Goal: Task Accomplishment & Management: Use online tool/utility

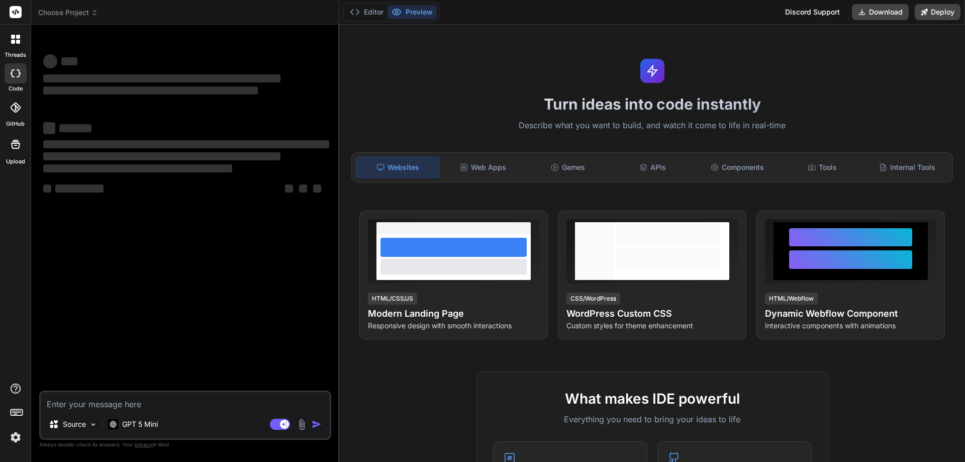
click at [17, 434] on img at bounding box center [15, 437] width 17 height 17
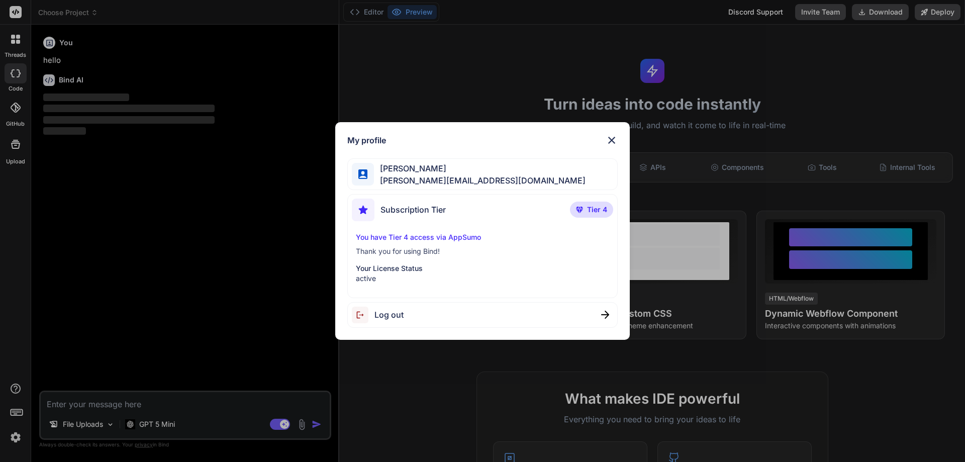
click at [608, 315] on img at bounding box center [605, 315] width 8 height 8
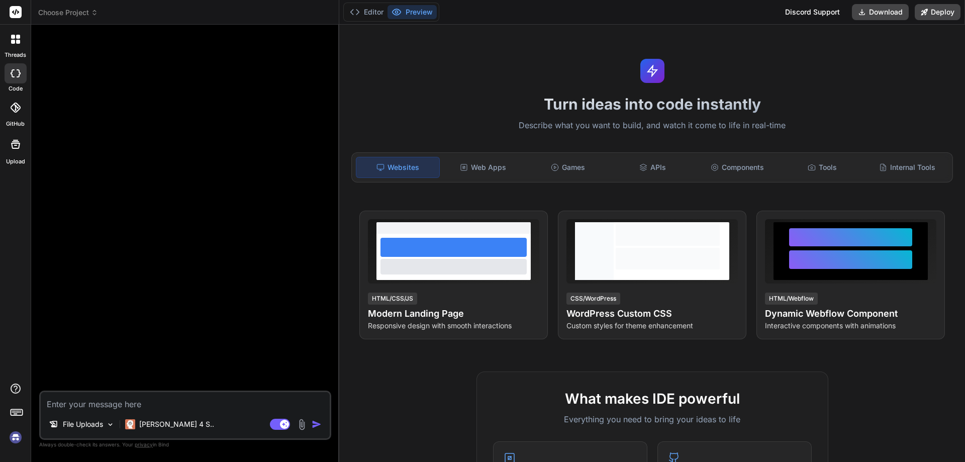
drag, startPoint x: 277, startPoint y: 424, endPoint x: 190, endPoint y: 430, distance: 87.2
click at [275, 424] on rect at bounding box center [280, 424] width 20 height 11
click at [109, 425] on img at bounding box center [110, 424] width 9 height 9
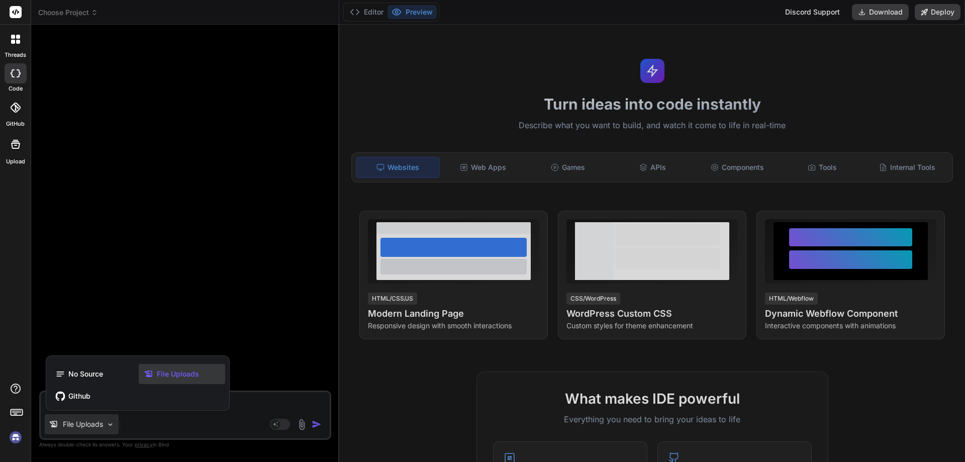
click at [109, 425] on div at bounding box center [482, 231] width 965 height 462
type textarea "x"
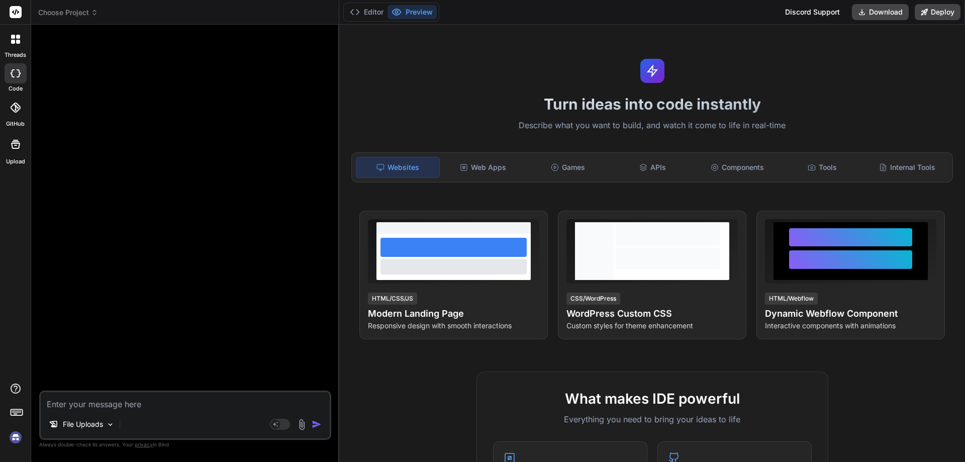
click at [105, 11] on div "Choose Project" at bounding box center [185, 13] width 294 height 10
click at [70, 14] on span "Choose Project" at bounding box center [68, 13] width 60 height 10
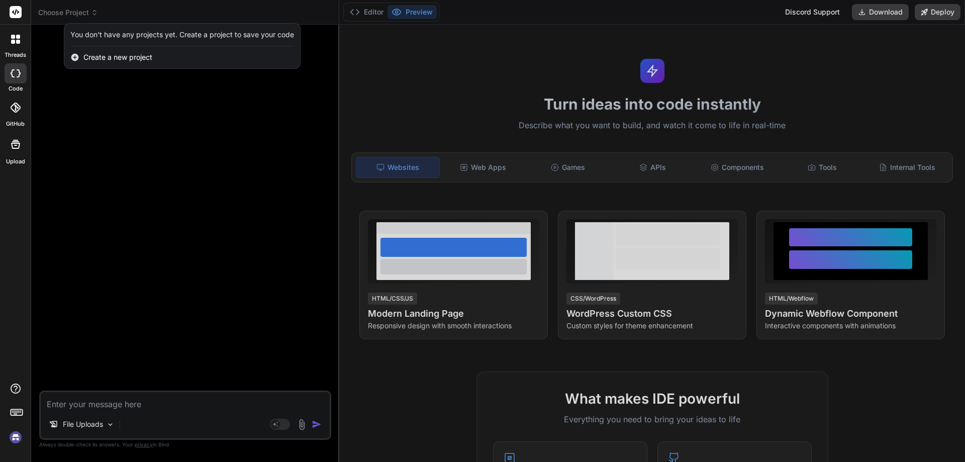
click at [157, 244] on div at bounding box center [482, 231] width 965 height 462
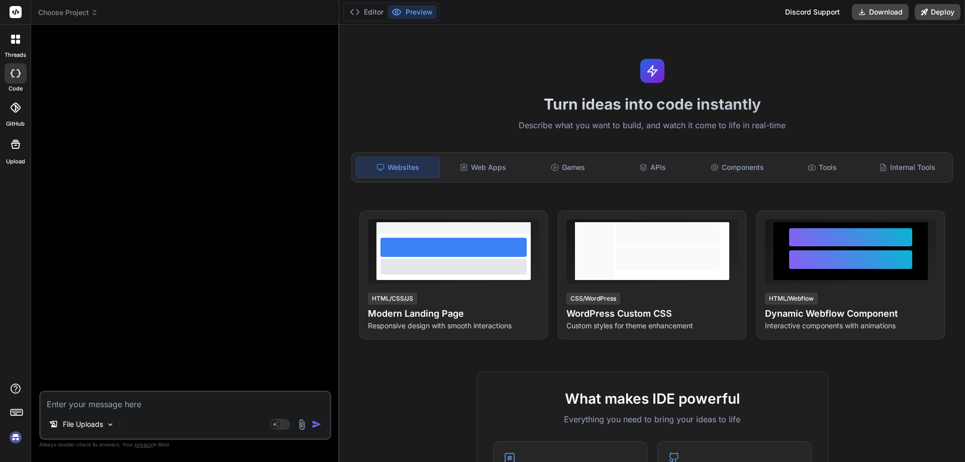
click at [16, 437] on img at bounding box center [15, 437] width 17 height 17
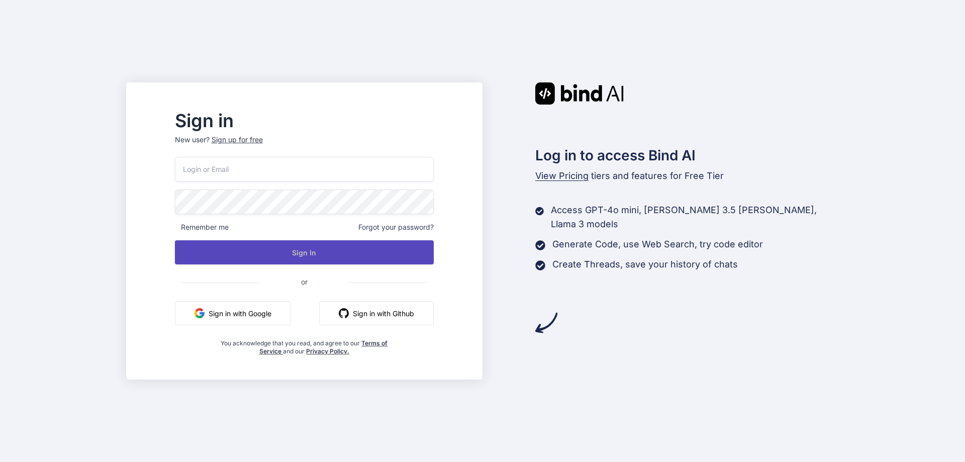
type input "alessandro.romeo@consulromeo.it"
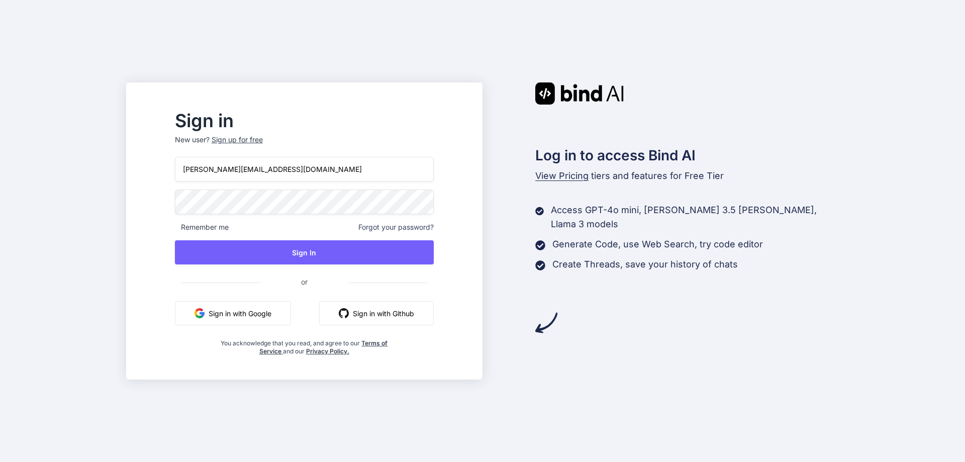
drag, startPoint x: 332, startPoint y: 251, endPoint x: 499, endPoint y: 235, distance: 167.1
click at [334, 251] on button "Sign In" at bounding box center [304, 252] width 259 height 24
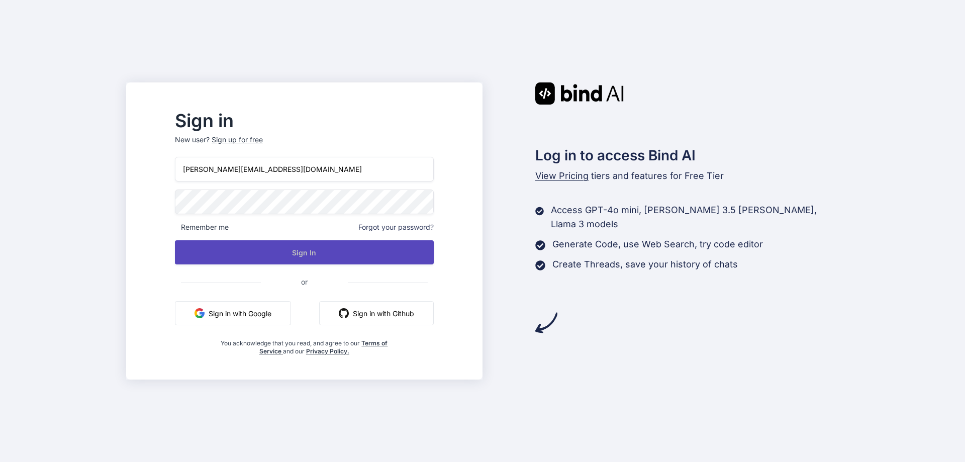
click at [344, 250] on button "Sign In" at bounding box center [304, 252] width 259 height 24
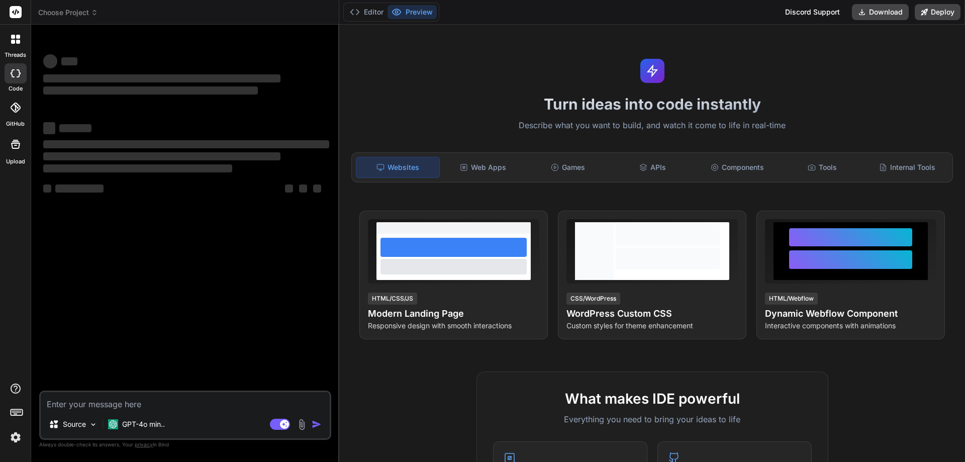
click at [14, 440] on img at bounding box center [15, 437] width 17 height 17
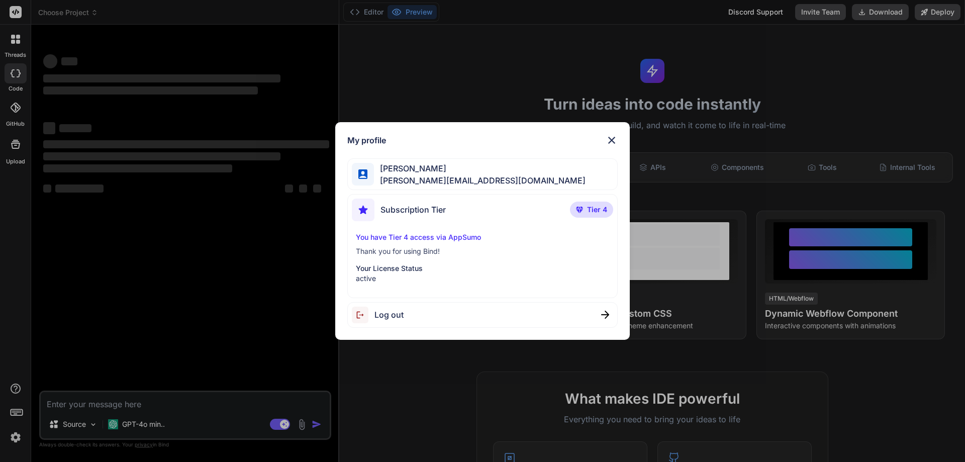
click at [170, 324] on div "My profile Alessandro Romeo alessandro.romeo@consulromeo.it Subscription Tier T…" at bounding box center [482, 231] width 965 height 462
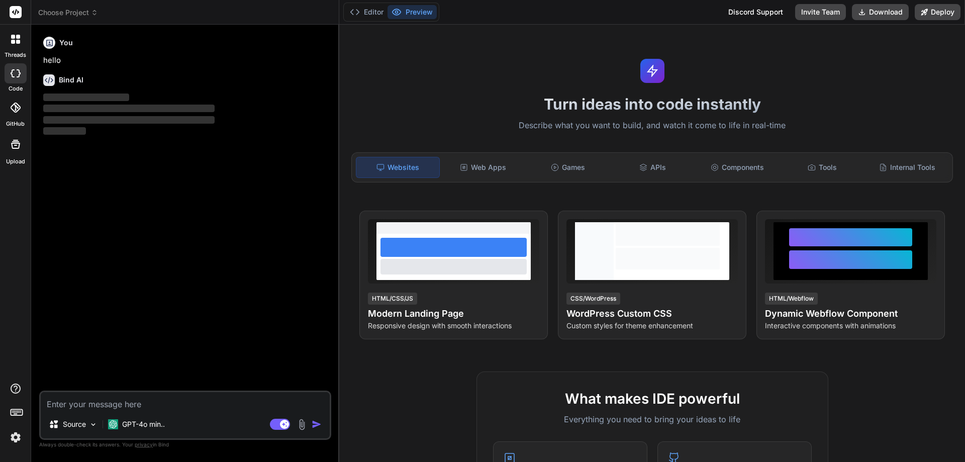
click at [145, 16] on div "Choose Project" at bounding box center [185, 13] width 294 height 10
click at [127, 12] on div "Choose Project" at bounding box center [185, 13] width 294 height 10
click at [71, 12] on span "Choose Project" at bounding box center [68, 13] width 60 height 10
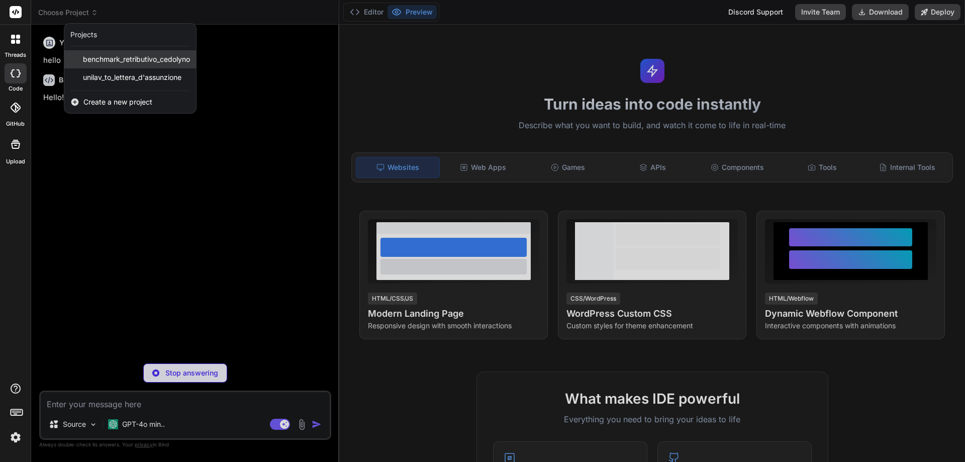
type textarea "x"
click at [112, 104] on span "Create a new project" at bounding box center [117, 102] width 69 height 10
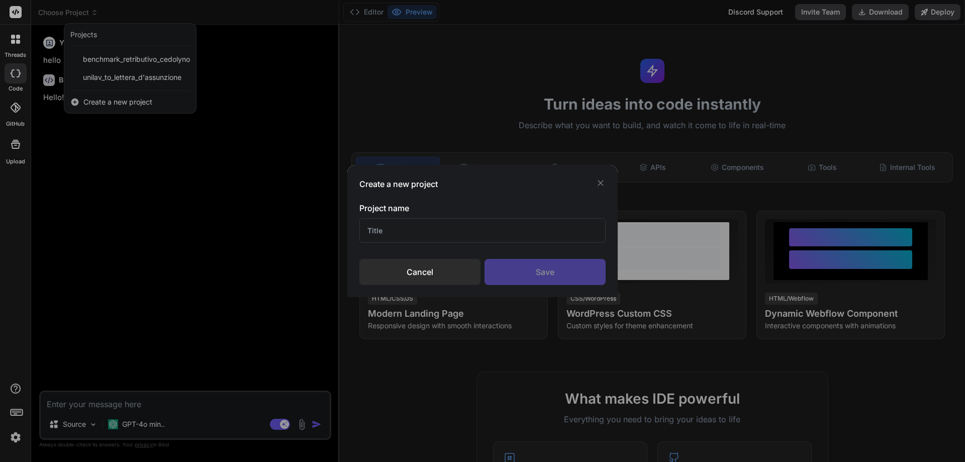
click at [421, 234] on input "text" at bounding box center [482, 230] width 246 height 25
type input "Ben"
type textarea "x"
type input "B"
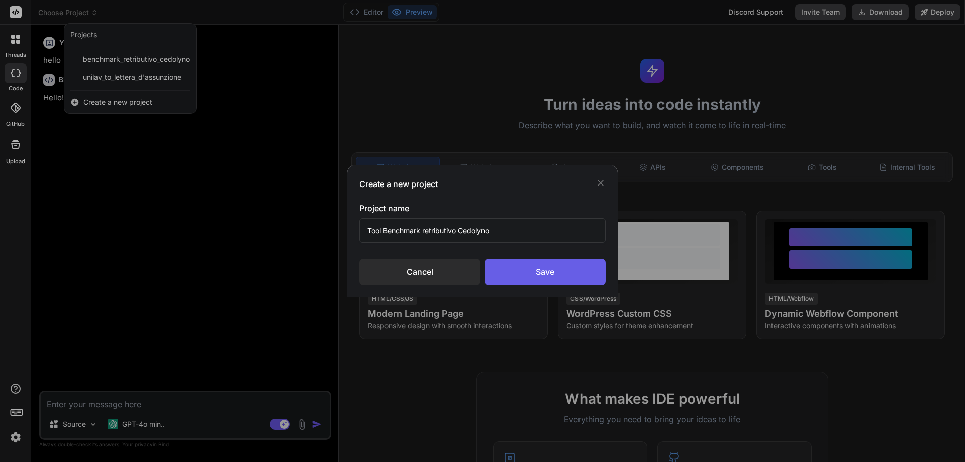
type input "Tool Benchmark retributivo Cedolyno"
click at [556, 271] on div "Save" at bounding box center [545, 272] width 121 height 26
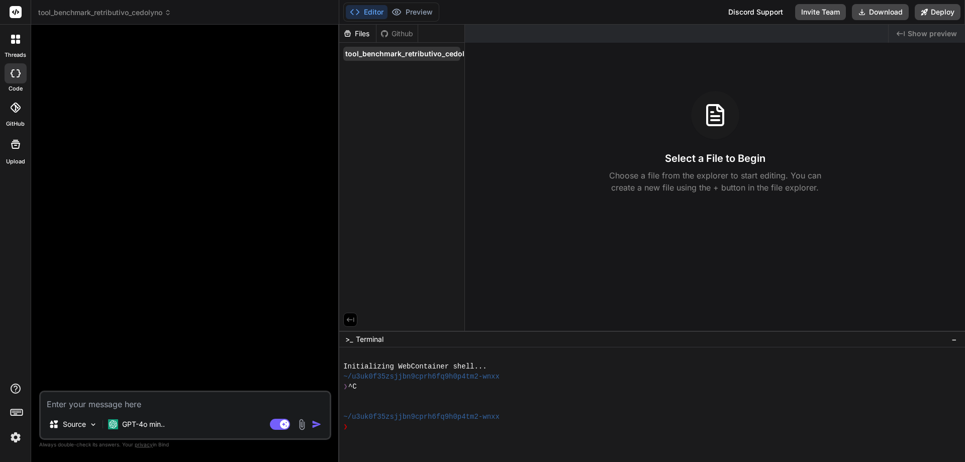
click at [378, 52] on span "tool_benchmark_retributivo_cedolyno" at bounding box center [411, 54] width 132 height 10
click at [163, 425] on p "GPT-4o min.." at bounding box center [143, 424] width 43 height 10
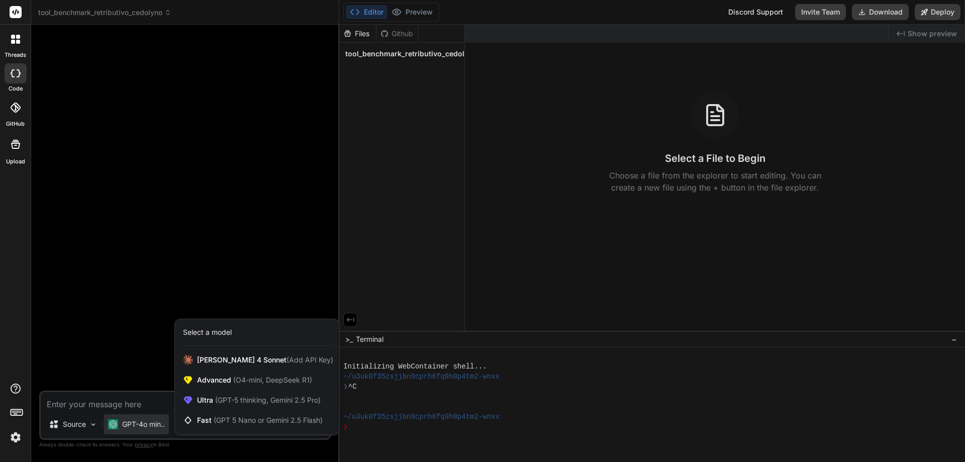
click at [122, 335] on div at bounding box center [482, 231] width 965 height 462
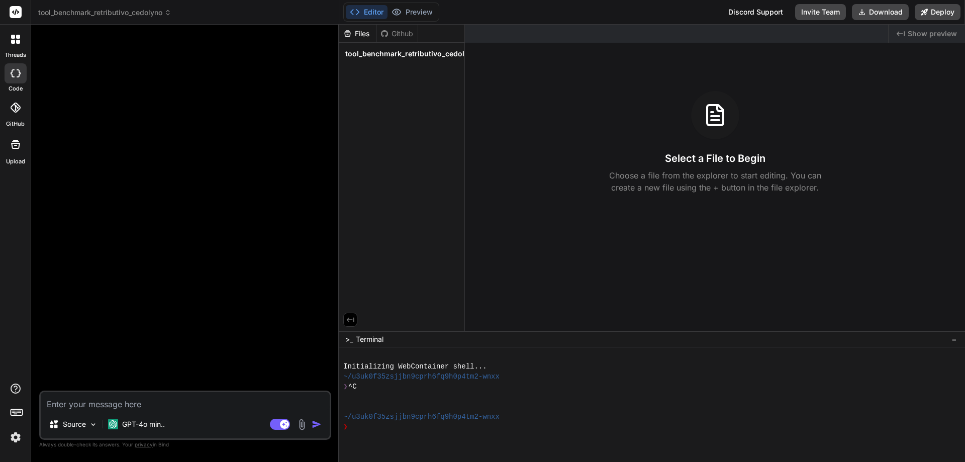
click at [95, 405] on textarea at bounding box center [185, 401] width 289 height 18
click at [146, 425] on p "GPT-4o min.." at bounding box center [143, 424] width 43 height 10
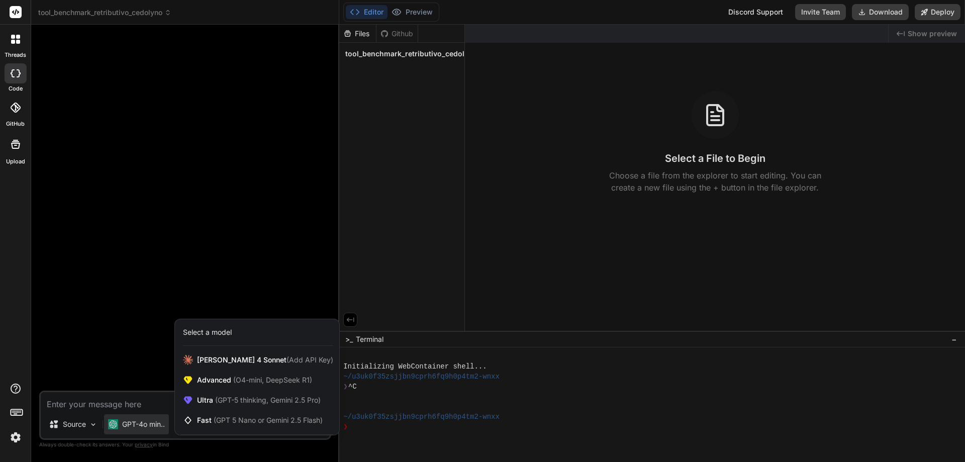
click at [94, 316] on div at bounding box center [482, 231] width 965 height 462
type textarea "x"
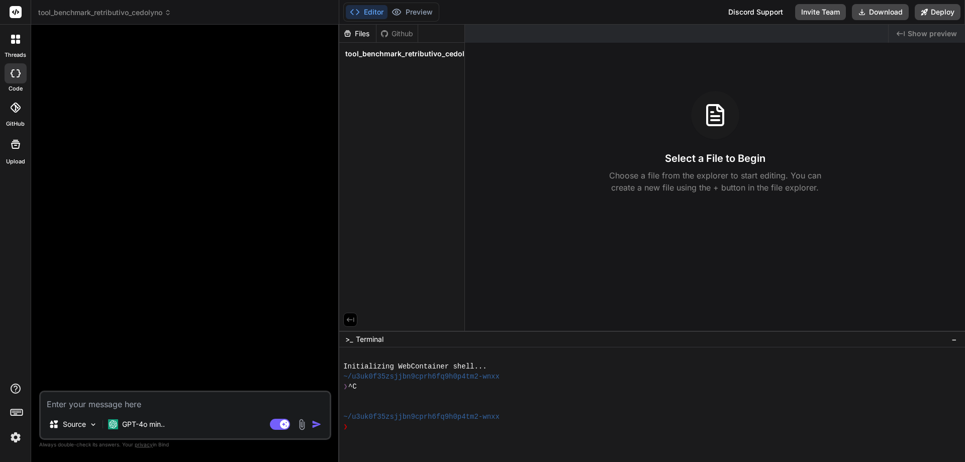
click at [149, 406] on textarea at bounding box center [185, 401] width 289 height 18
paste textarea "Titolo: Benchmark Retributivo Locale – Cedolyno Professional Tools Obiettivo: R…"
type textarea "Titolo: Benchmark Retributivo Locale – Cedolyno Professional Tools Obiettivo: R…"
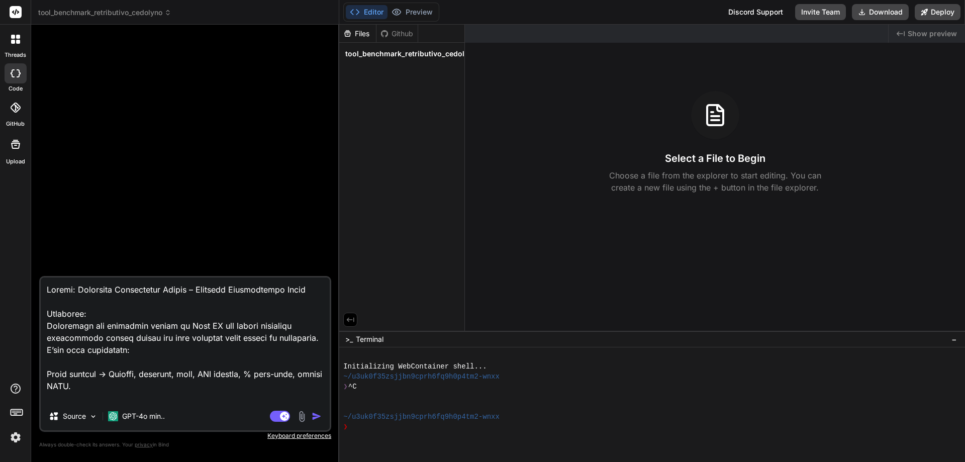
scroll to position [2076, 0]
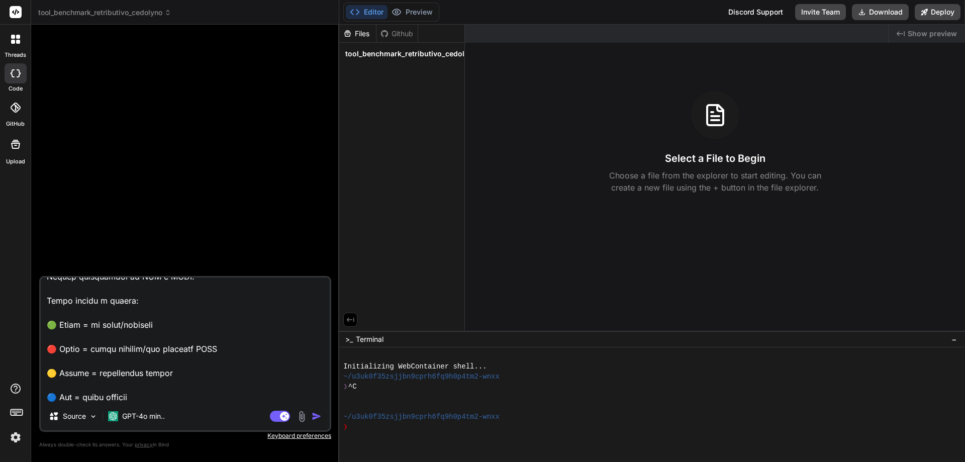
type textarea "x"
type textarea "Titolo: Benchmark Retributivo Locale – Cedolyno Professional Tools Obiettivo: R…"
click at [316, 417] on img "button" at bounding box center [317, 416] width 10 height 10
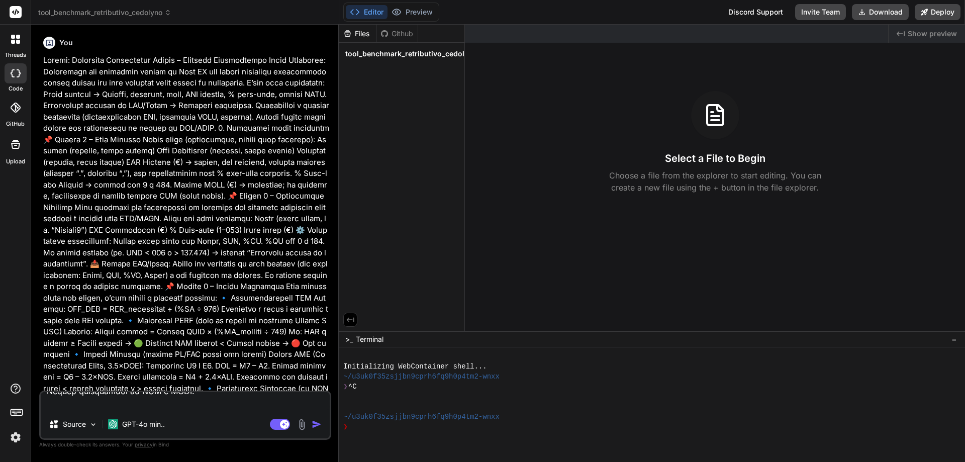
scroll to position [0, 0]
click at [318, 425] on img "button" at bounding box center [317, 424] width 10 height 10
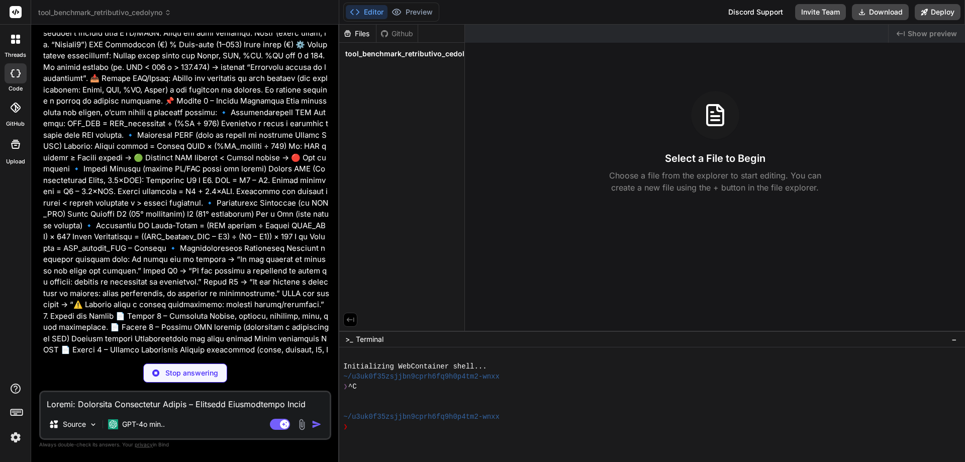
scroll to position [282, 0]
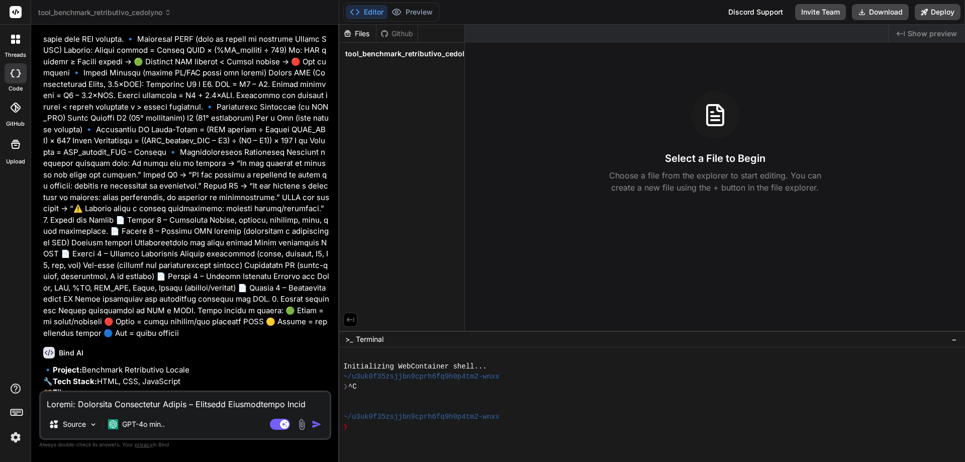
type textarea "x"
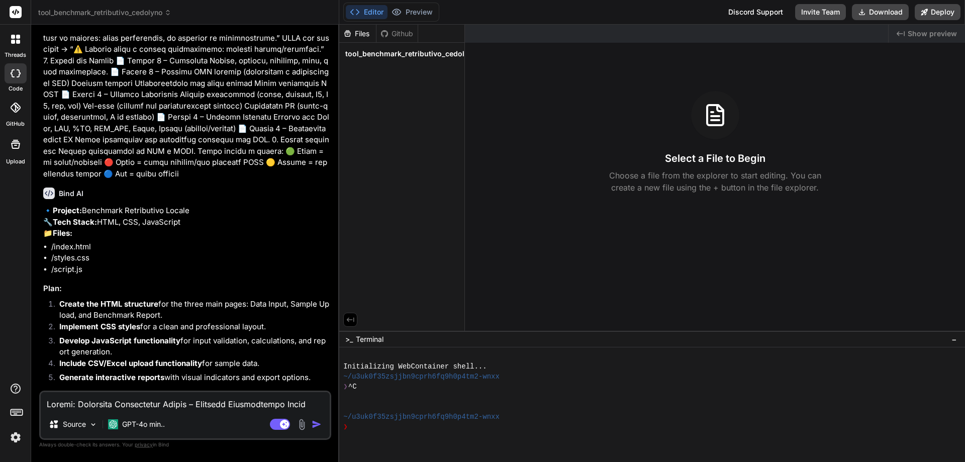
scroll to position [453, 0]
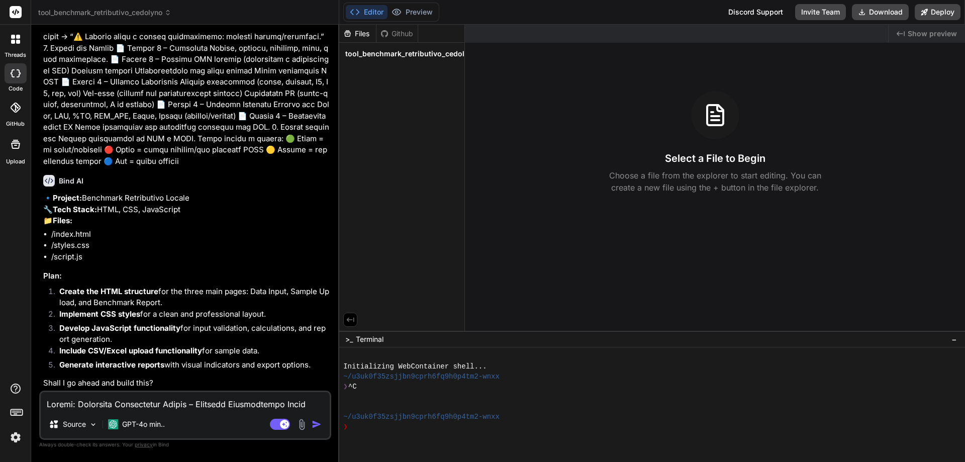
click at [170, 406] on textarea at bounding box center [185, 401] width 289 height 18
type textarea "y"
type textarea "x"
type textarea "ye"
type textarea "x"
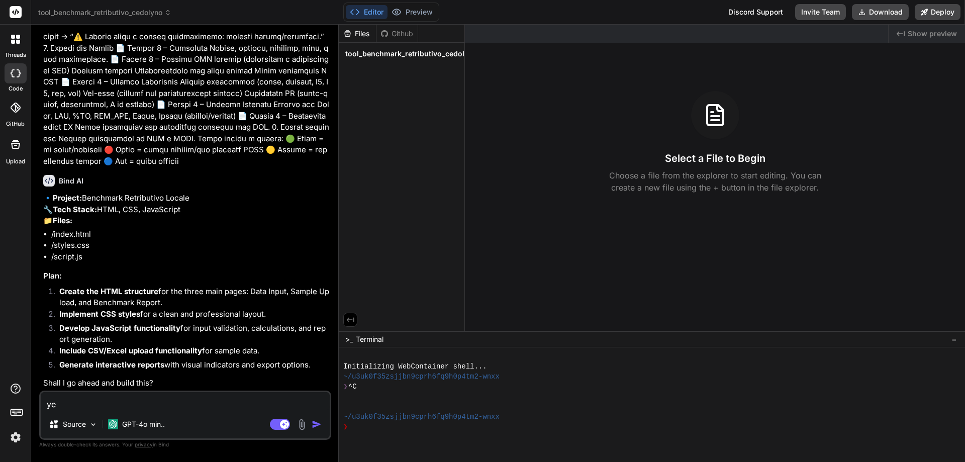
type textarea "yes"
type textarea "x"
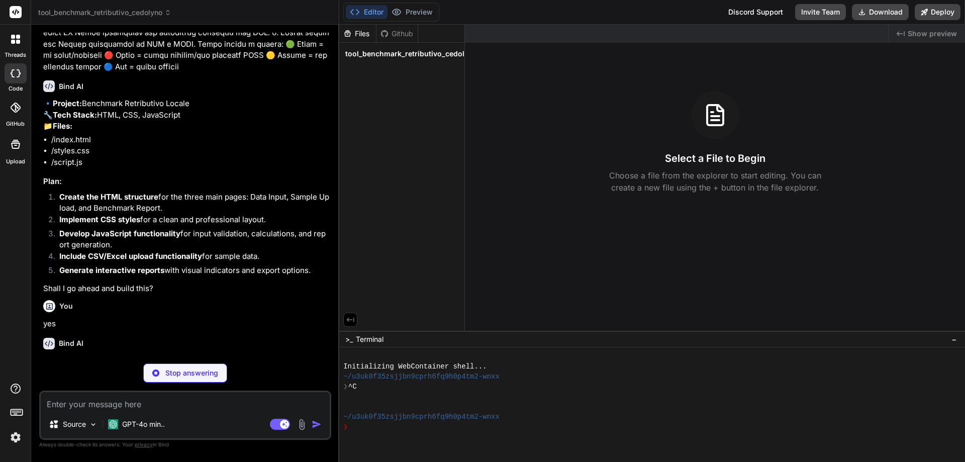
scroll to position [558, 0]
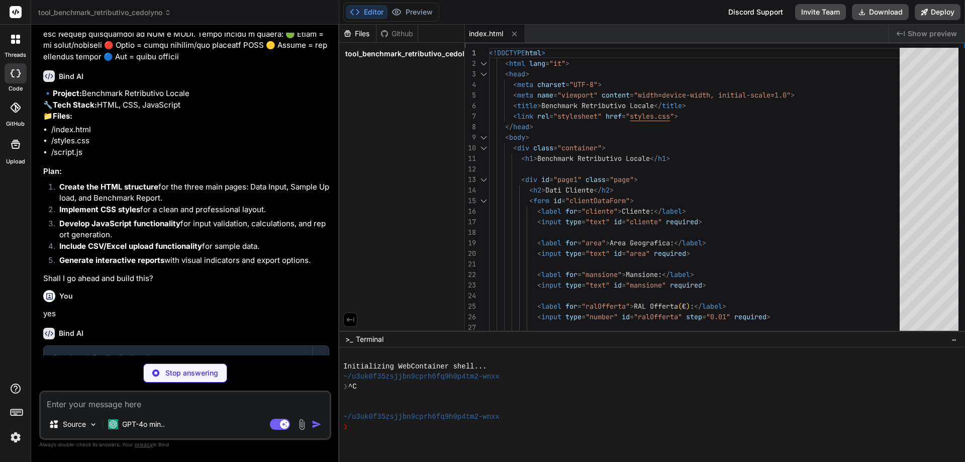
type textarea "x"
type textarea "margin-bottom: 20px; }"
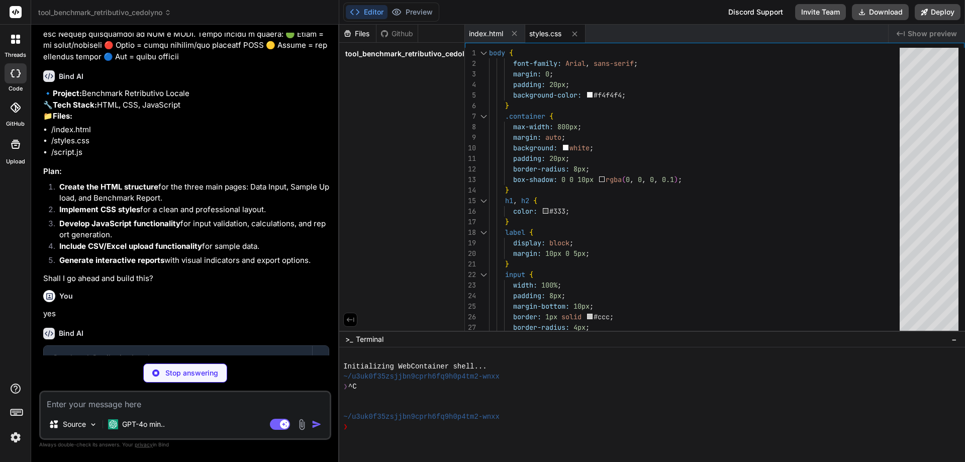
type textarea "x"
type textarea "function exportReport() { // Implement report export functionality here }"
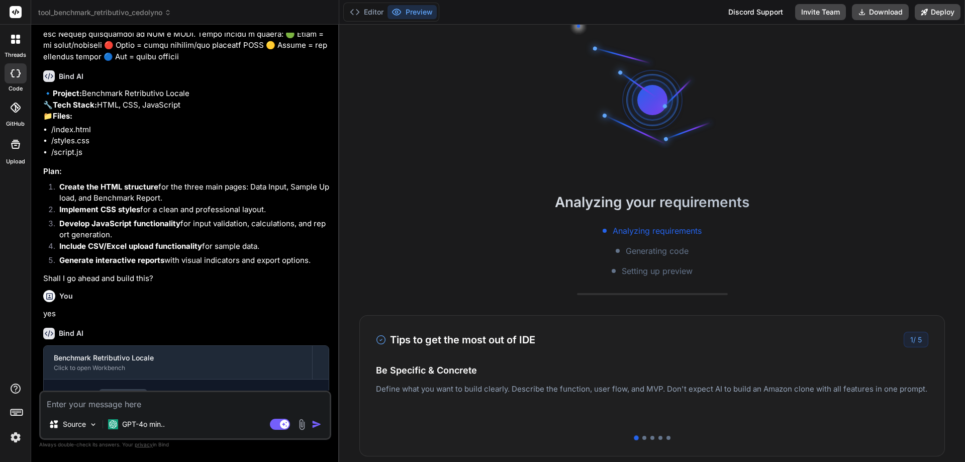
scroll to position [101, 0]
type textarea "x"
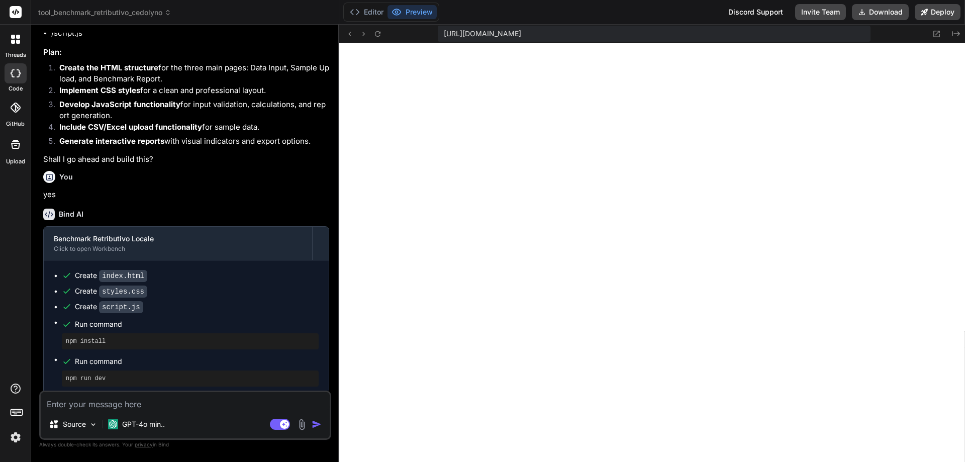
scroll to position [682, 0]
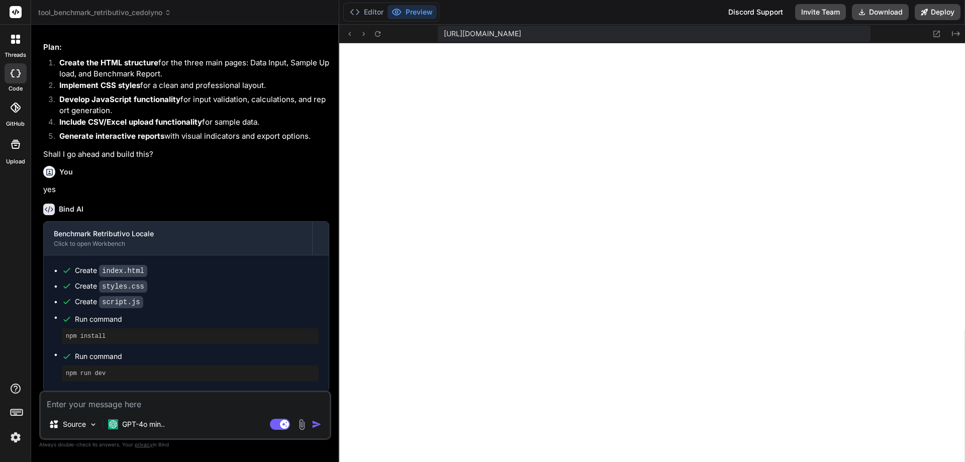
click at [419, 12] on button "Preview" at bounding box center [412, 12] width 49 height 14
click at [369, 11] on button "Editor" at bounding box center [367, 12] width 42 height 14
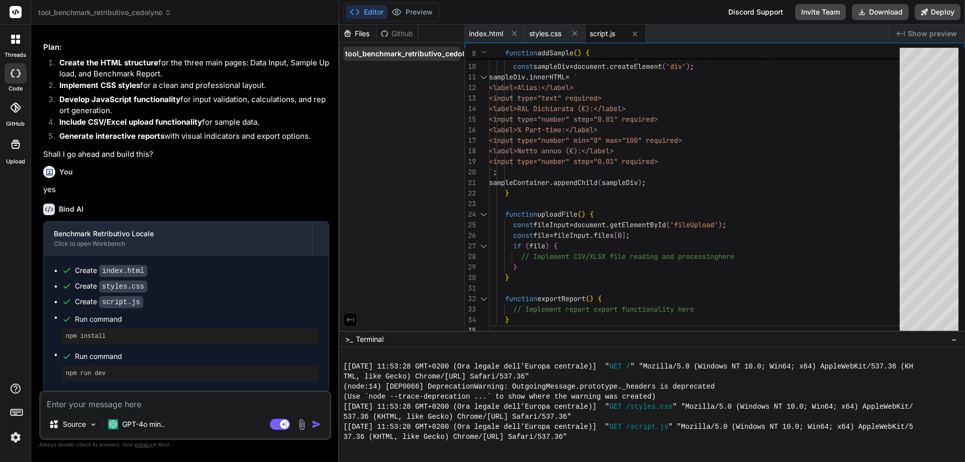
click at [380, 55] on span "tool_benchmark_retributivo_cedolyno" at bounding box center [411, 54] width 132 height 10
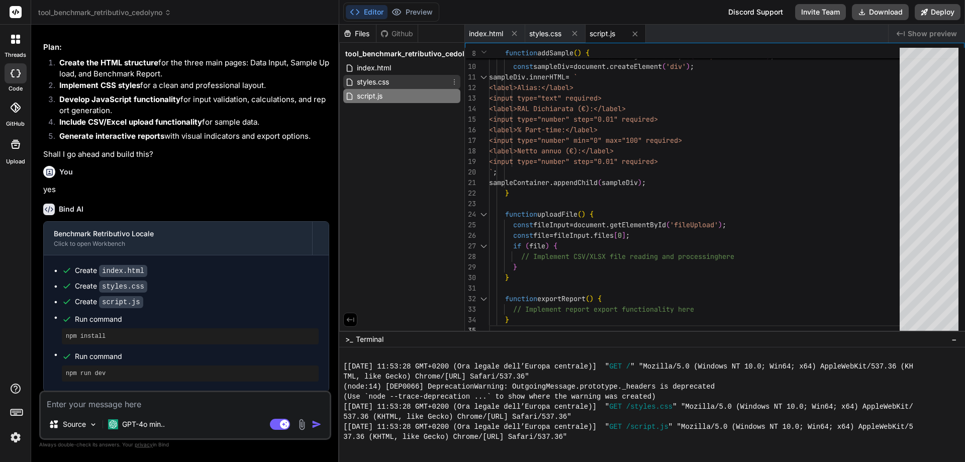
click at [381, 82] on span "styles.css" at bounding box center [373, 82] width 34 height 12
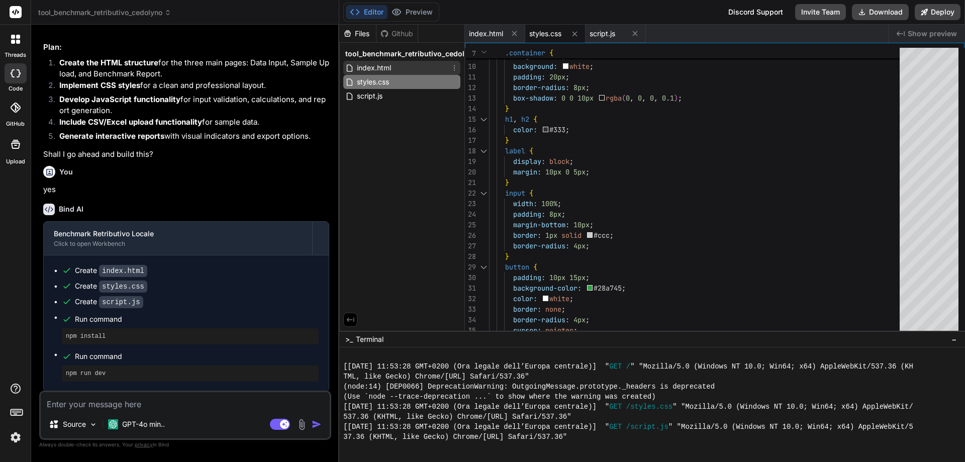
click at [377, 68] on span "index.html" at bounding box center [374, 68] width 36 height 12
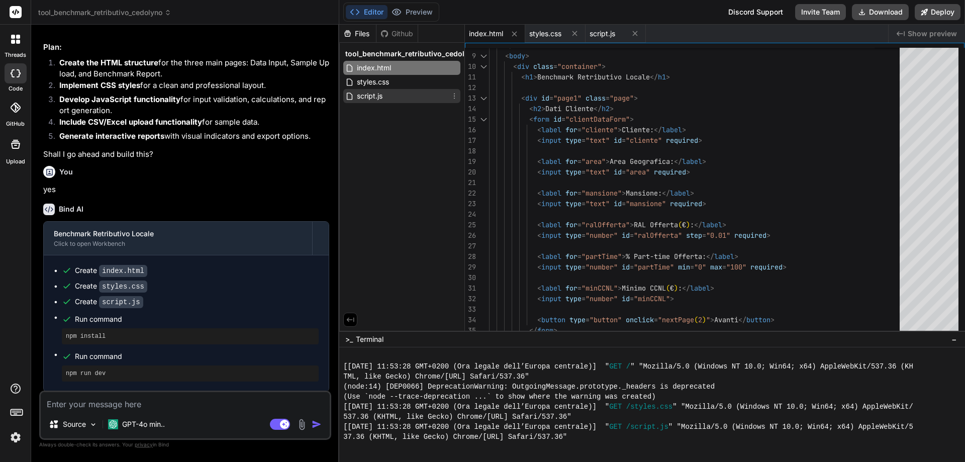
click at [368, 94] on span "script.js" at bounding box center [370, 96] width 28 height 12
type textarea "function exportReport() { // Implement report export functionality here }"
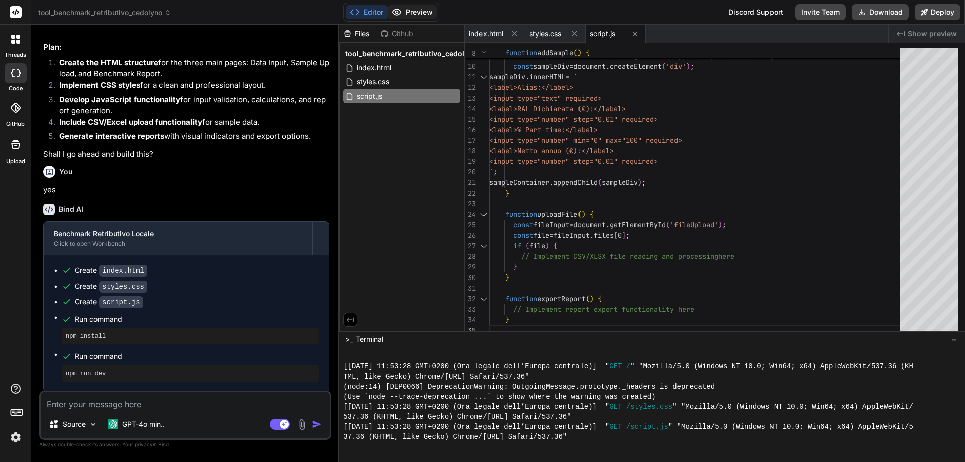
click at [419, 14] on button "Preview" at bounding box center [412, 12] width 49 height 14
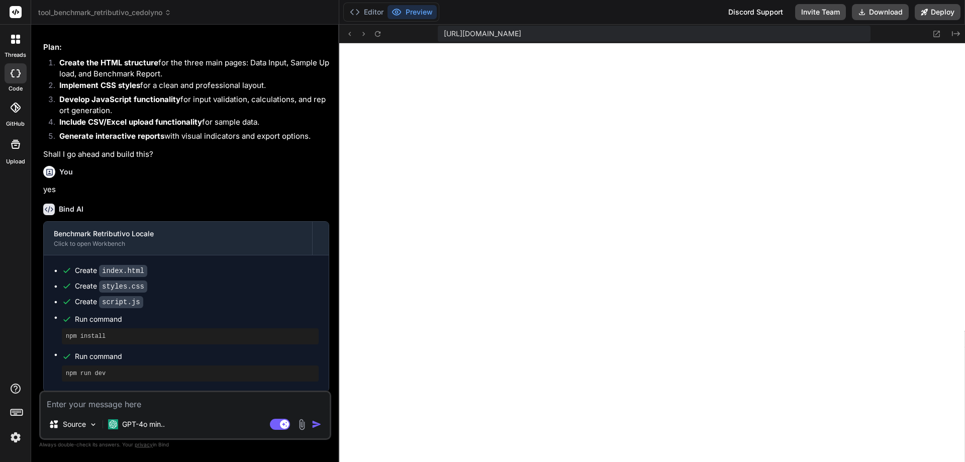
click at [126, 403] on textarea at bounding box center [185, 401] width 289 height 18
type textarea "L"
type textarea "x"
type textarea "La"
type textarea "x"
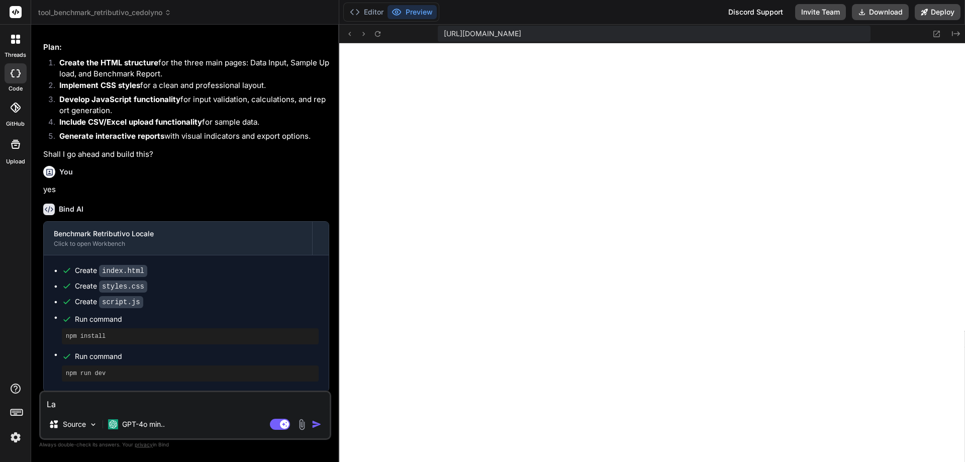
type textarea "La"
type textarea "x"
type textarea "La g"
type textarea "x"
type textarea "La ge"
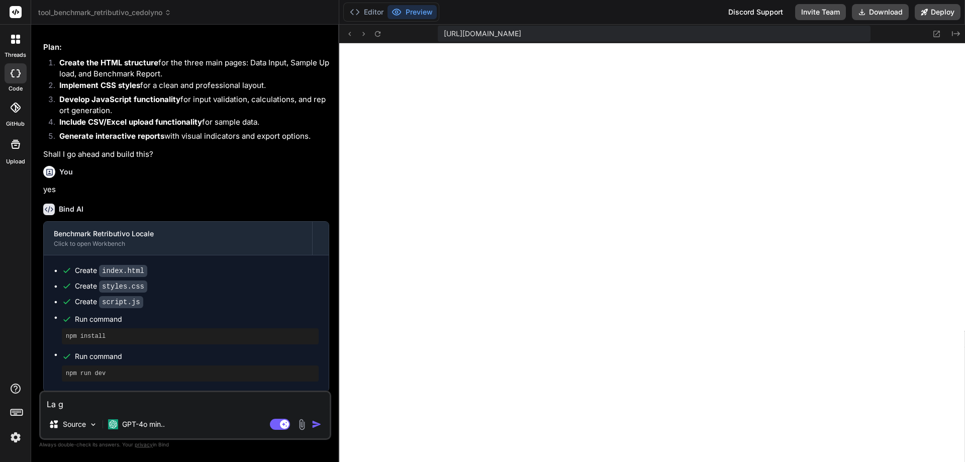
type textarea "x"
type textarea "La gen"
type textarea "x"
type textarea "La gene"
type textarea "x"
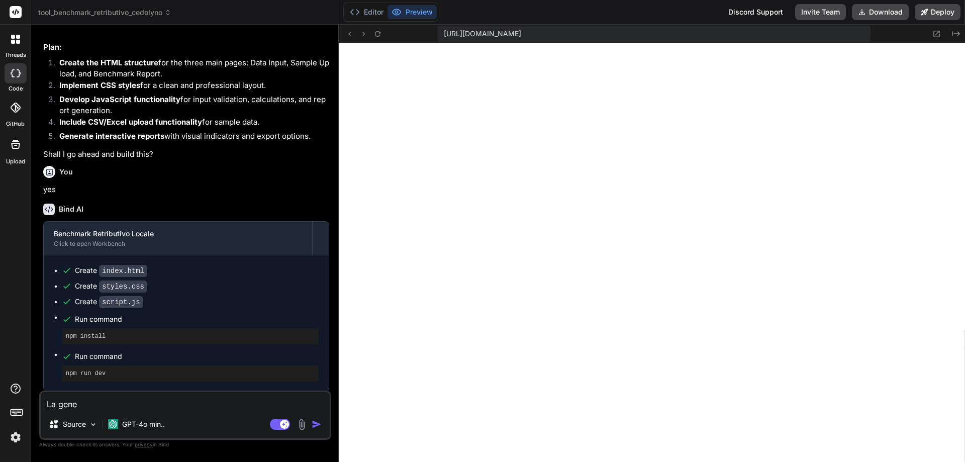
type textarea "La gener"
type textarea "x"
type textarea "La genera"
type textarea "x"
type textarea "La generaz"
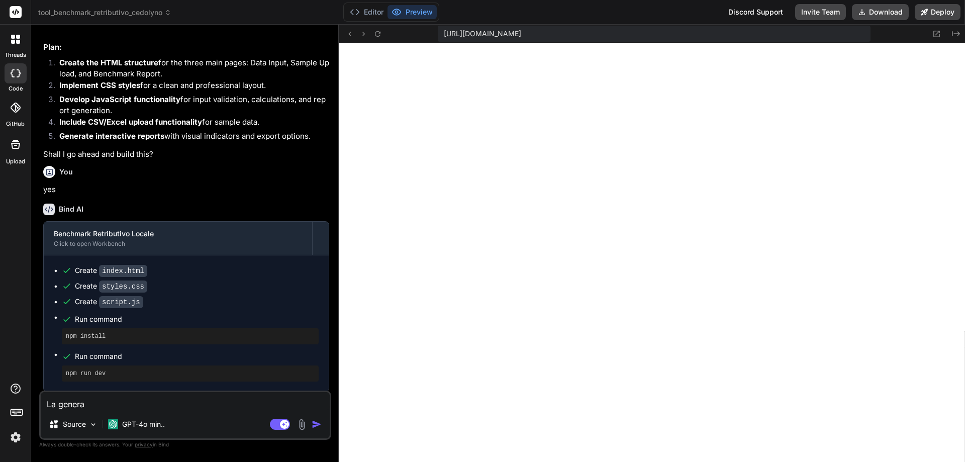
type textarea "x"
type textarea "La generazi"
type textarea "x"
type textarea "La generazio"
type textarea "x"
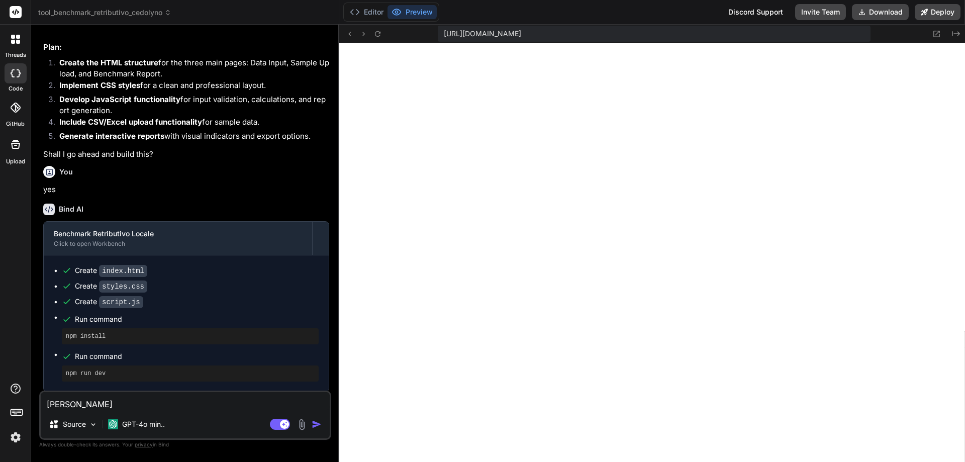
type textarea "La generazion"
type textarea "x"
type textarea "La generazione"
type textarea "x"
type textarea "La generazione"
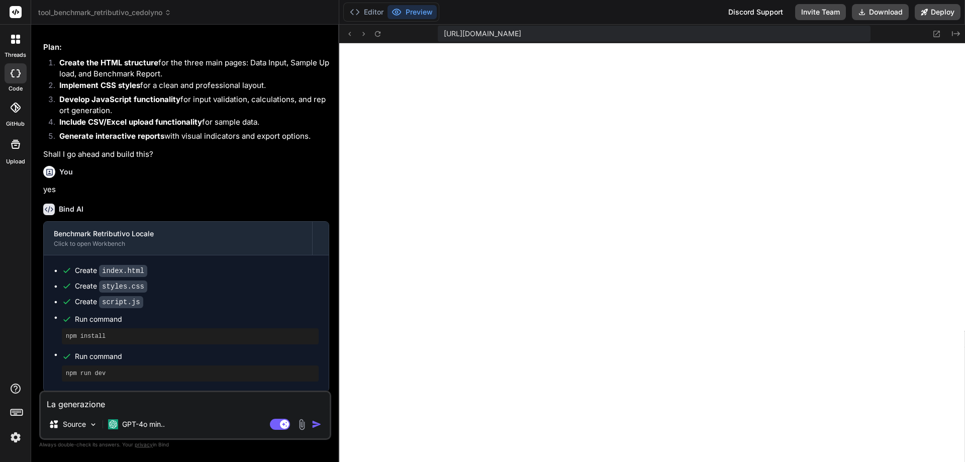
type textarea "x"
type textarea "La generazione d"
type textarea "x"
type textarea "La generazione de"
type textarea "x"
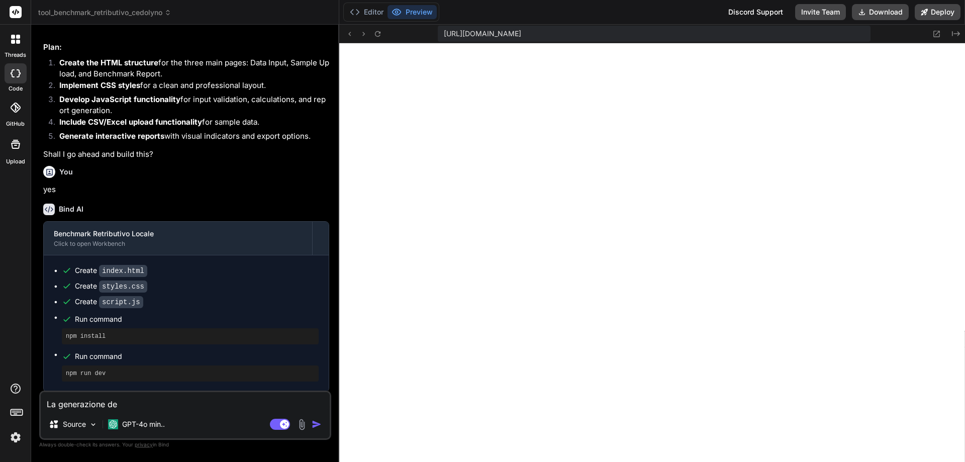
type textarea "La generazione del"
type textarea "x"
type textarea "La generazione del"
type textarea "x"
type textarea "La generazione del r"
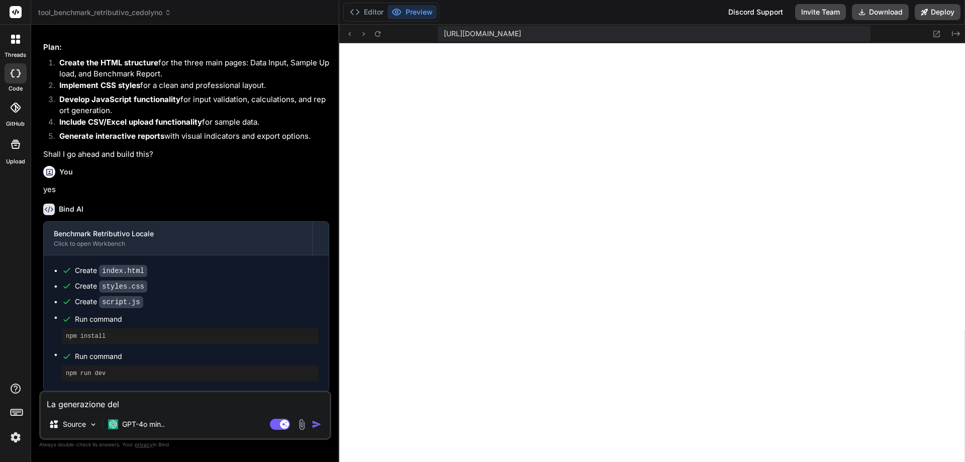
type textarea "x"
type textarea "La generazione del re"
type textarea "x"
type textarea "La generazione del rep"
type textarea "x"
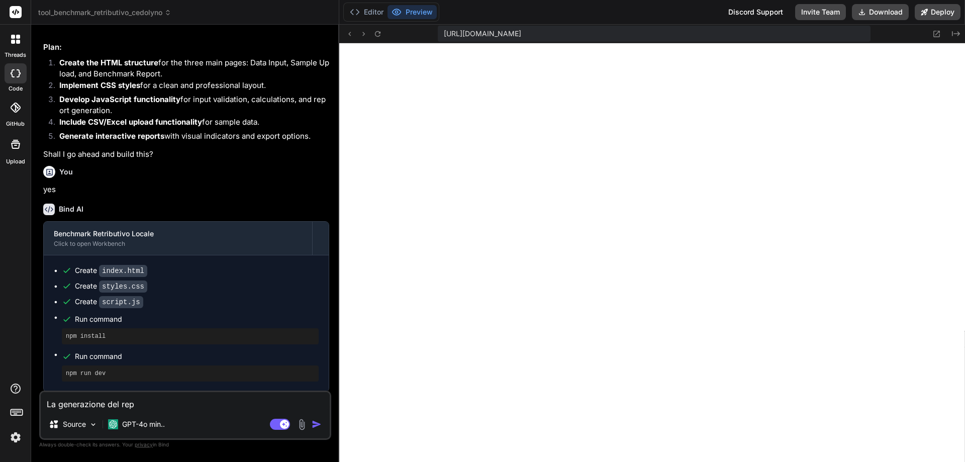
type textarea "La generazione del repo"
type textarea "x"
type textarea "La generazione del repor"
type textarea "x"
type textarea "La generazione del report"
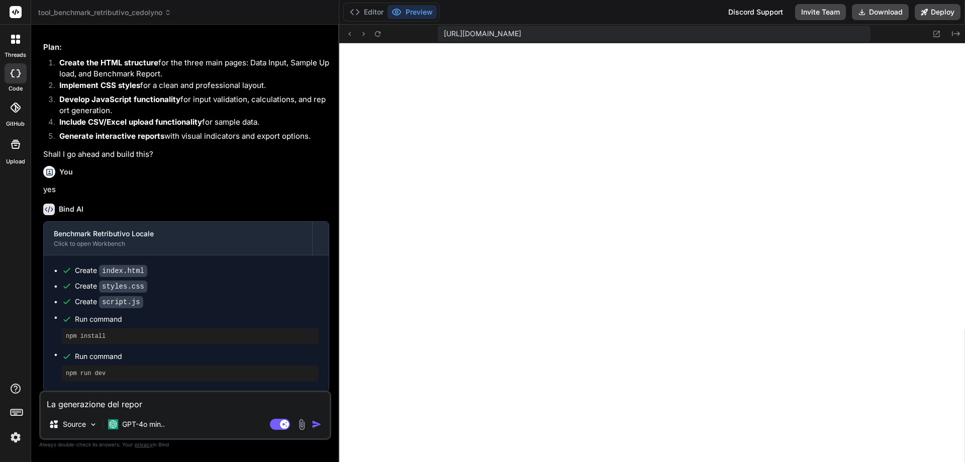
type textarea "x"
type textarea "La generazione del report"
type textarea "x"
type textarea "La generazione del report n"
type textarea "x"
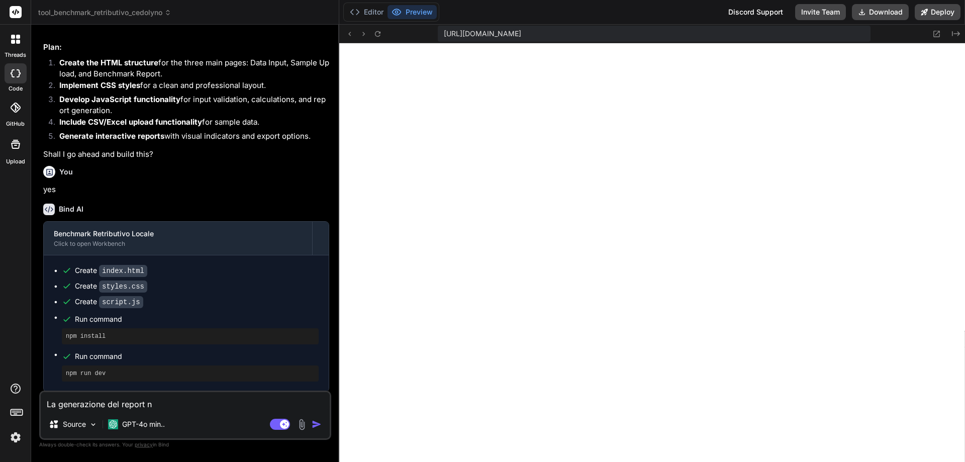
type textarea "La generazione del report no"
type textarea "x"
type textarea "La generazione del report non"
type textarea "x"
type textarea "La generazione del report non"
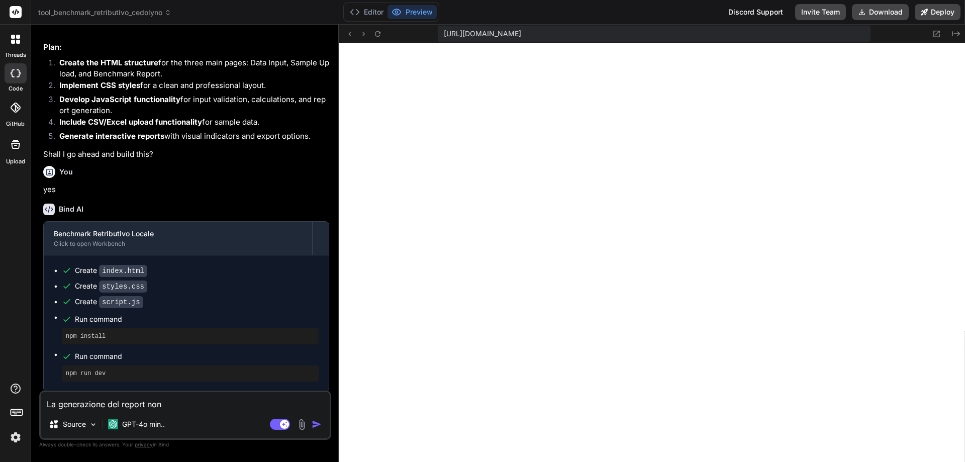
type textarea "x"
type textarea "La generazione del report non f"
type textarea "x"
type textarea "La generazione del report non fu"
type textarea "x"
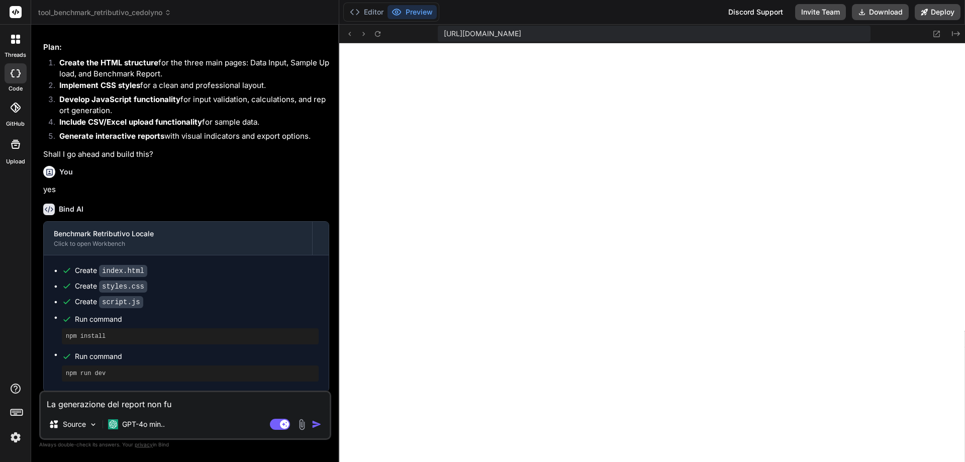
type textarea "La generazione del report non fun"
type textarea "x"
type textarea "La generazione del report non funz"
type textarea "x"
type textarea "La generazione del report non funzi"
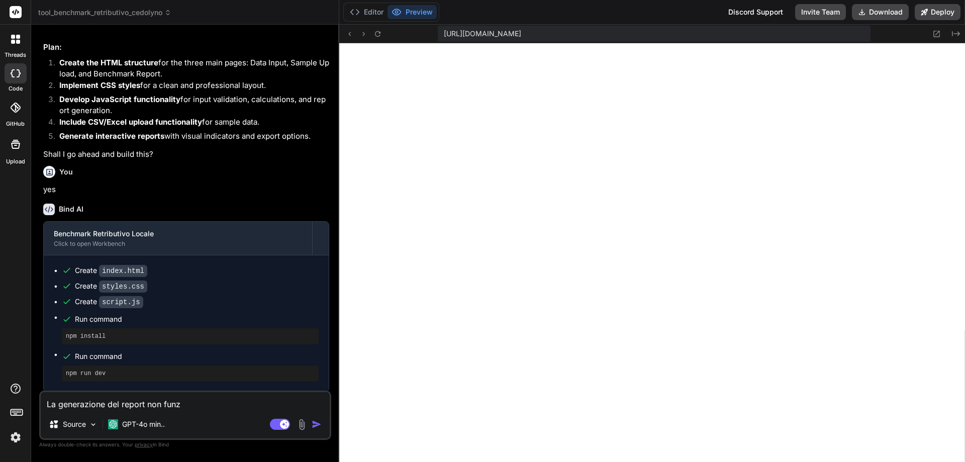
type textarea "x"
type textarea "La generazione del report non funzio"
type textarea "x"
type textarea "La generazione del report non funzion"
type textarea "x"
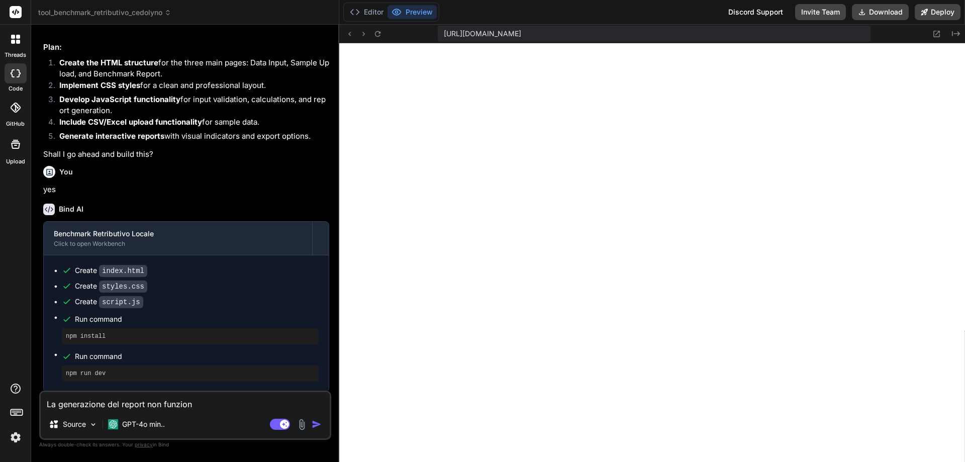
type textarea "La generazione del report non funziona"
type textarea "x"
type textarea "La generazione del report non funziona"
click at [312, 423] on img "button" at bounding box center [317, 424] width 10 height 10
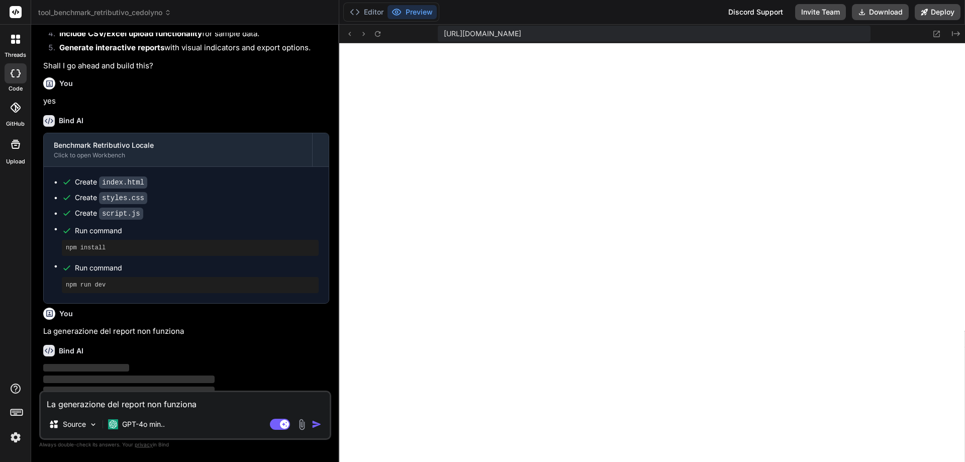
scroll to position [786, 0]
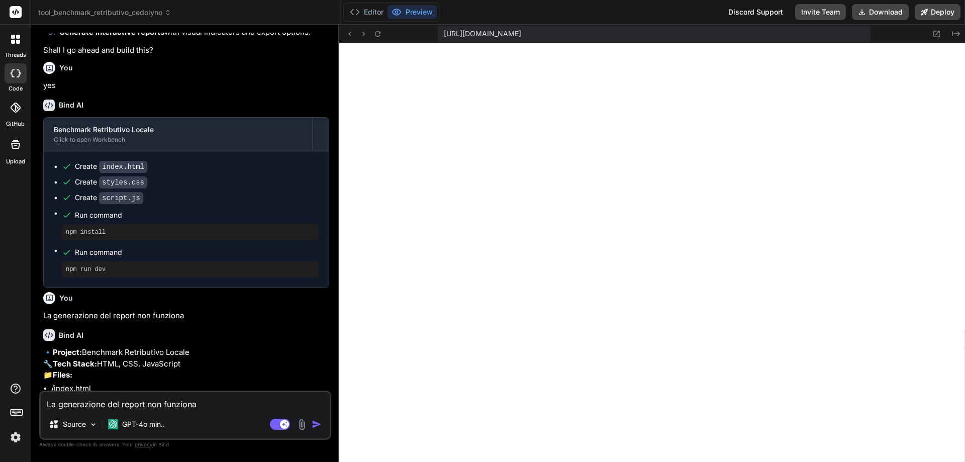
type textarea "x"
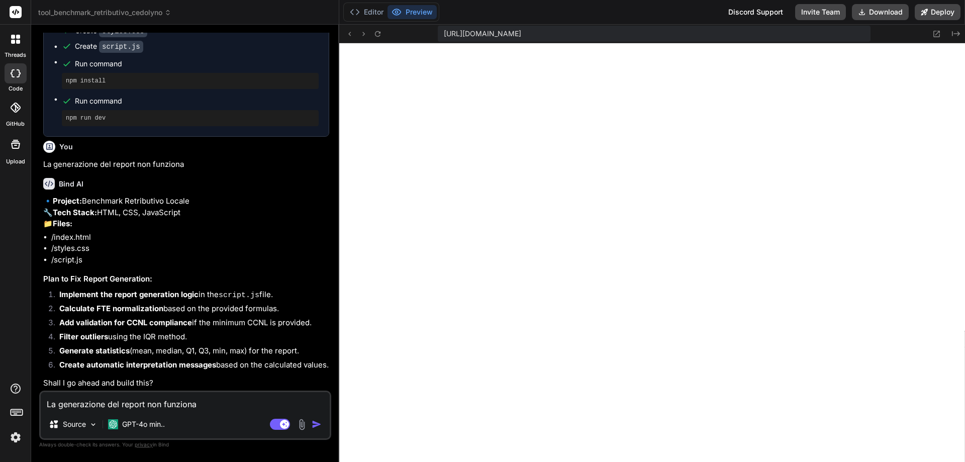
scroll to position [959, 0]
click at [375, 8] on button "Editor" at bounding box center [367, 12] width 42 height 14
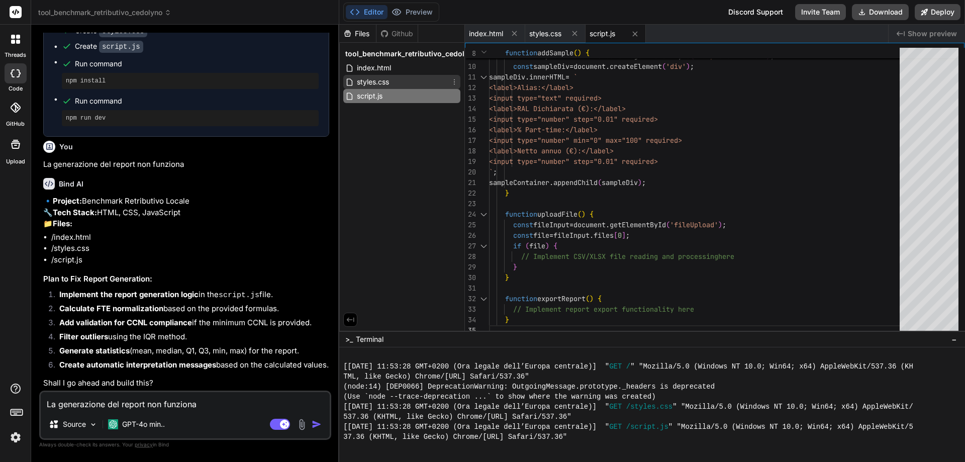
click at [363, 83] on span "styles.css" at bounding box center [373, 82] width 34 height 12
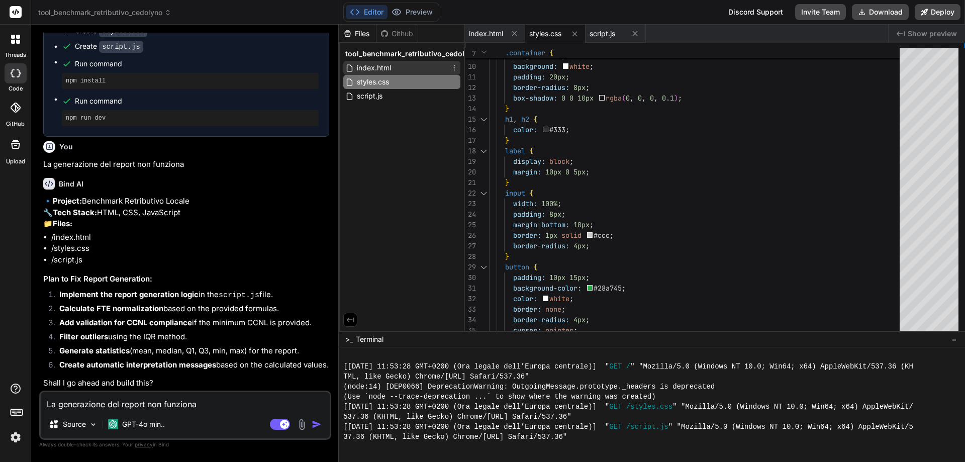
click at [377, 64] on span "index.html" at bounding box center [374, 68] width 36 height 12
type textarea "<div id="reportContent"></div> <button type="button" onclick="exportReport()">E…"
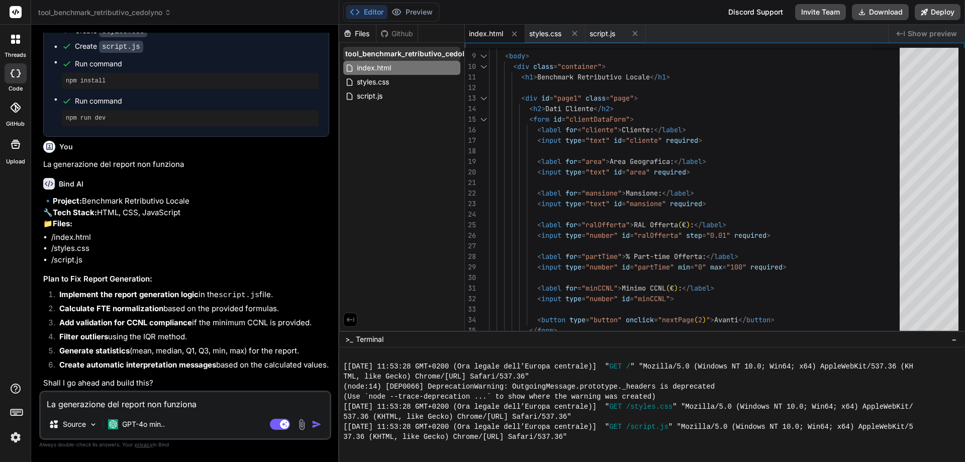
click at [382, 55] on span "tool_benchmark_retributivo_cedolyno" at bounding box center [411, 54] width 132 height 10
click at [379, 58] on span "tool_benchmark_retributivo_cedolyno" at bounding box center [411, 54] width 132 height 10
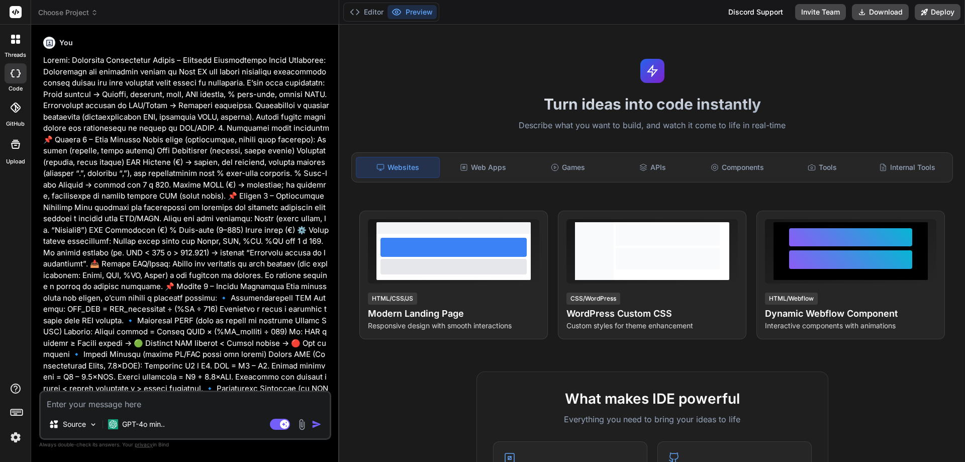
type textarea "x"
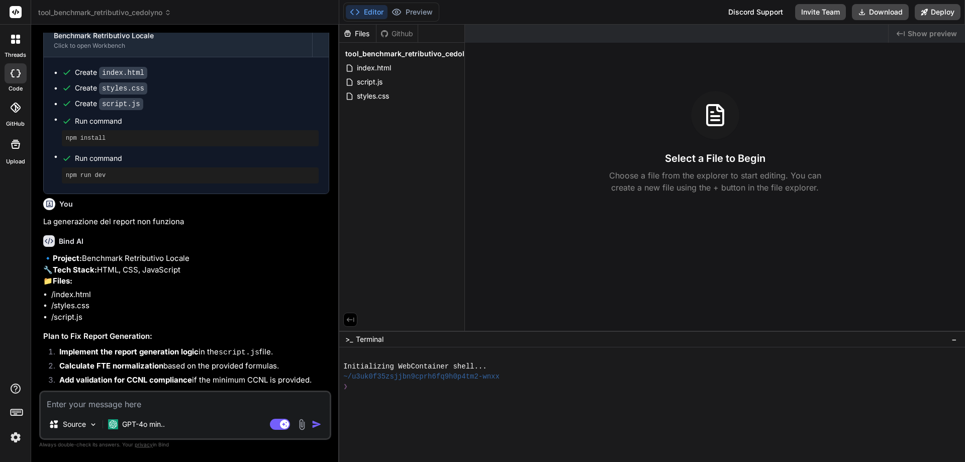
scroll to position [959, 0]
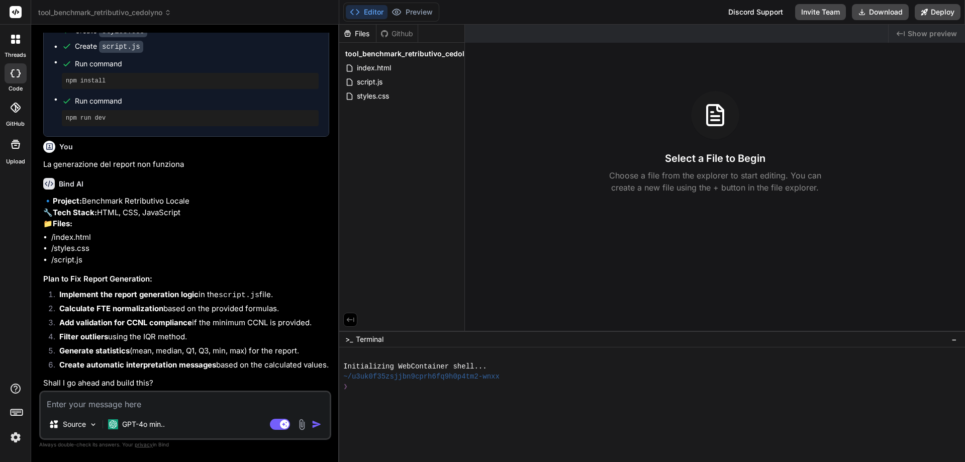
click at [179, 401] on textarea at bounding box center [185, 401] width 289 height 18
type textarea "y"
type textarea "x"
type textarea "ye"
type textarea "x"
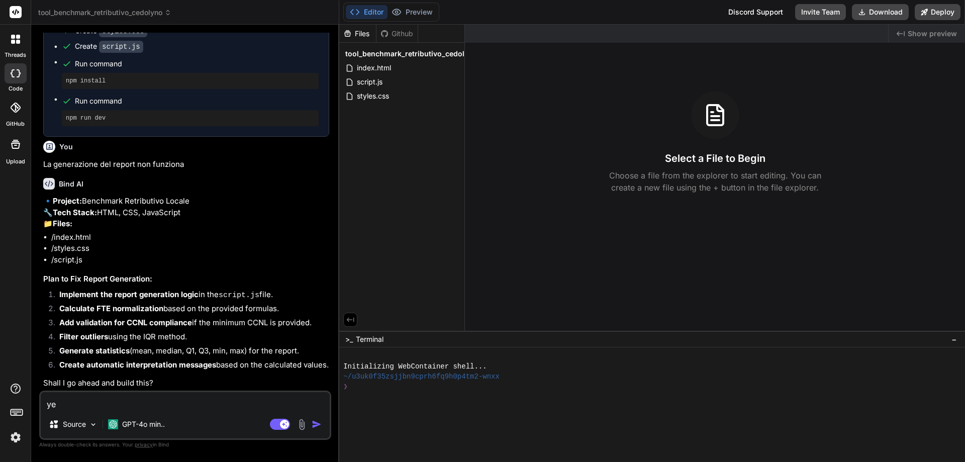
type textarea "yes"
type textarea "x"
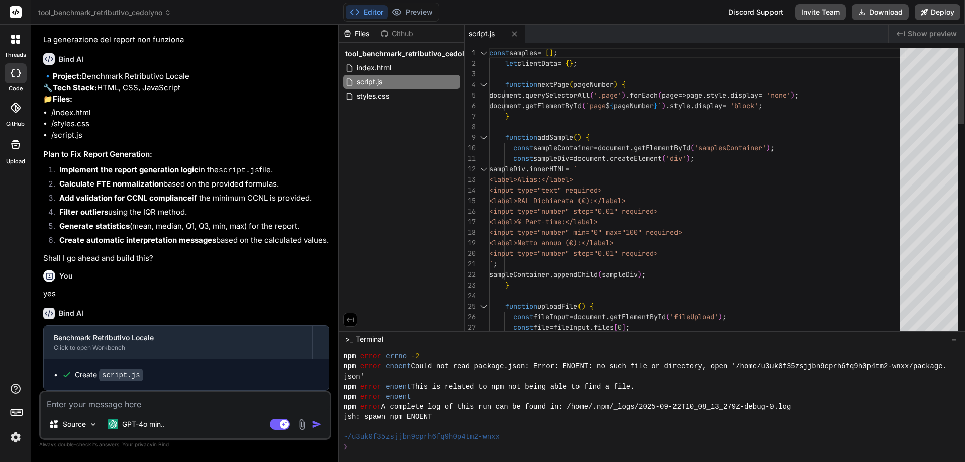
scroll to position [111, 0]
type textarea "x"
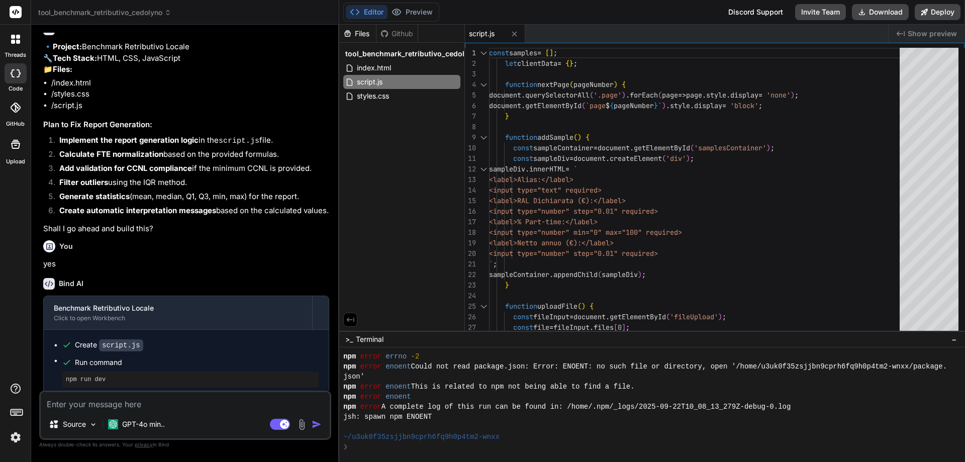
scroll to position [1120, 0]
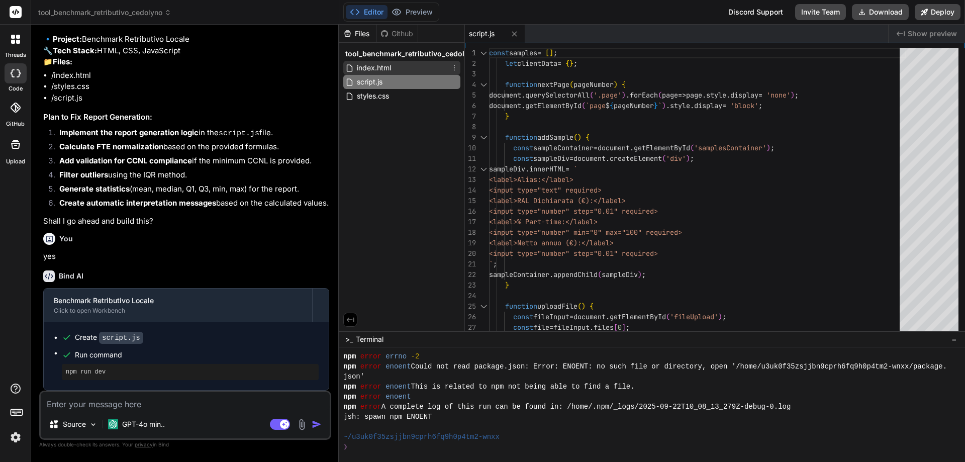
click at [359, 66] on span "index.html" at bounding box center [374, 68] width 36 height 12
type textarea "<div id="reportContent"></div> <button type="button" onclick="exportReport()">E…"
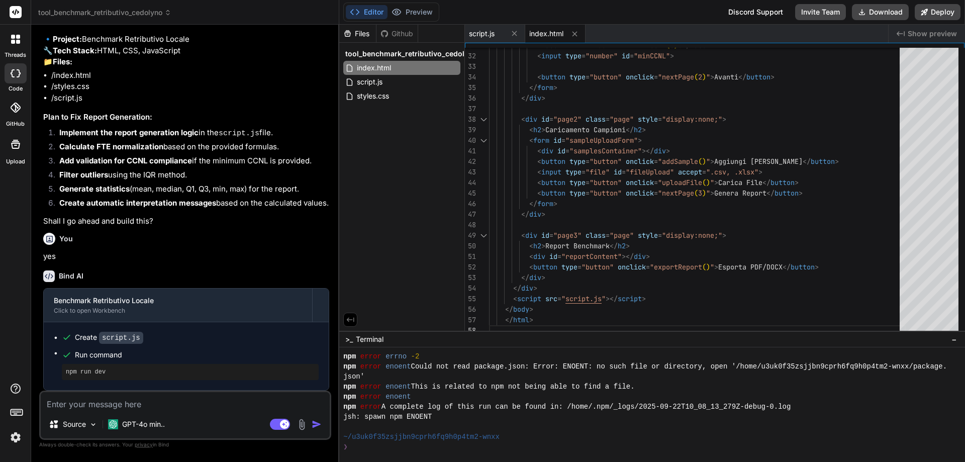
click at [491, 426] on div at bounding box center [647, 427] width 608 height 10
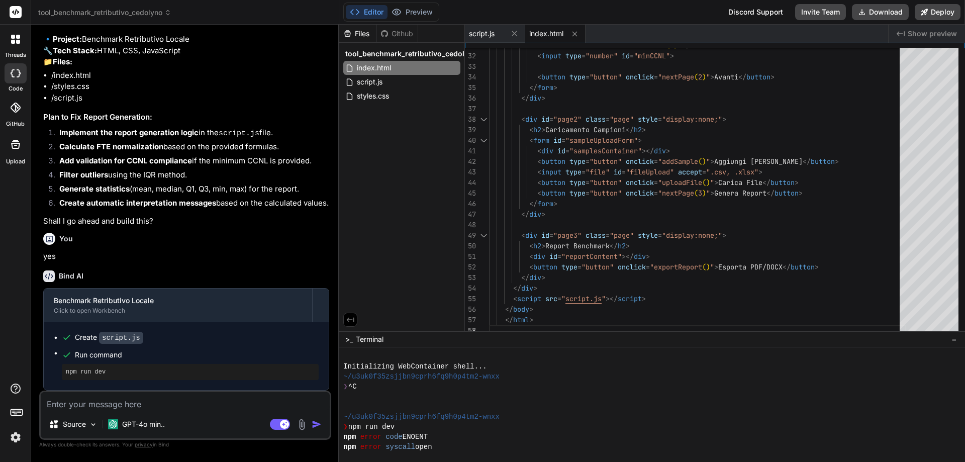
scroll to position [111, 0]
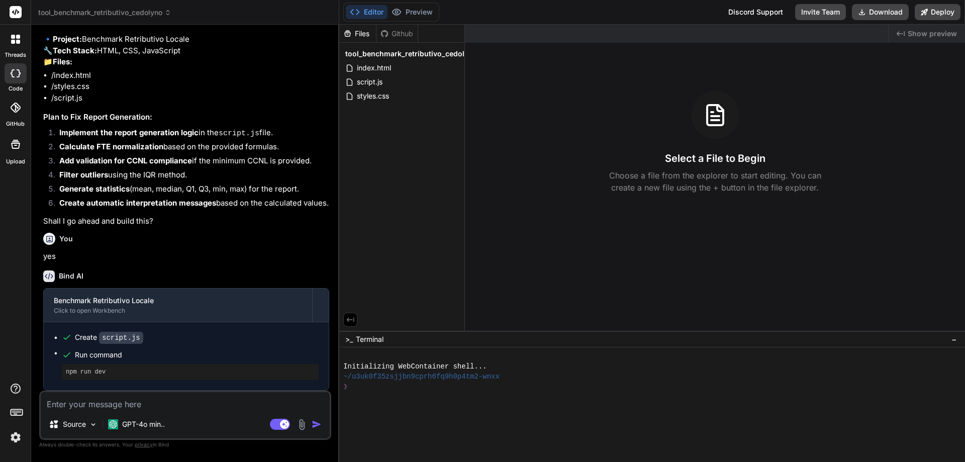
scroll to position [1120, 0]
click at [363, 70] on span "index.html" at bounding box center [374, 68] width 36 height 12
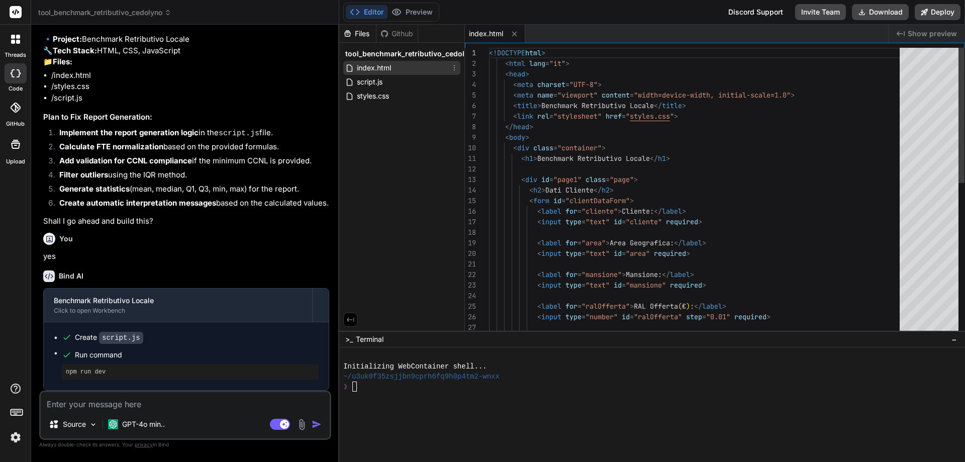
type textarea "x"
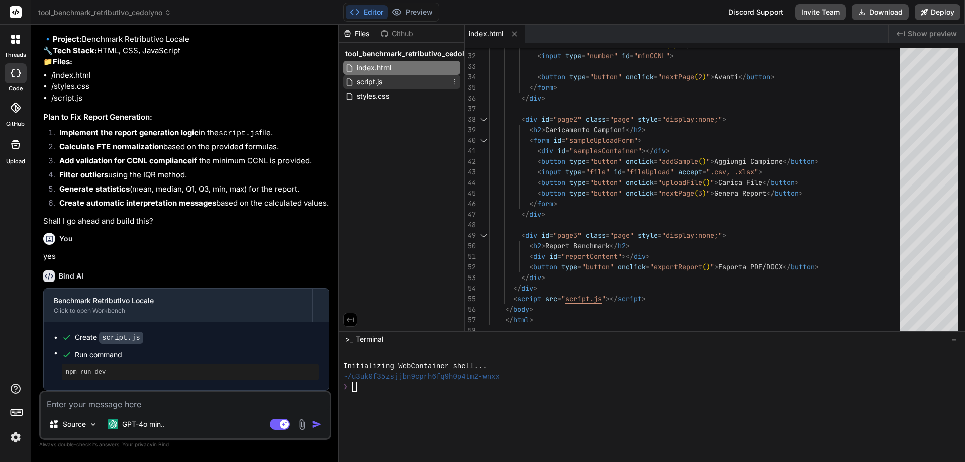
click at [373, 80] on span "script.js" at bounding box center [370, 82] width 28 height 12
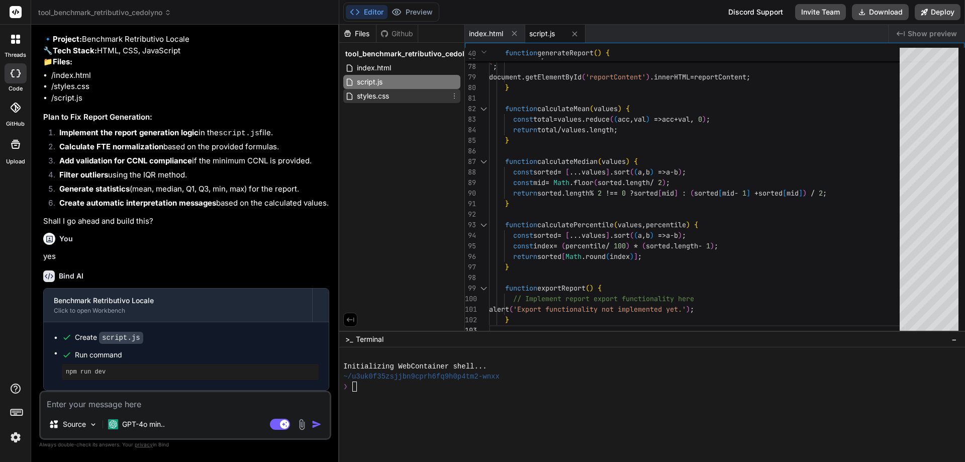
click at [394, 98] on div "styles.css" at bounding box center [401, 96] width 117 height 14
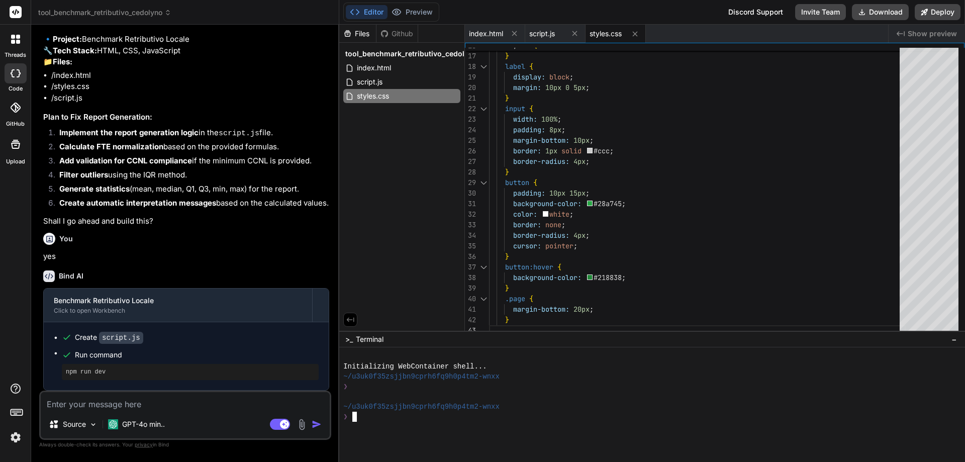
click at [199, 405] on textarea at bounding box center [185, 401] width 289 height 18
click at [361, 35] on div "Files" at bounding box center [357, 34] width 37 height 10
click at [480, 30] on span "index.html" at bounding box center [486, 34] width 34 height 10
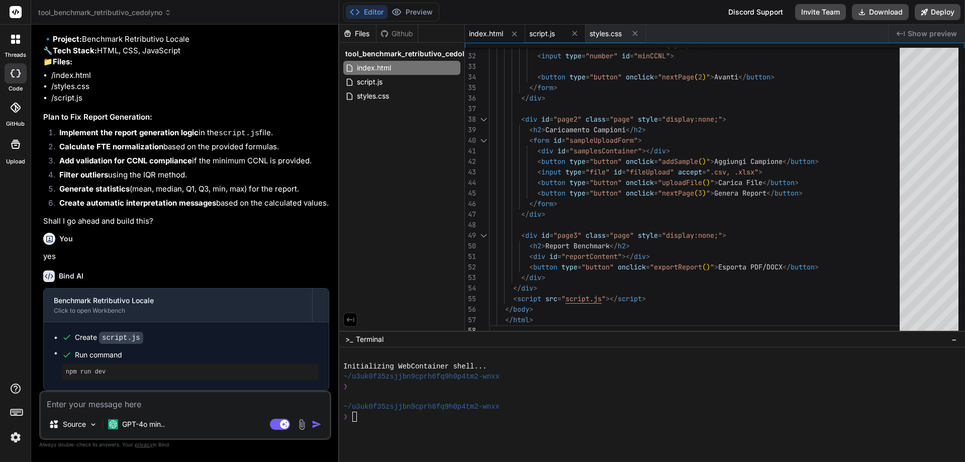
click at [539, 34] on span "script.js" at bounding box center [542, 34] width 26 height 10
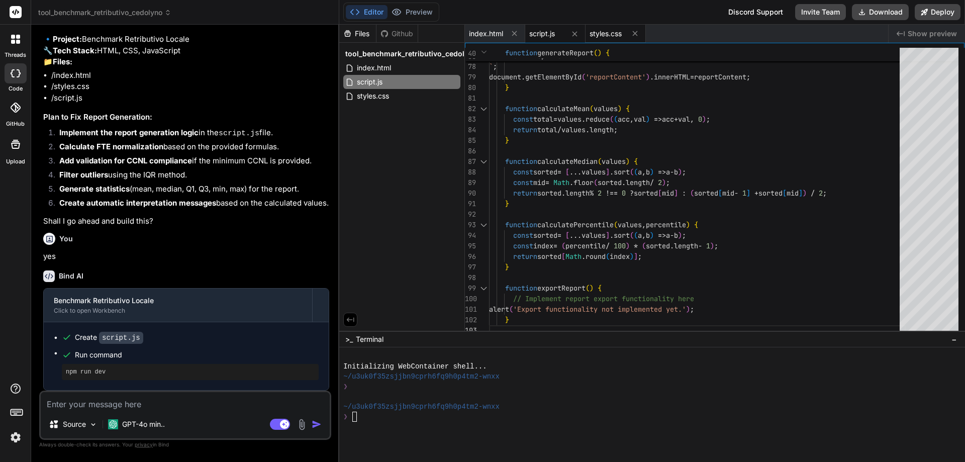
click at [601, 35] on span "styles.css" at bounding box center [606, 34] width 32 height 10
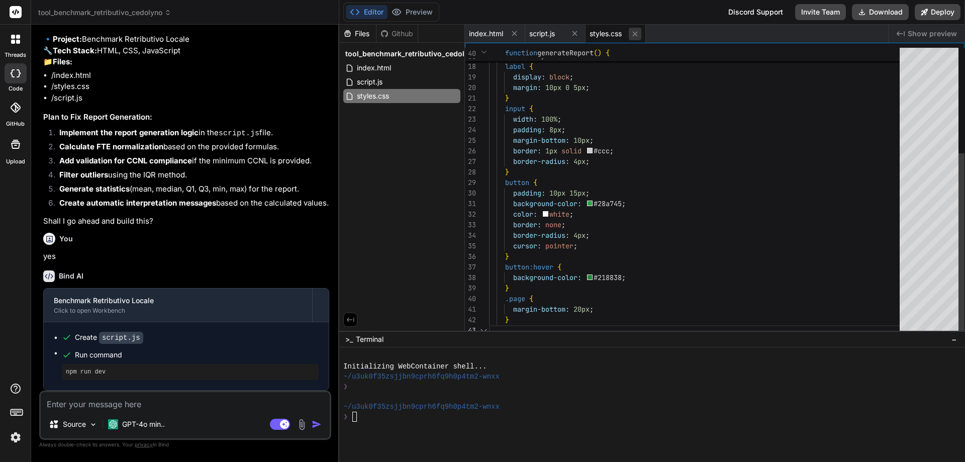
click at [632, 34] on icon at bounding box center [635, 34] width 9 height 9
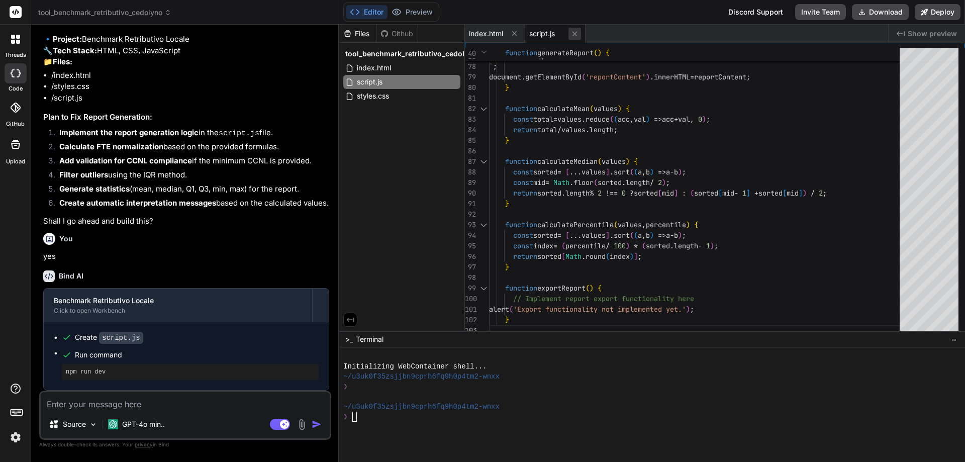
drag, startPoint x: 581, startPoint y: 33, endPoint x: 539, endPoint y: 36, distance: 41.3
click at [579, 34] on button at bounding box center [575, 34] width 13 height 13
type textarea "<div id="reportContent"></div> <button type="button" onclick="exportReport()">E…"
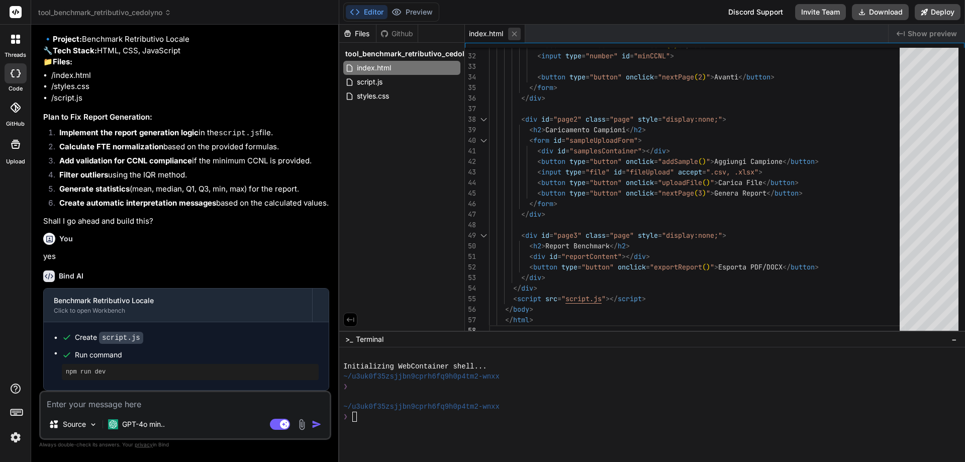
click at [514, 34] on icon at bounding box center [514, 33] width 5 height 5
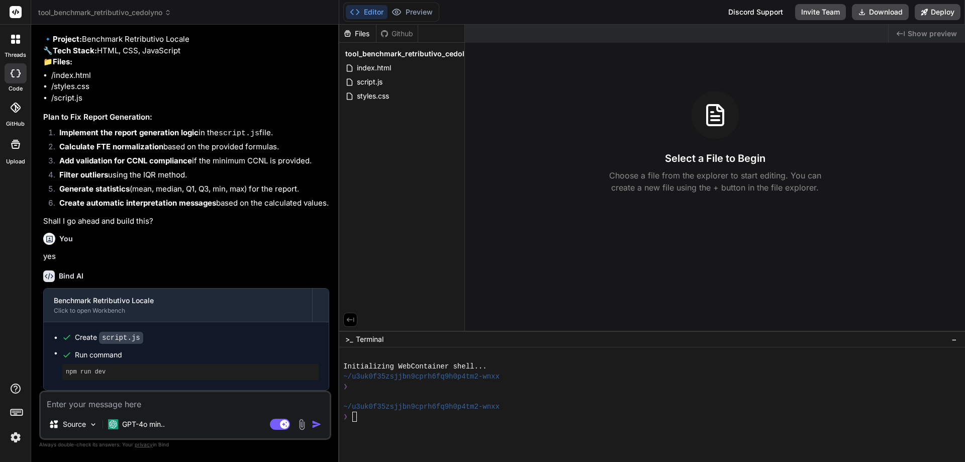
click at [408, 51] on span "tool_benchmark_retributivo_cedolyno" at bounding box center [411, 54] width 132 height 10
drag, startPoint x: 403, startPoint y: 60, endPoint x: 407, endPoint y: 51, distance: 10.4
click at [407, 51] on span "tool_benchmark_retributivo_cedolyno" at bounding box center [411, 54] width 132 height 10
click at [644, 160] on div "Select a File to Begin Choose a file from the explorer to start editing. You ca…" at bounding box center [715, 142] width 500 height 103
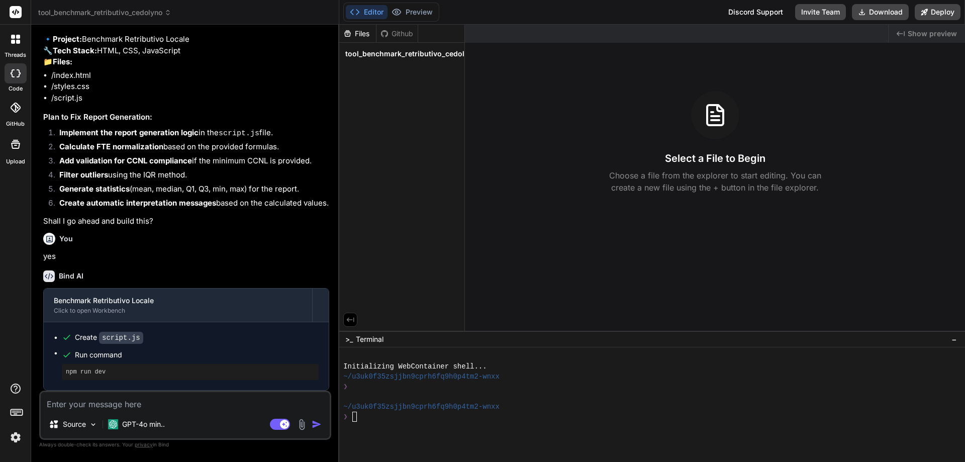
click at [130, 405] on textarea at bounding box center [185, 401] width 289 height 18
type textarea "x"
type textarea "n"
type textarea "x"
type textarea "no"
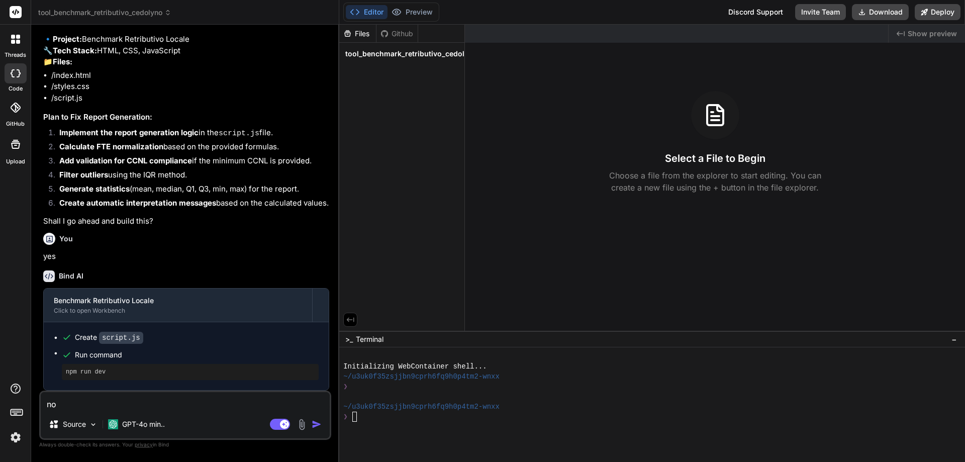
type textarea "x"
type textarea "non"
type textarea "x"
type textarea "non"
type textarea "x"
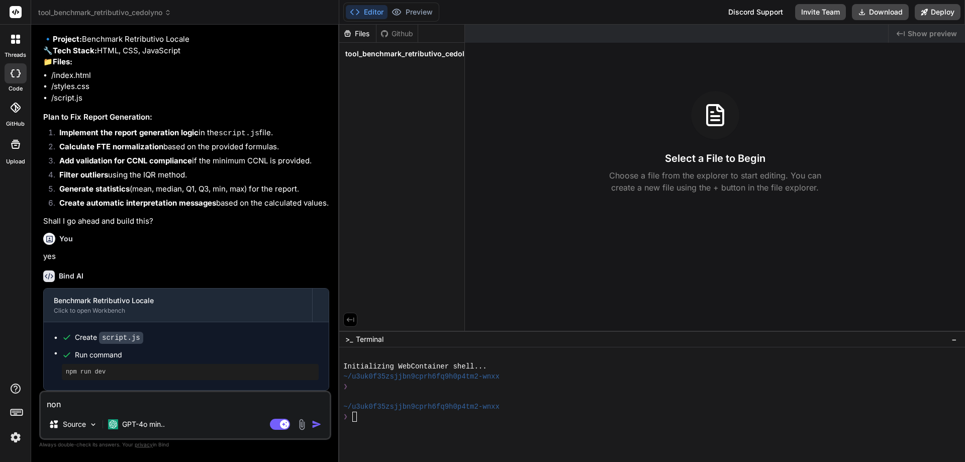
type textarea "non f"
type textarea "x"
type textarea "non fu"
type textarea "x"
type textarea "non fun"
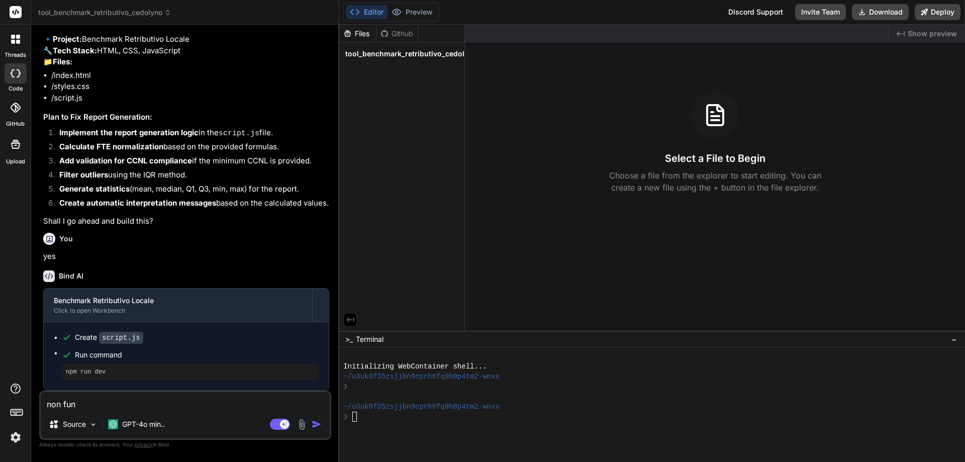
type textarea "x"
type textarea "non funz"
type textarea "x"
type textarea "non funzi"
type textarea "x"
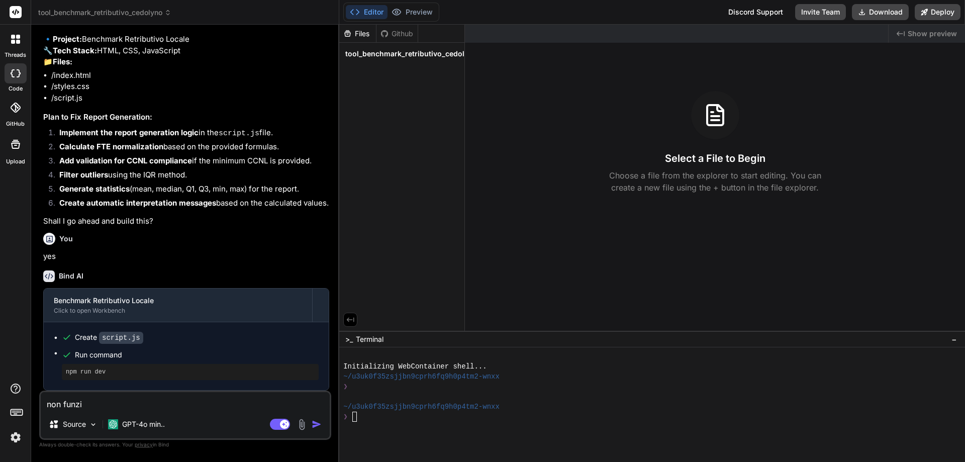
type textarea "non funzio"
type textarea "x"
type textarea "non funzion"
type textarea "x"
type textarea "non funziona"
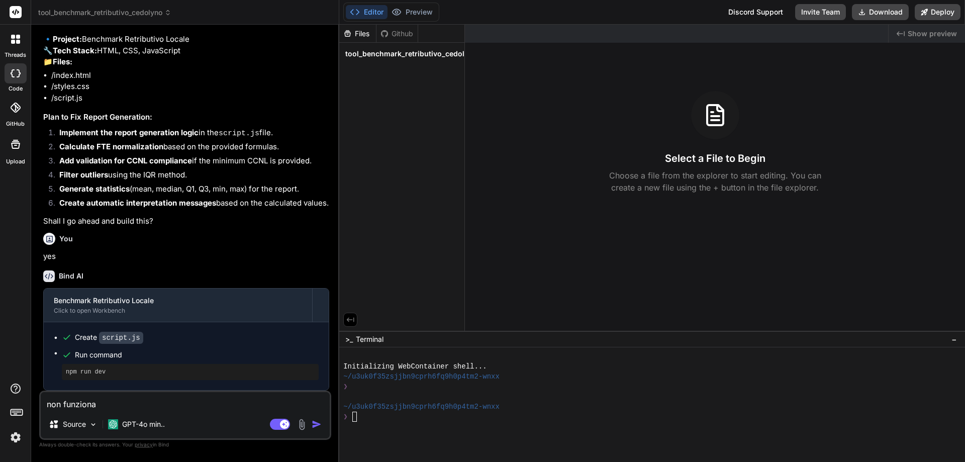
type textarea "x"
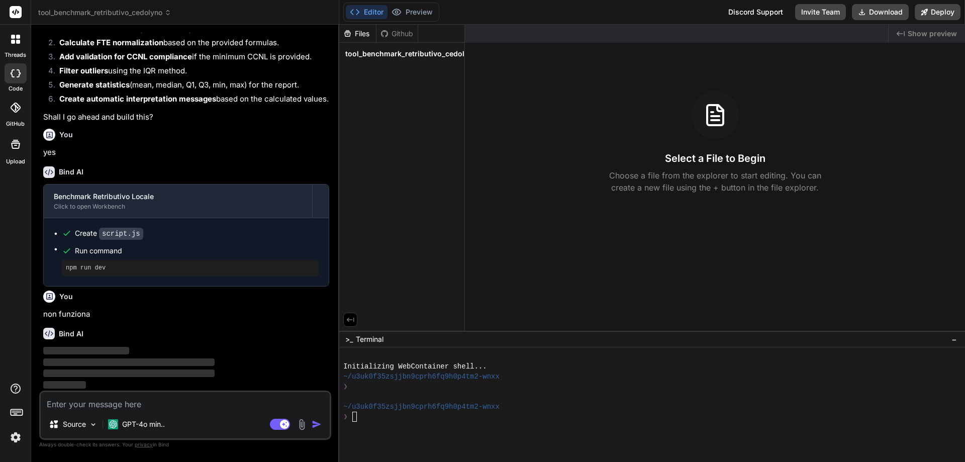
scroll to position [1224, 0]
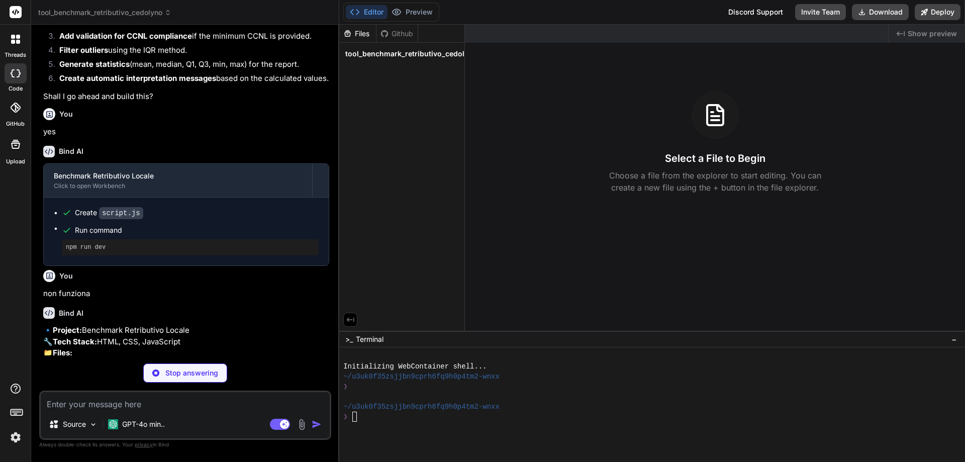
click at [118, 219] on code "script.js" at bounding box center [121, 213] width 44 height 12
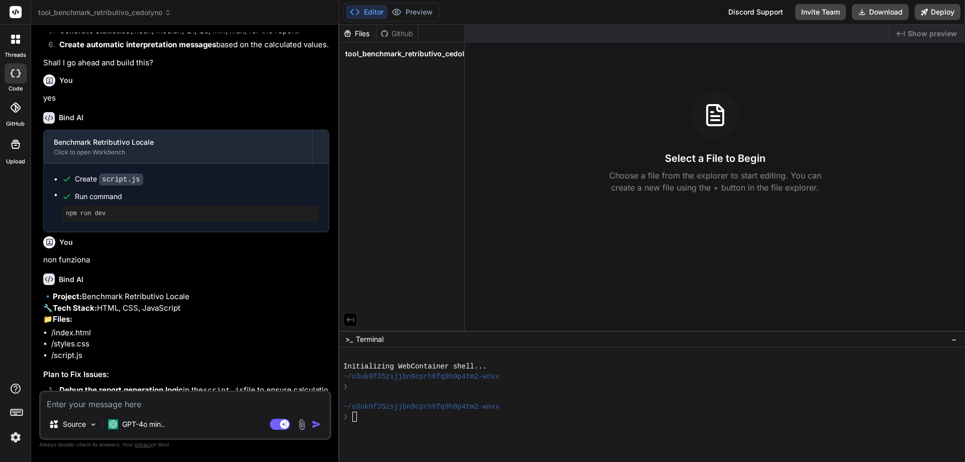
scroll to position [1386, 0]
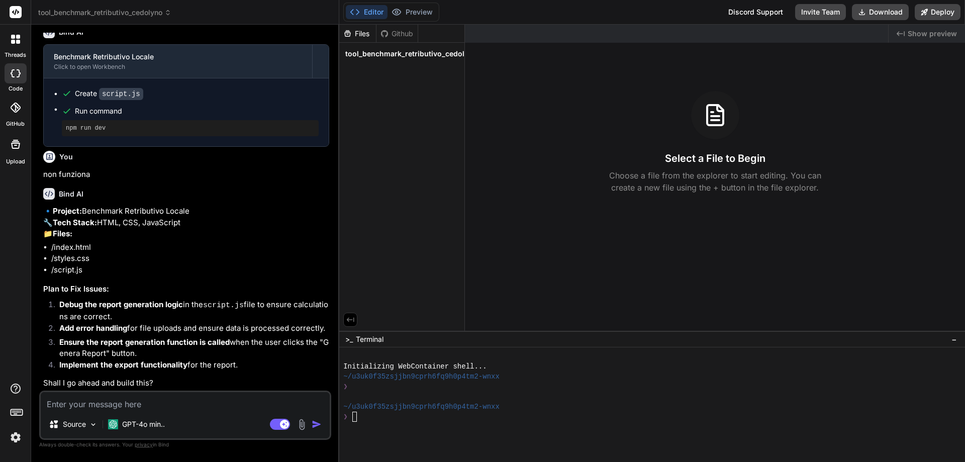
click at [177, 405] on textarea at bounding box center [185, 401] width 289 height 18
type textarea "x"
type textarea "y"
type textarea "x"
type textarea "ye"
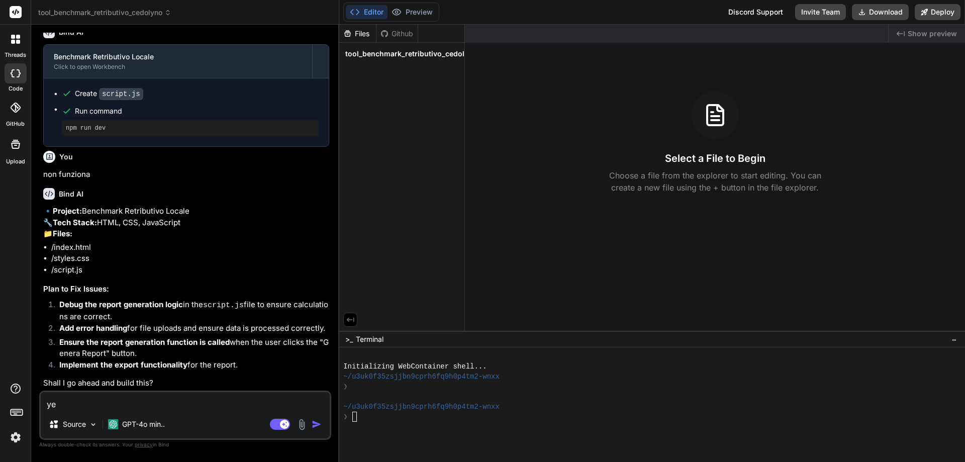
type textarea "x"
type textarea "yes"
type textarea "x"
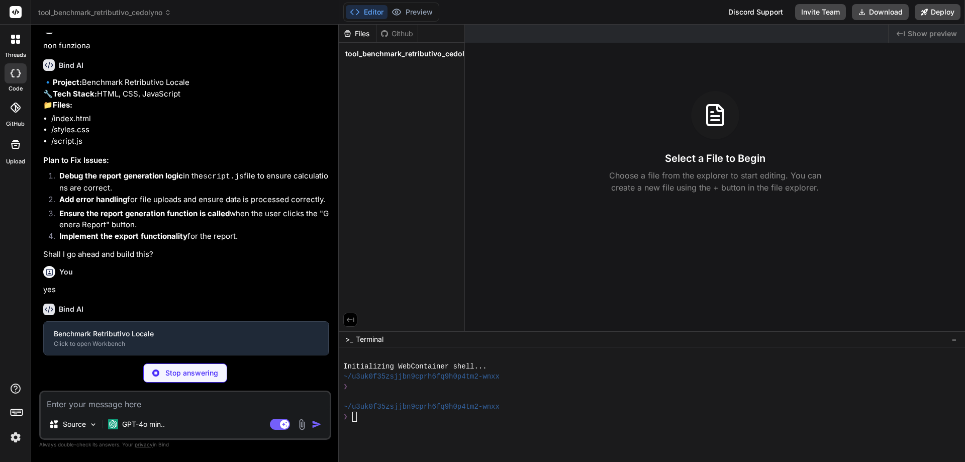
scroll to position [1490, 0]
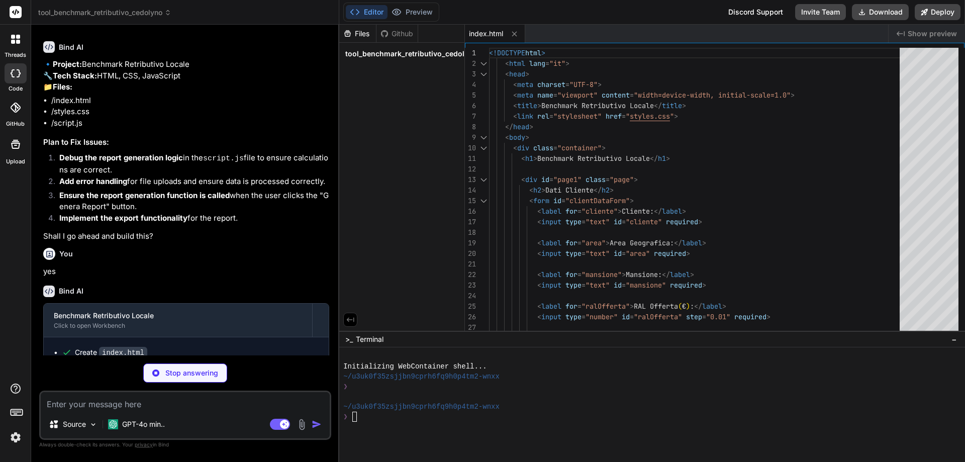
type textarea "x"
type textarea "margin-bottom: 20px; }"
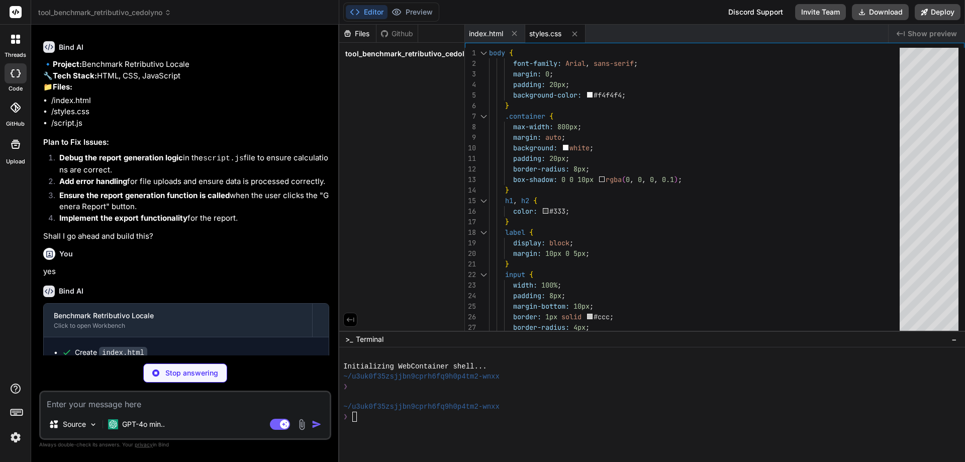
type textarea "x"
type textarea "document.getElementById('reportContent').innerHTML = reportContent; nextPage(3)…"
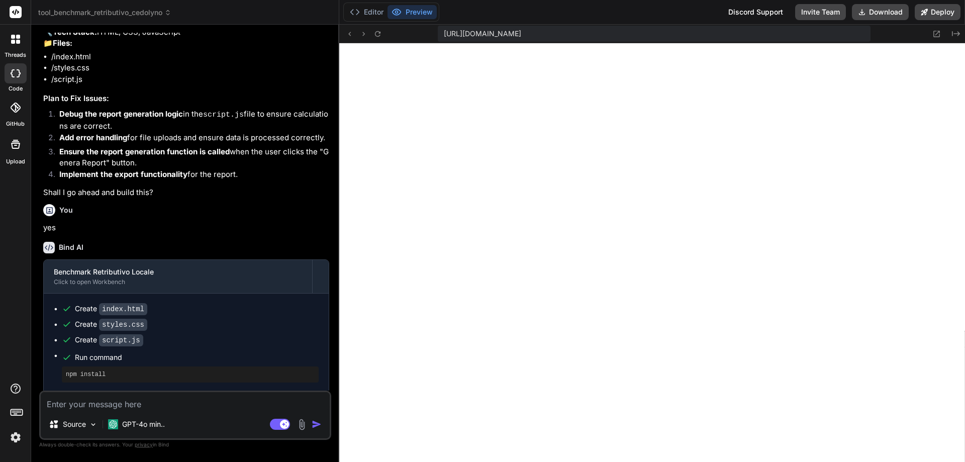
scroll to position [1614, 0]
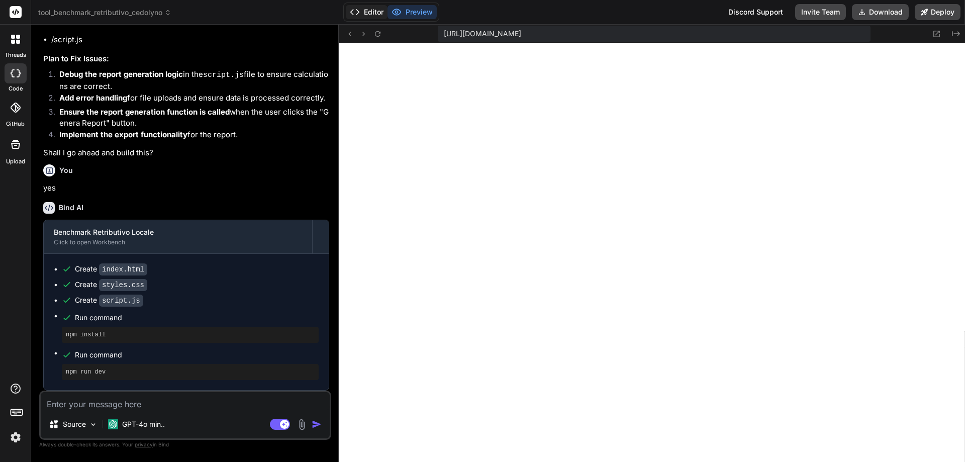
click at [372, 15] on button "Editor" at bounding box center [367, 12] width 42 height 14
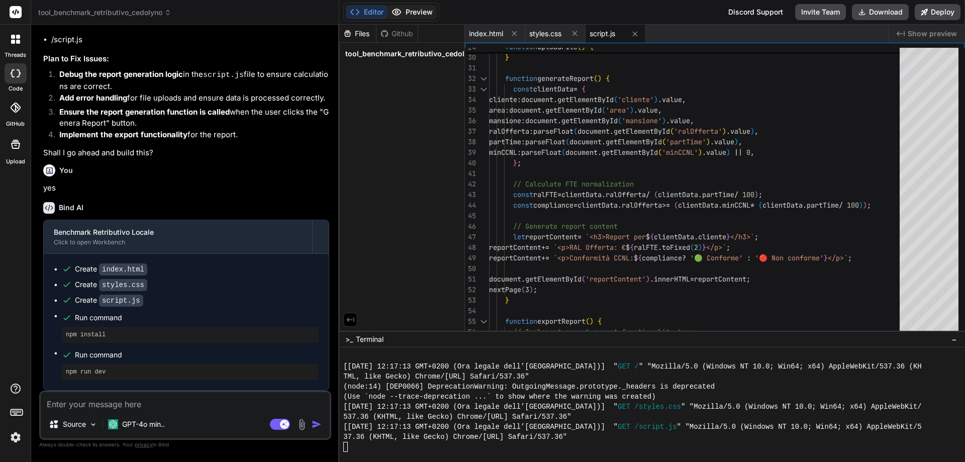
click at [418, 14] on button "Preview" at bounding box center [412, 12] width 49 height 14
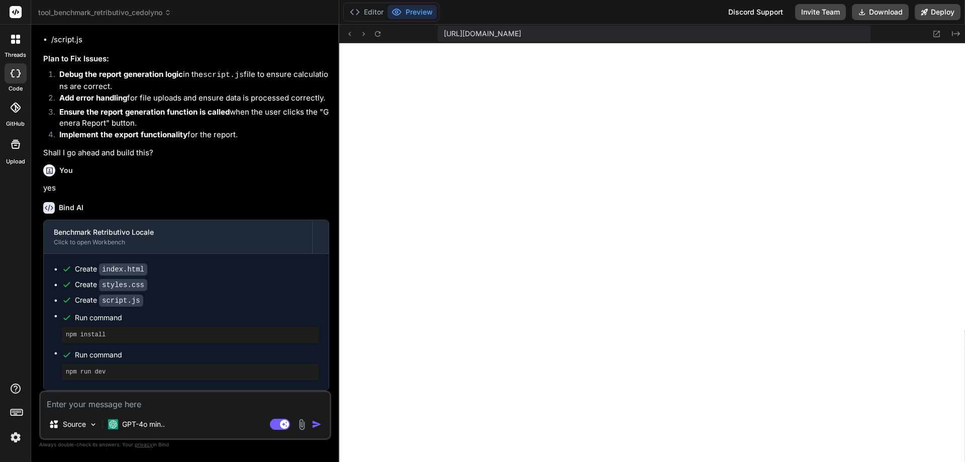
click at [156, 407] on textarea at bounding box center [185, 401] width 289 height 18
type textarea "x"
type textarea "n"
type textarea "x"
type textarea "no"
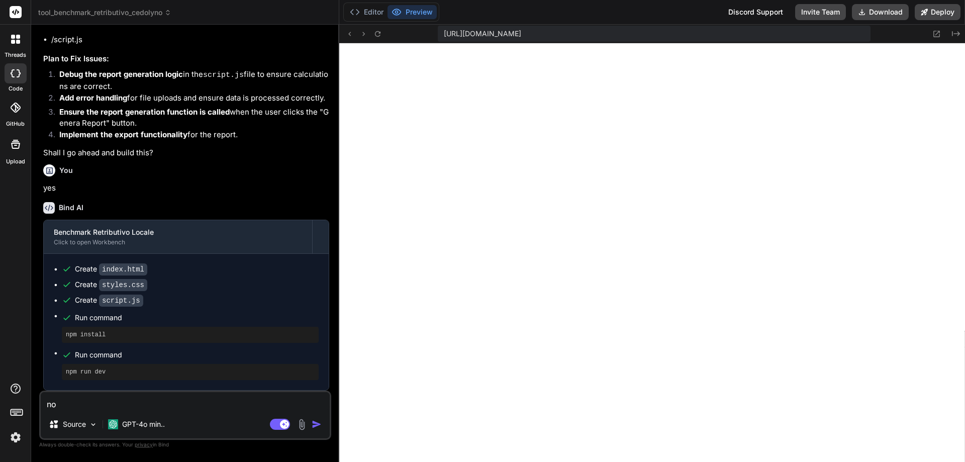
type textarea "x"
type textarea "non"
type textarea "x"
type textarea "non"
type textarea "x"
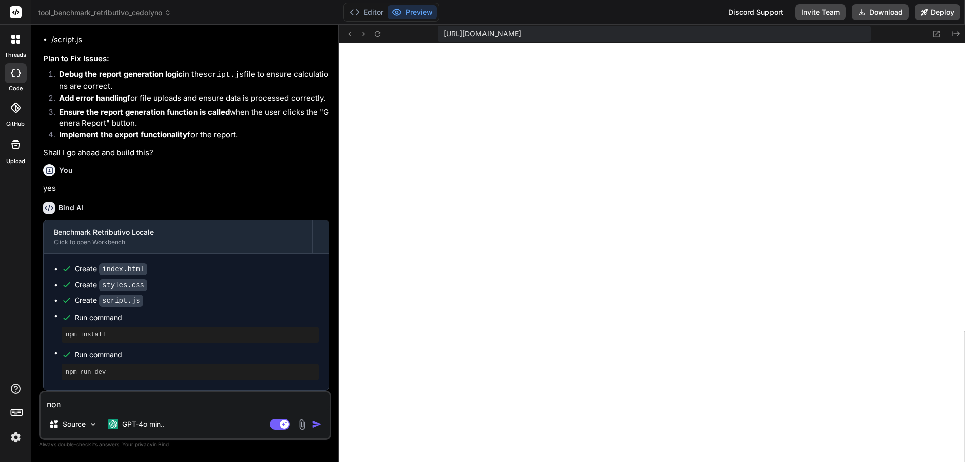
type textarea "non v"
type textarea "x"
type textarea "non vi"
type textarea "x"
type textarea "non vie"
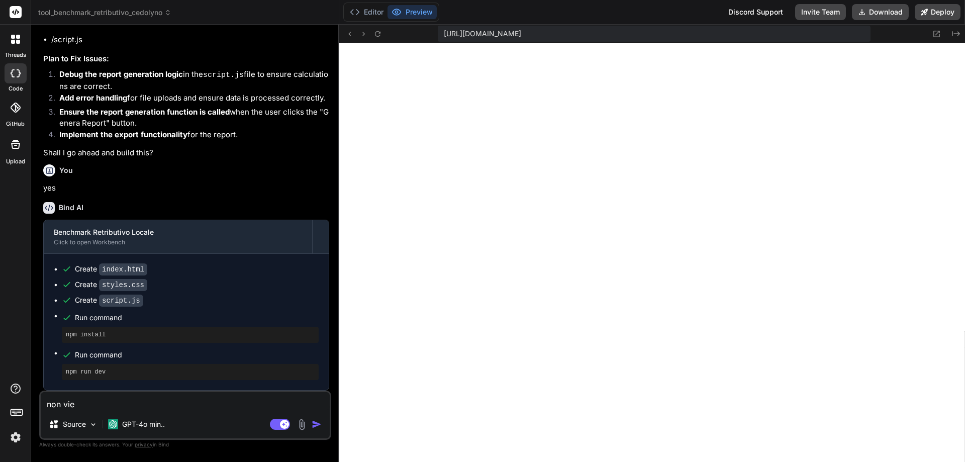
type textarea "x"
type textarea "non vien"
type textarea "x"
type textarea "non viene"
type textarea "x"
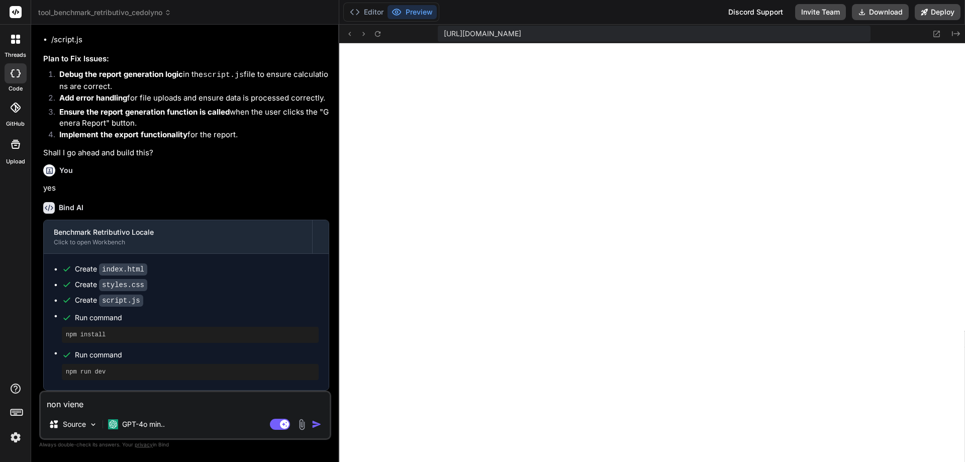
type textarea "non viene"
type textarea "x"
type textarea "non viene g"
type textarea "x"
type textarea "non viene ge"
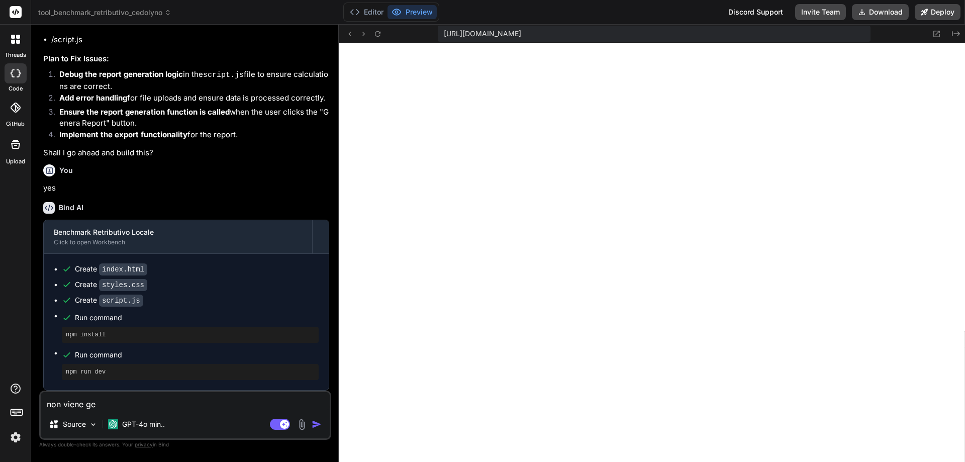
type textarea "x"
type textarea "non viene gen"
type textarea "x"
type textarea "non viene gene"
type textarea "x"
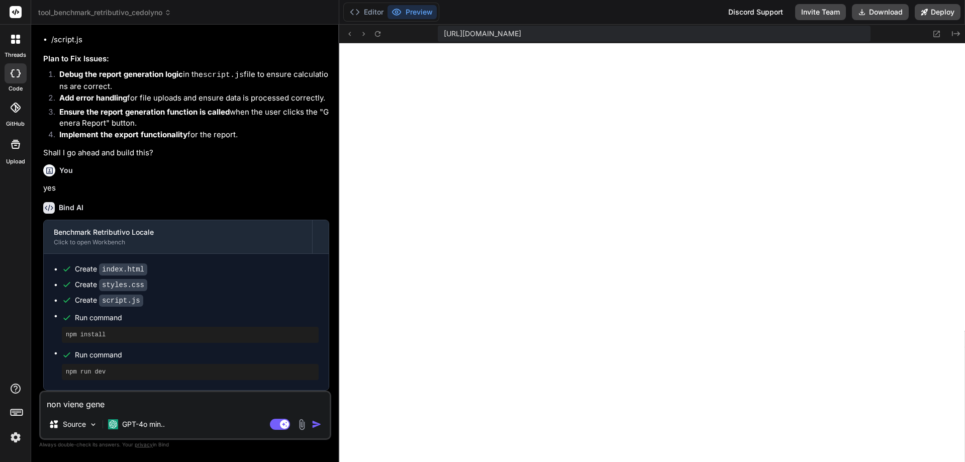
type textarea "non viene gener"
type textarea "x"
type textarea "non viene genera"
type textarea "x"
type textarea "non viene generat"
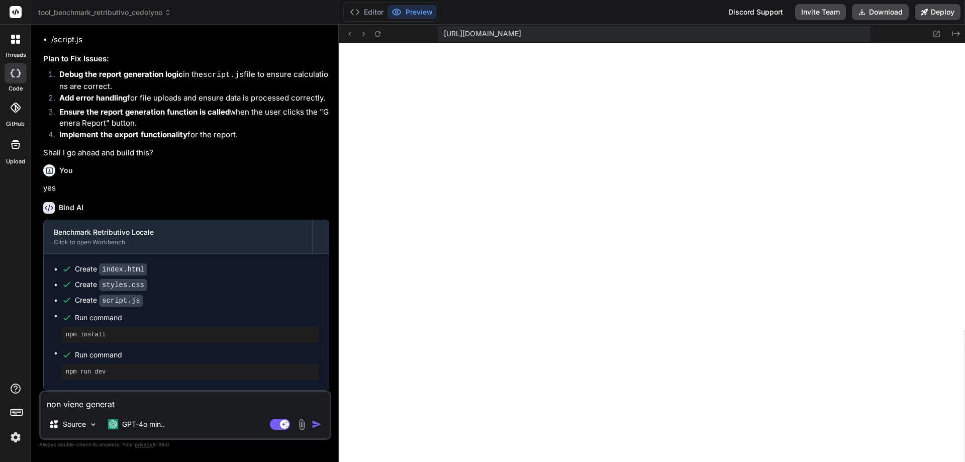
type textarea "x"
type textarea "non viene generato"
type textarea "x"
type textarea "non viene generato"
type textarea "x"
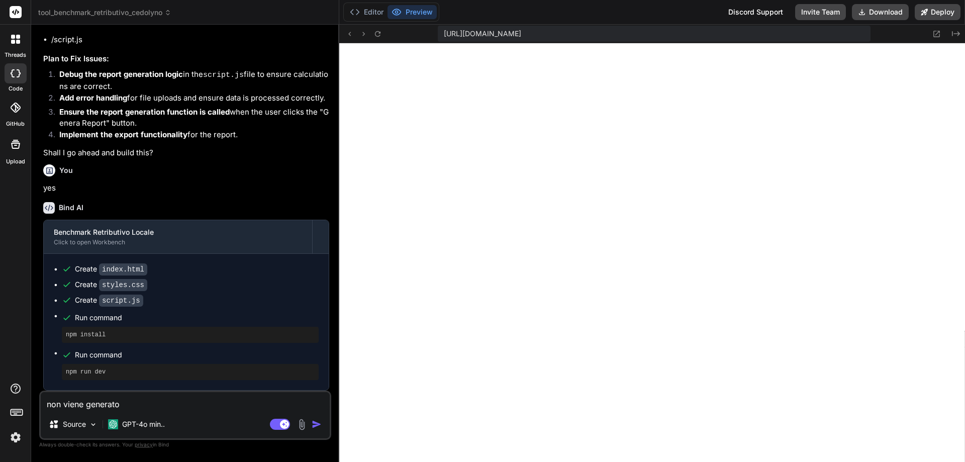
type textarea "non viene generato n"
type textarea "x"
type textarea "non viene generato ne"
type textarea "x"
type textarea "non viene generato nes"
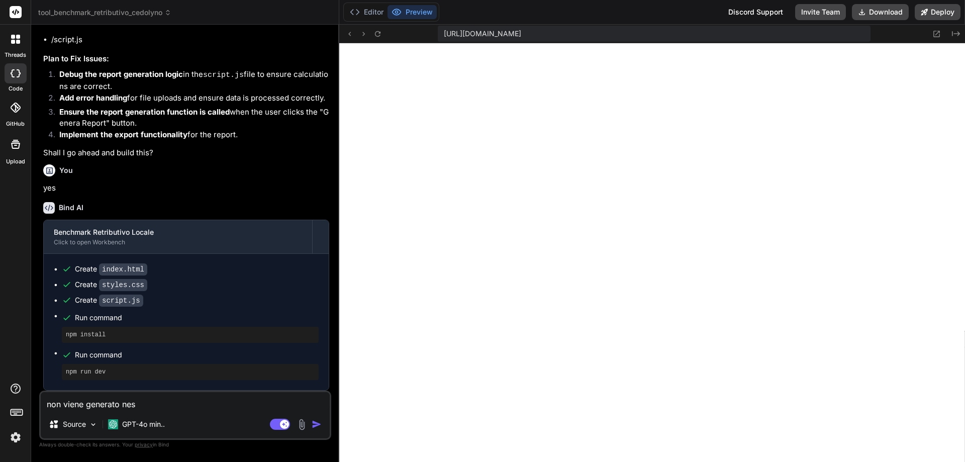
type textarea "x"
type textarea "non viene generato nessu"
type textarea "x"
type textarea "non viene generato nessun"
type textarea "x"
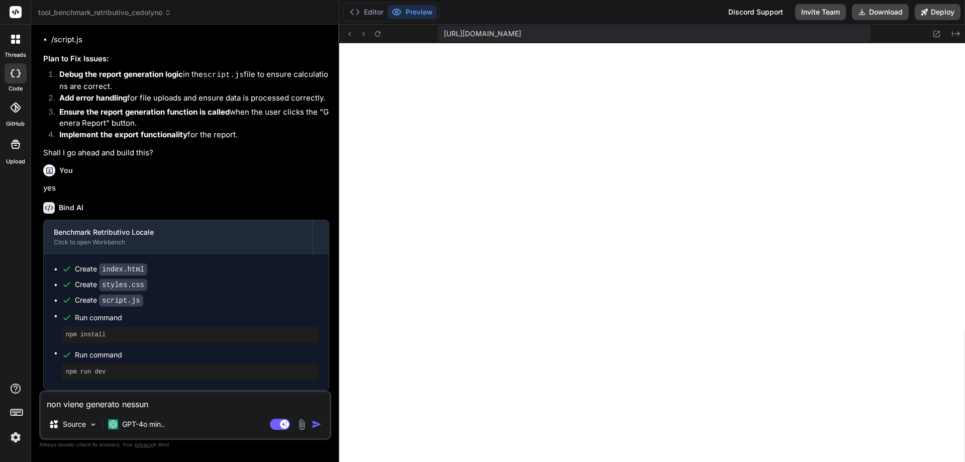
type textarea "non viene generato nessun"
type textarea "x"
type textarea "non viene generato nessun r"
type textarea "x"
type textarea "non viene generato nessun re"
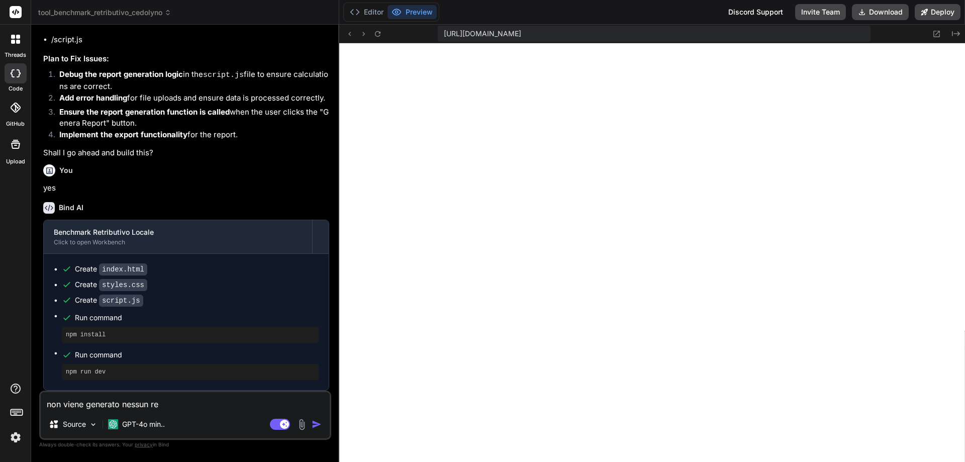
type textarea "x"
type textarea "non viene generato nessun rep"
type textarea "x"
type textarea "non viene generato nessun repo"
type textarea "x"
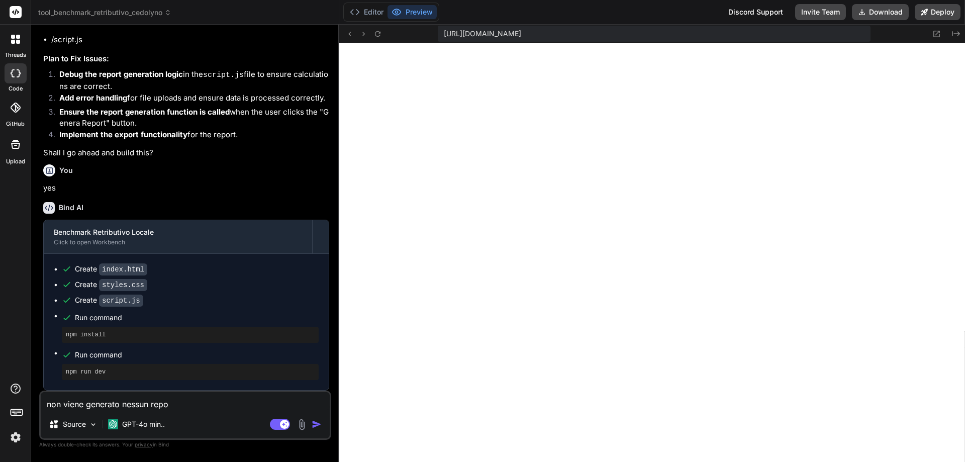
type textarea "non viene generato nessun repor"
type textarea "x"
type textarea "non viene generato nessun report"
click at [317, 426] on img "button" at bounding box center [317, 424] width 10 height 10
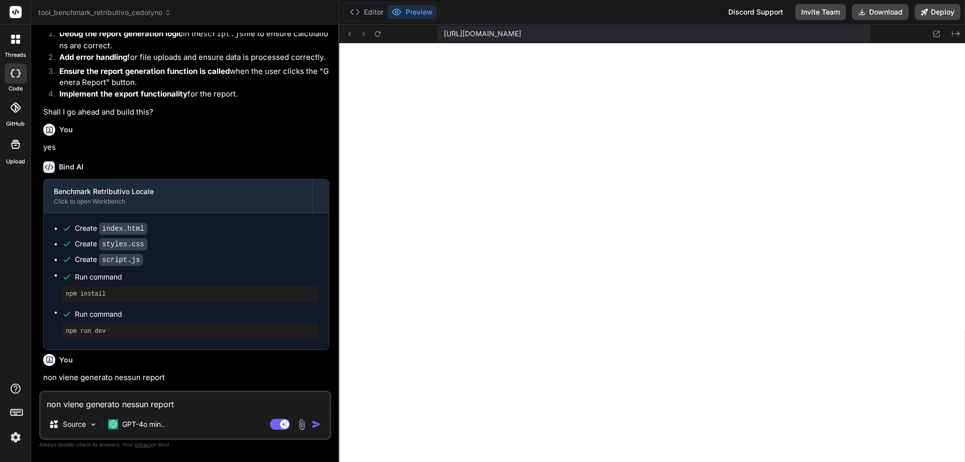
scroll to position [1718, 0]
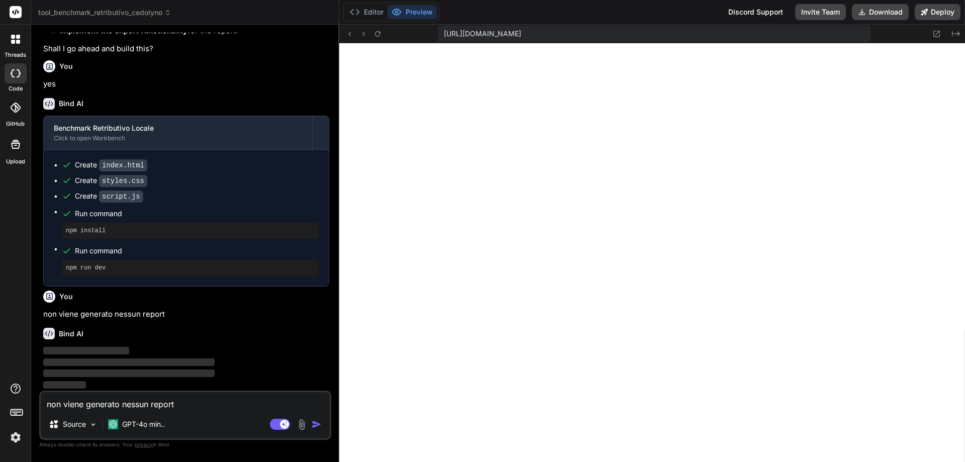
type textarea "x"
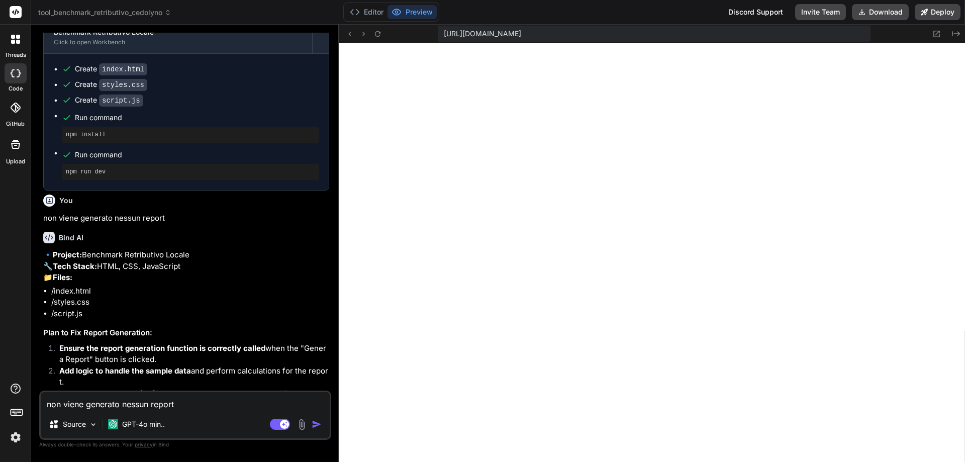
scroll to position [1880, 0]
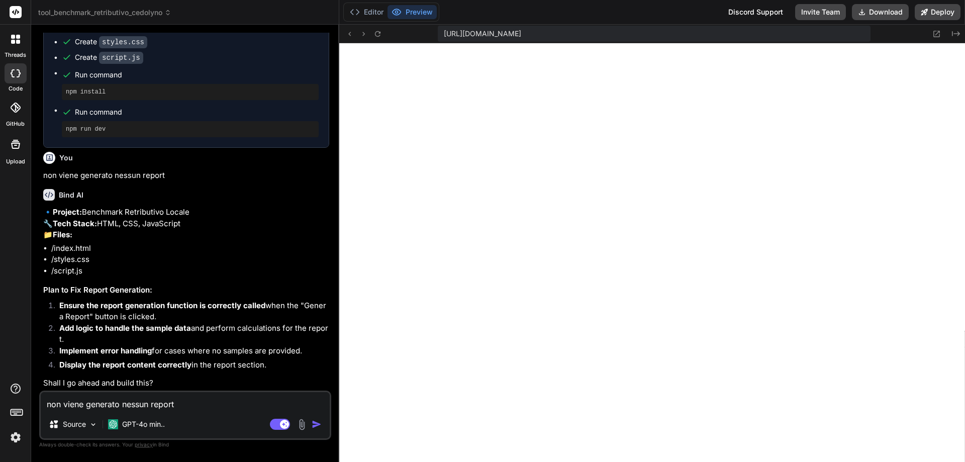
click at [182, 406] on textarea "non viene generato nessun report" at bounding box center [185, 401] width 289 height 18
type textarea "x"
type textarea "y"
type textarea "x"
type textarea "ye"
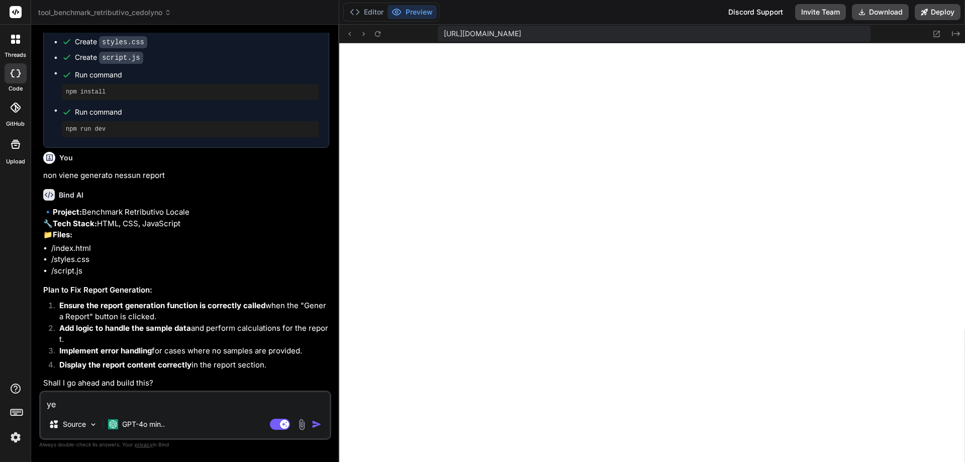
type textarea "x"
type textarea "yes"
type textarea "x"
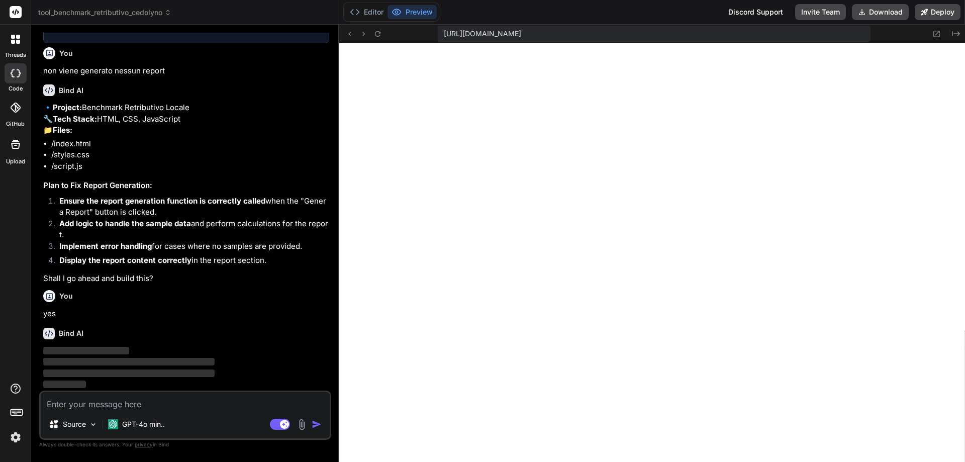
scroll to position [1984, 0]
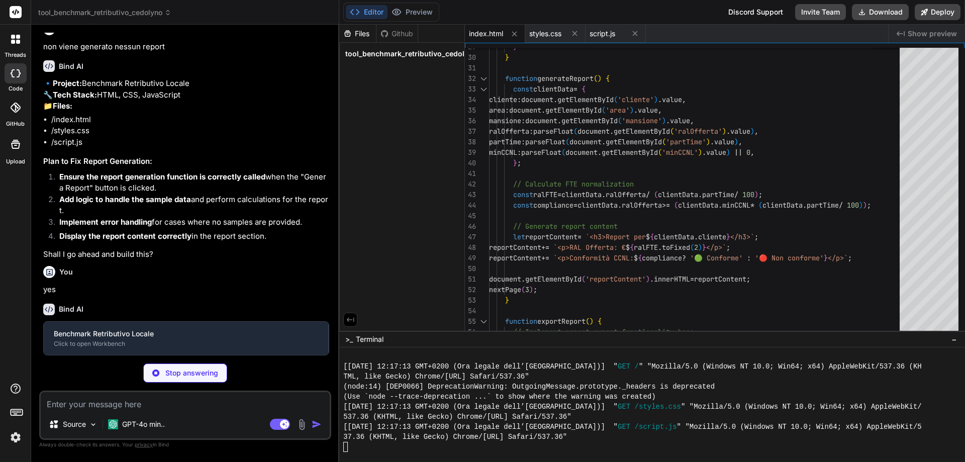
type textarea "x"
type textarea "margin-bottom: 20px; }"
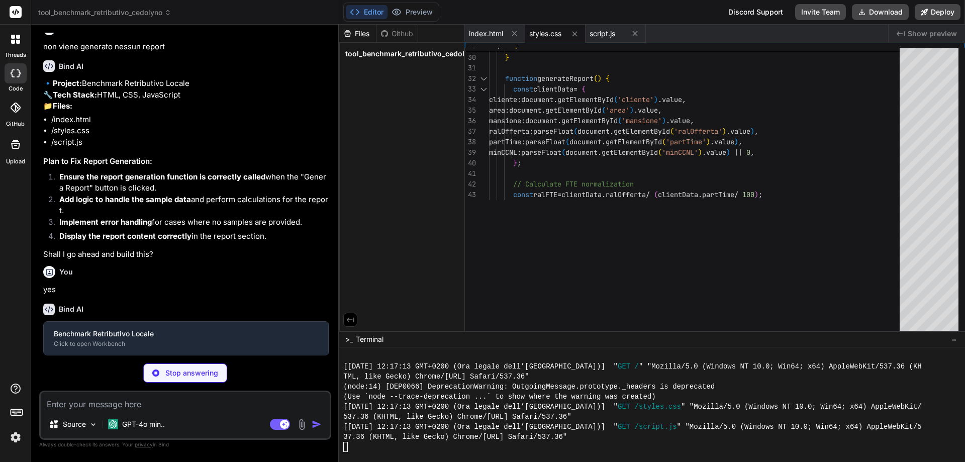
type textarea "x"
type textarea "document.getElementById('reportContent').innerHTML = reportContent; nextPage(3)…"
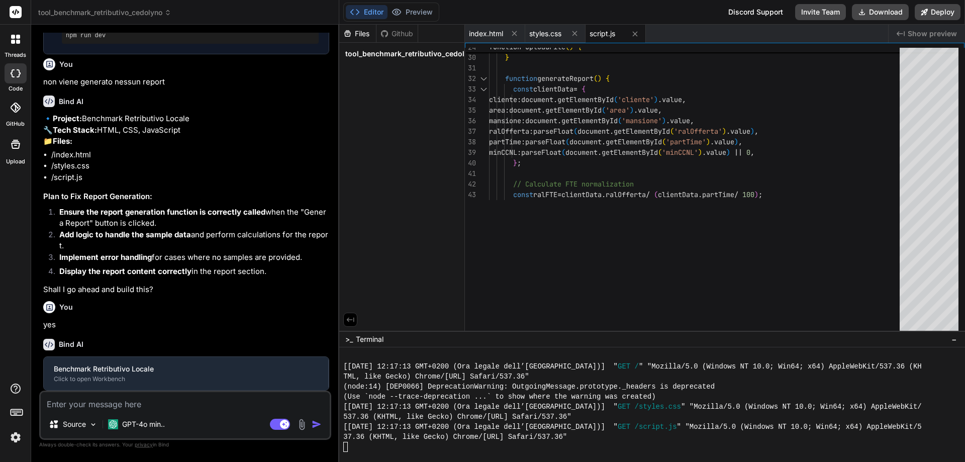
type textarea "x"
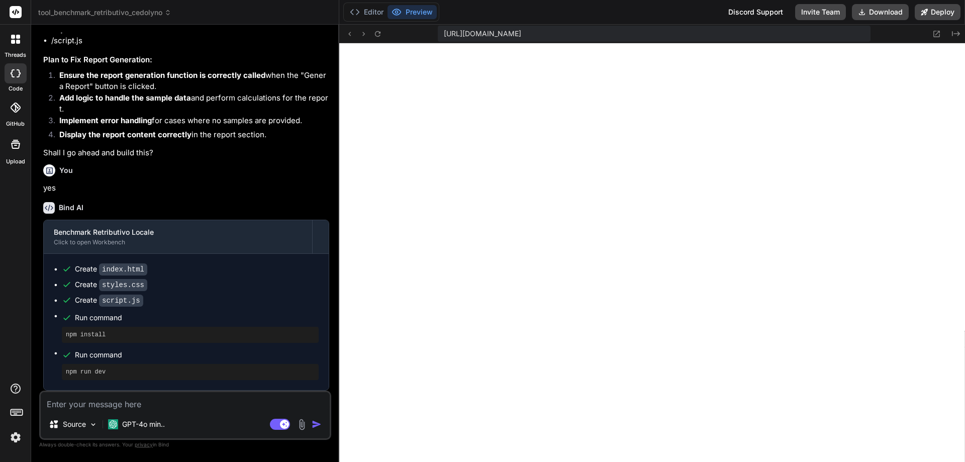
scroll to position [2109, 0]
click at [369, 13] on button "Editor" at bounding box center [367, 12] width 42 height 14
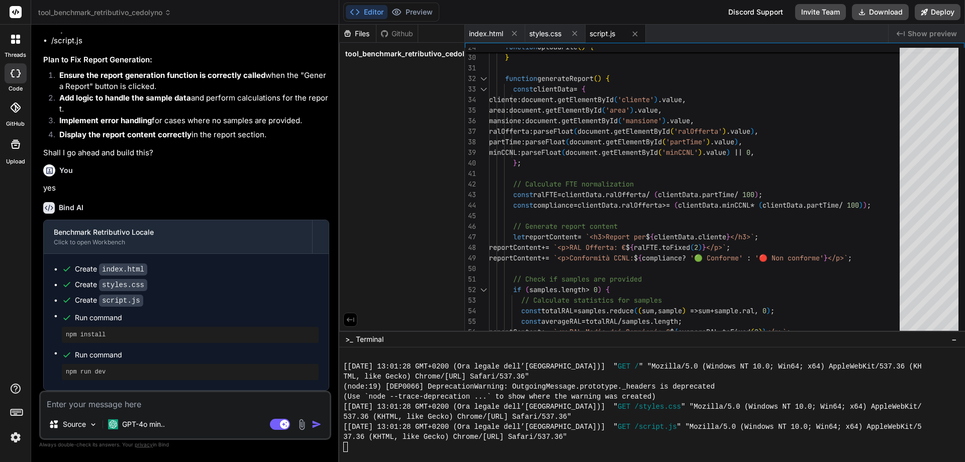
click at [379, 53] on span "tool_benchmark_retributivo_cedolyno" at bounding box center [411, 54] width 132 height 10
click at [373, 79] on span "script.js" at bounding box center [370, 82] width 28 height 12
click at [375, 93] on span "styles.css" at bounding box center [373, 96] width 34 height 12
type textarea "margin-bottom: 20px; }"
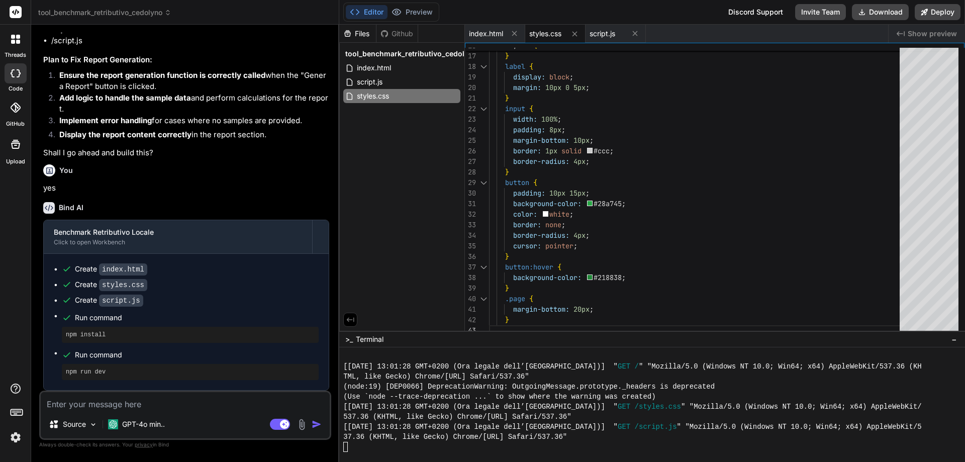
click at [143, 403] on textarea at bounding box center [185, 401] width 289 height 18
type textarea "x"
type textarea "V"
type textarea "x"
type textarea "VI"
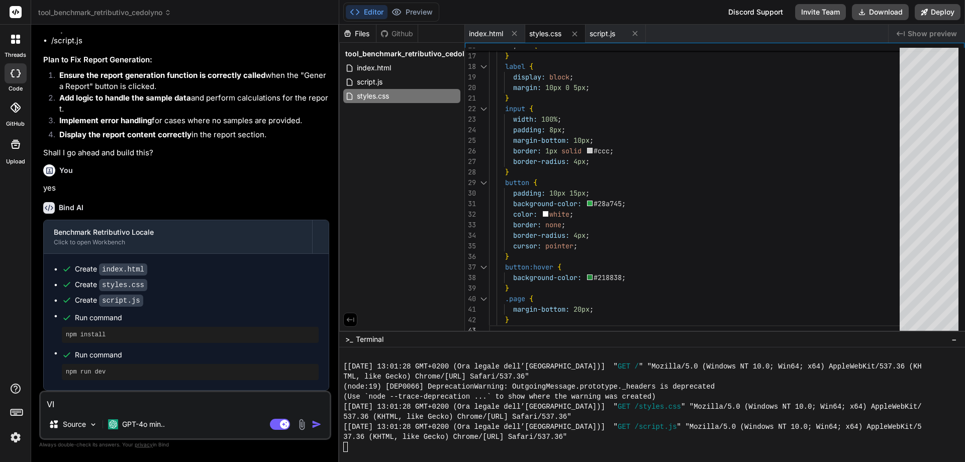
type textarea "x"
type textarea "VIE"
type textarea "x"
type textarea "VIEN"
type textarea "x"
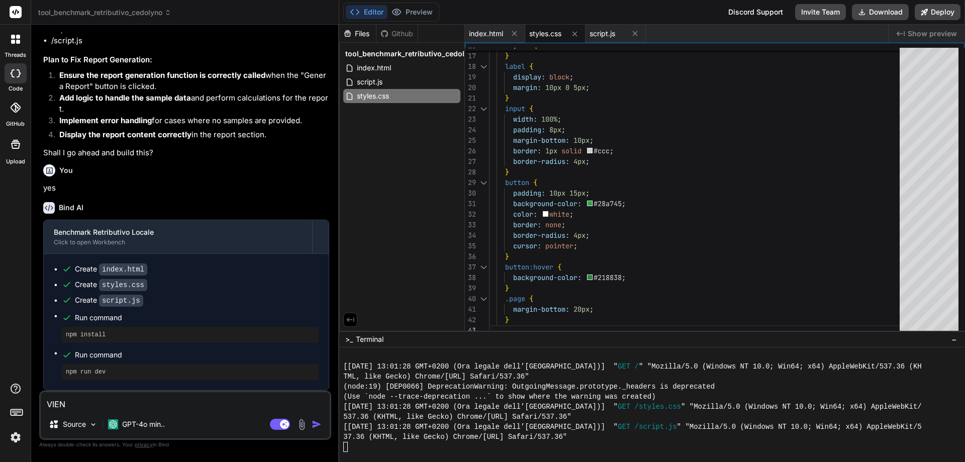
type textarea "VIENE"
type textarea "x"
type textarea "VIENE"
type textarea "x"
type textarea "VIENE G"
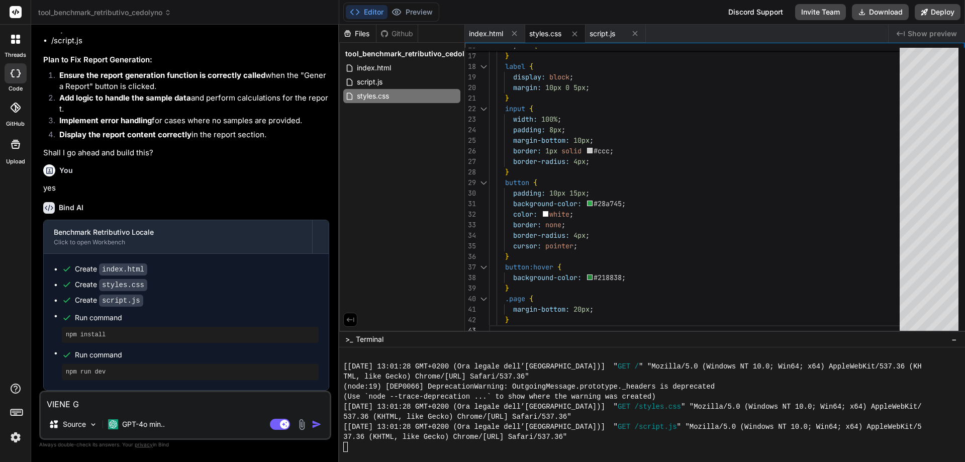
type textarea "x"
type textarea "VIENE GE"
type textarea "x"
type textarea "VIENE GEN"
type textarea "x"
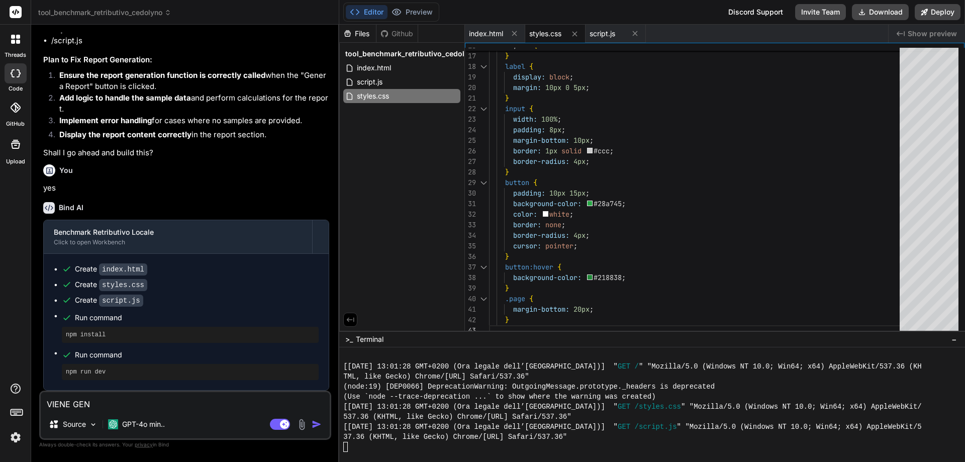
type textarea "VIENE GENE"
type textarea "x"
type textarea "VIENE GENER"
type textarea "x"
type textarea "VIENE GENERA"
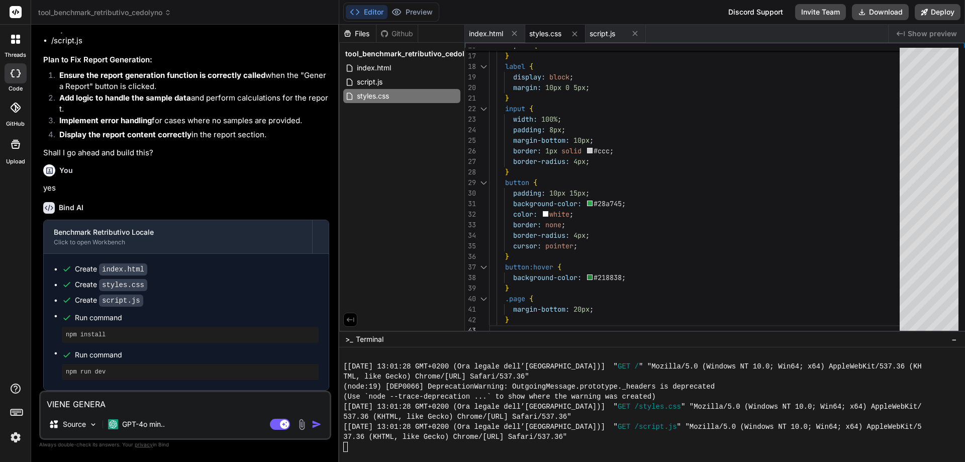
type textarea "x"
type textarea "VIENE GENERAT"
type textarea "x"
type textarea "VIENE GENERATO"
type textarea "x"
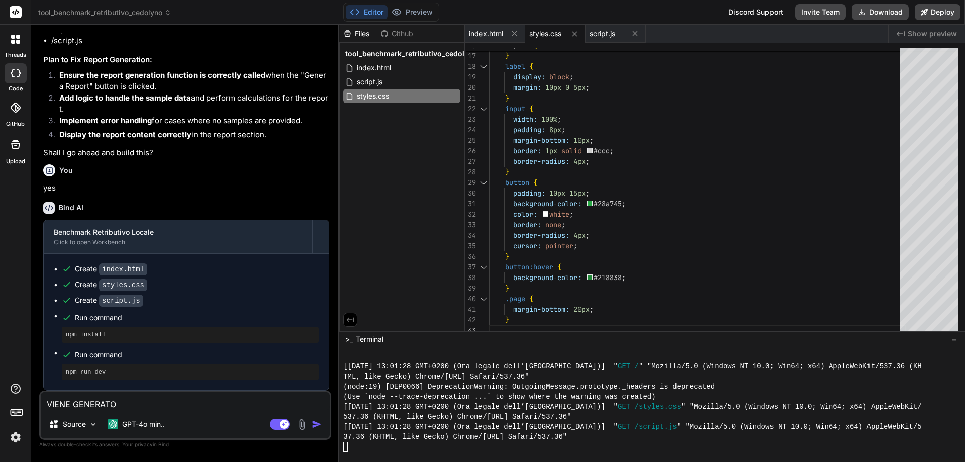
type textarea "VIENE GENERATO"
type textarea "x"
type textarea "VIENE GENERATO U"
type textarea "x"
type textarea "VIENE GENERATO UN"
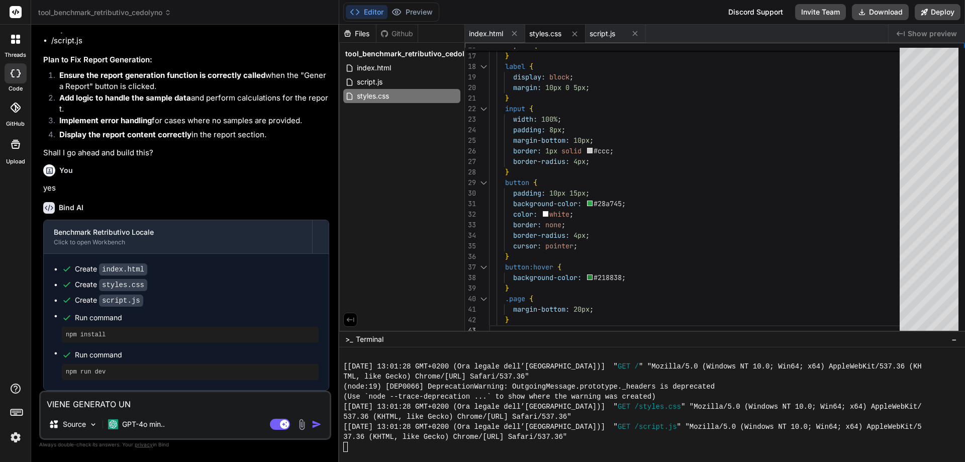
type textarea "x"
type textarea "VIENE GENERATO UNA"
type textarea "x"
type textarea "VIENE GENERATO UNA"
type textarea "x"
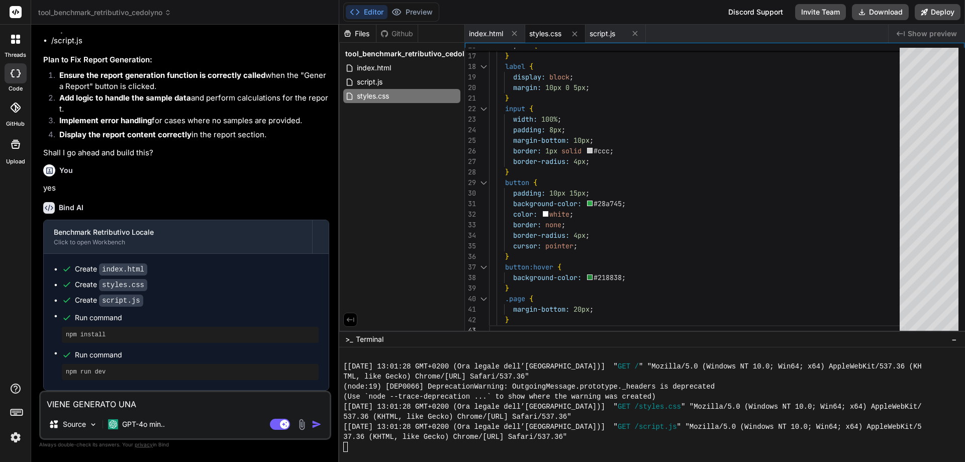
type textarea "VIENE GENERATO UNA S"
type textarea "x"
type textarea "VIENE GENERATO UNA SC"
type textarea "x"
type textarea "VIENE GENERATO UNA SCH"
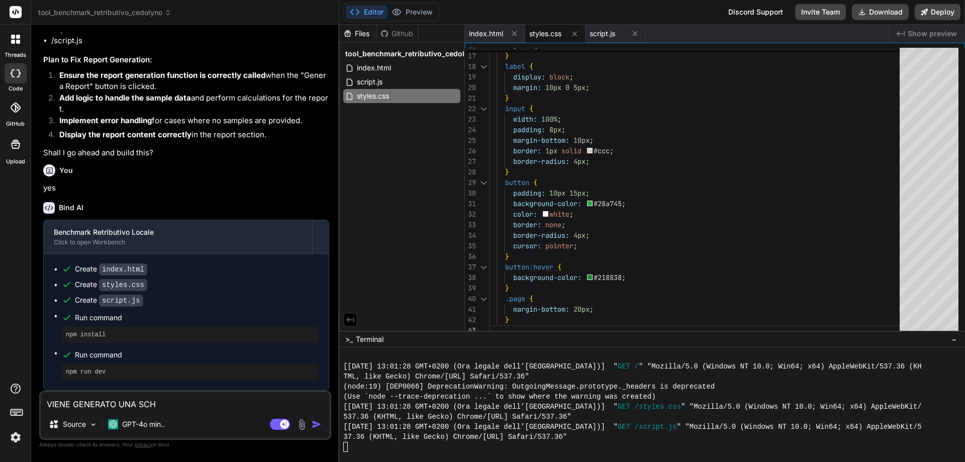
type textarea "x"
type textarea "VIENE GENERATO UNA SCHE"
type textarea "x"
type textarea "VIENE GENERATO UNA SCHER"
type textarea "x"
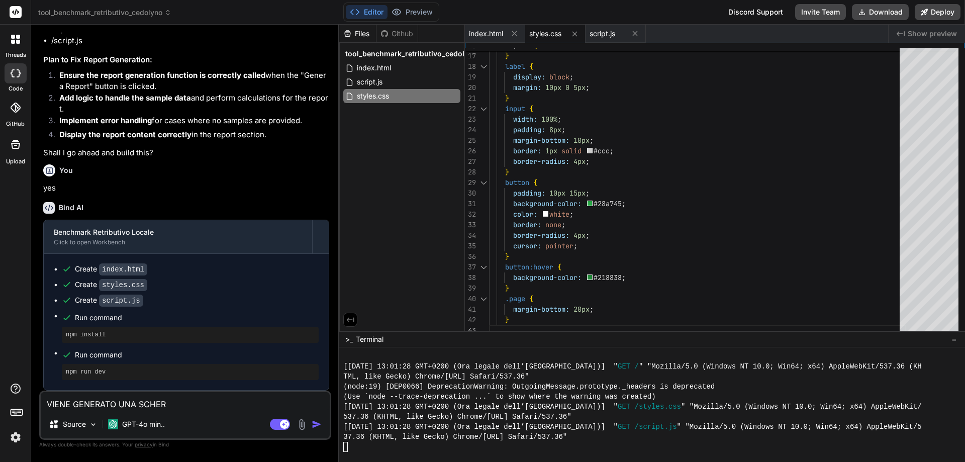
type textarea "VIENE GENERATO UNA SCHERM"
type textarea "x"
type textarea "VIENE GENERATO UNA SCHERMA"
type textarea "x"
type textarea "VIENE GENERATO UNA SCHERMAT"
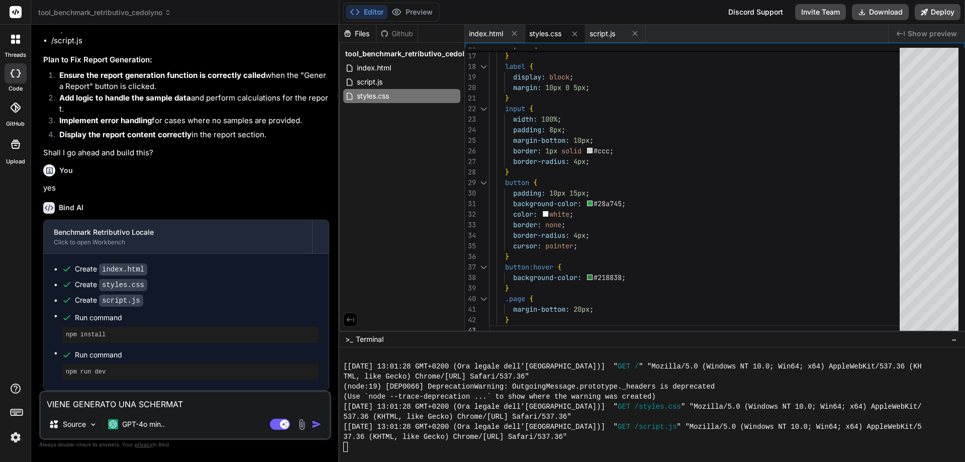
type textarea "x"
type textarea "VIENE GENERATO UNA SCHERMATA"
type textarea "x"
type textarea "VIENE GENERATO UNA SCHERMATA"
type textarea "x"
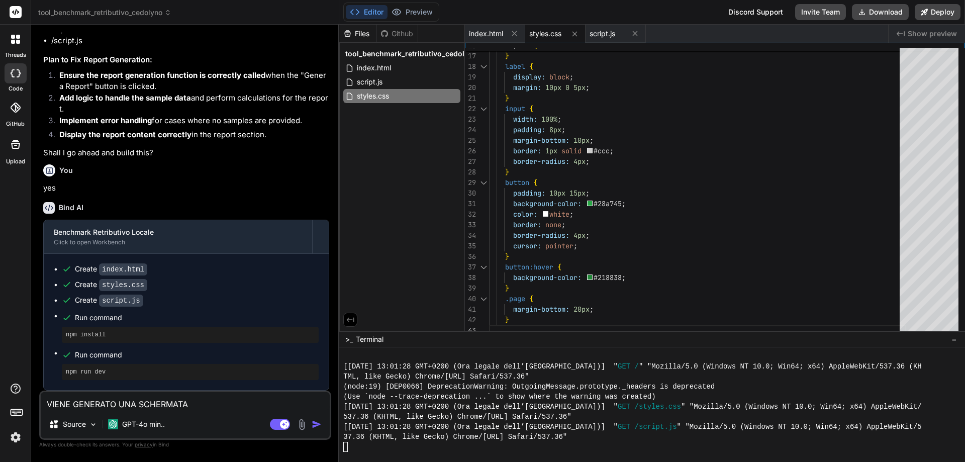
type textarea "VIENE GENERATO UNA SCHERMATA S"
type textarea "x"
type textarea "VIENE GENERATO UNA SCHERMATA SO"
type textarea "x"
type textarea "VIENE GENERATO UNA SCHERMATA SOL"
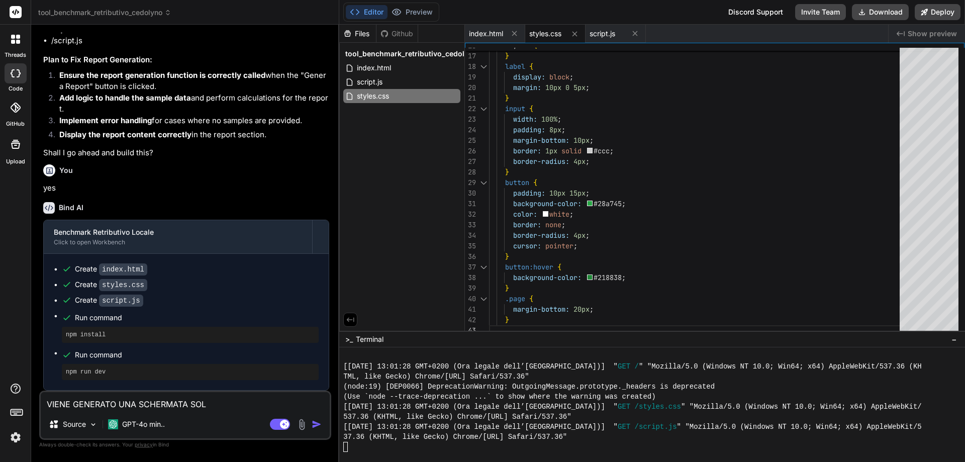
type textarea "x"
type textarea "VIENE GENERATO UNA SCHERMATA SOLO"
type textarea "x"
type textarea "VIENE GENERATO UNA SCHERMATA SOLO"
type textarea "x"
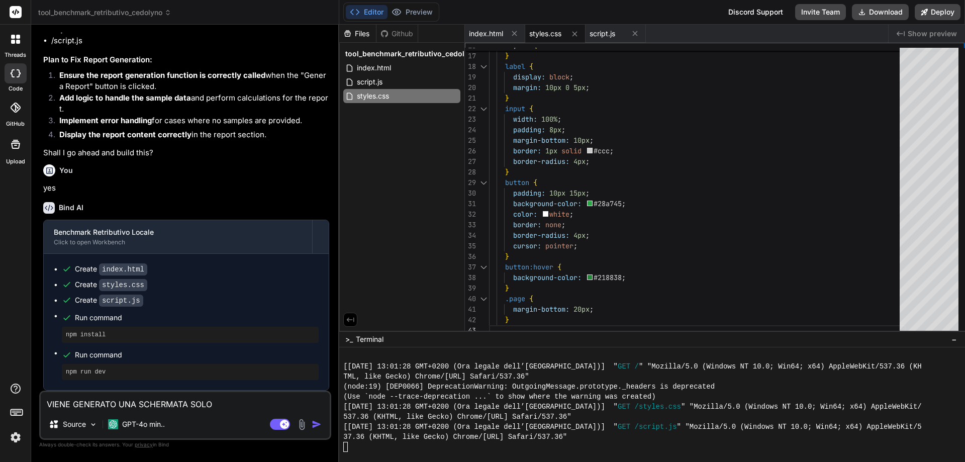
type textarea "VIENE GENERATO UNA SCHERMATA SOLO C"
type textarea "x"
type textarea "VIENE GENERATO UNA SCHERMATA SOLO CO"
type textarea "x"
type textarea "VIENE GENERATO UNA SCHERMATA SOLO CON"
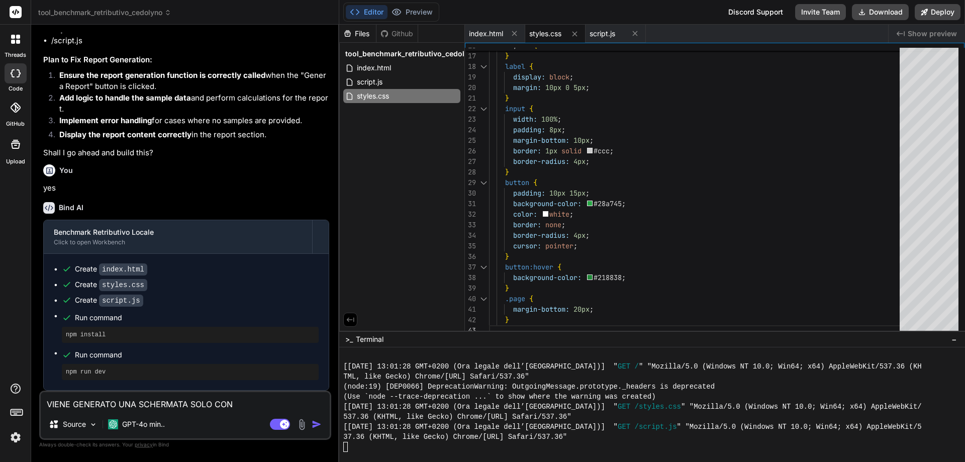
type textarea "x"
type textarea "VIENE GENERATO UNA SCHERMATA SOLO CON"
type textarea "x"
type textarea "VIENE GENERATO UNA SCHERMATA SOLO CON L"
type textarea "x"
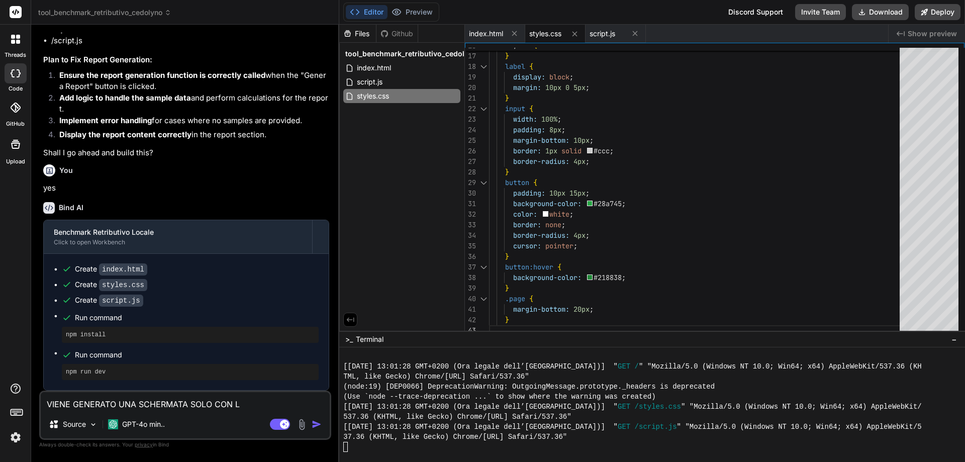
type textarea "VIENE GENERATO UNA SCHERMATA SOLO CON LA"
type textarea "x"
type textarea "VIENE GENERATO UNA SCHERMATA SOLO CON LA"
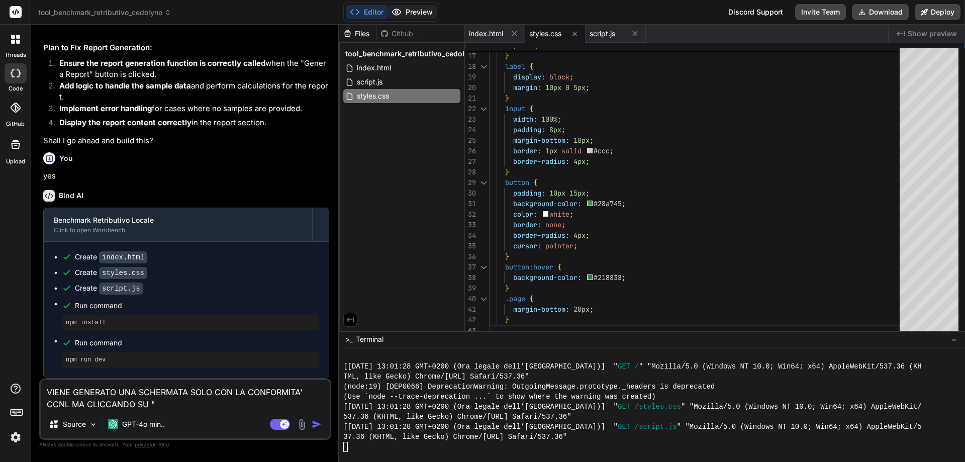
click at [413, 14] on button "Preview" at bounding box center [412, 12] width 49 height 14
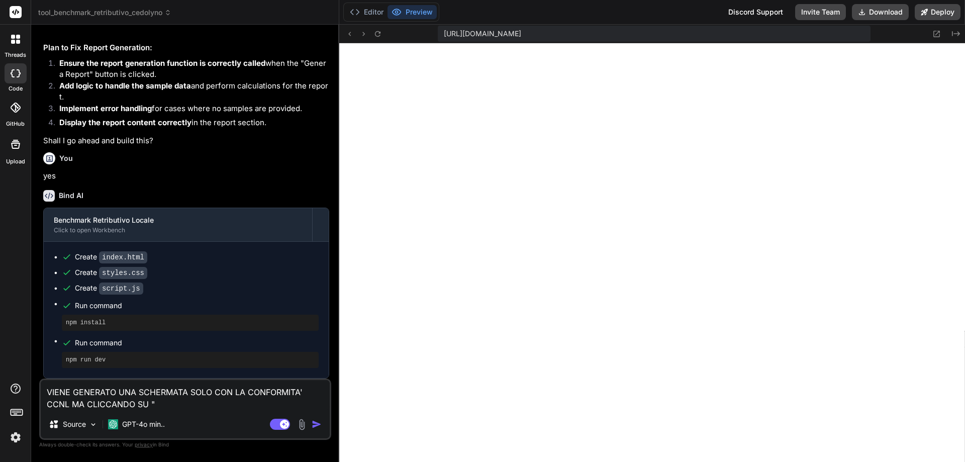
click at [205, 405] on textarea "VIENE GENERATO UNA SCHERMATA SOLO CON LA CONFORMITA' CCNL MA CLICCANDO SU "" at bounding box center [185, 395] width 289 height 30
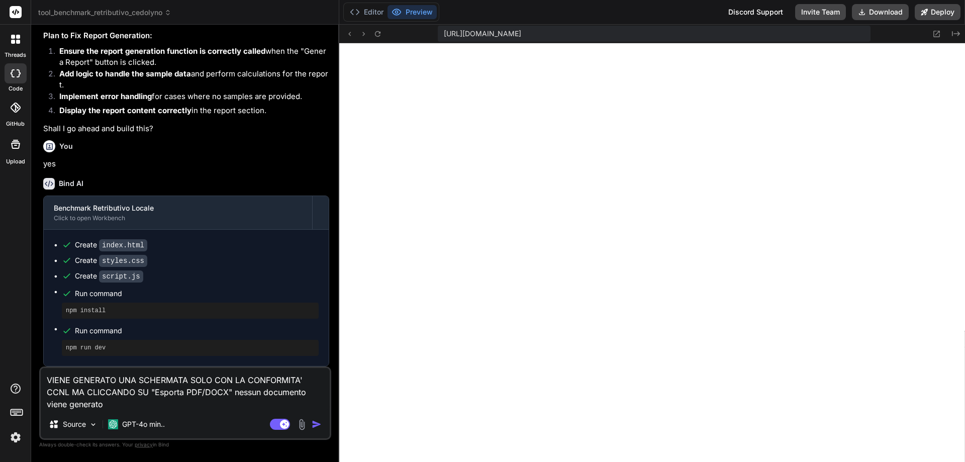
click at [318, 425] on img "button" at bounding box center [317, 424] width 10 height 10
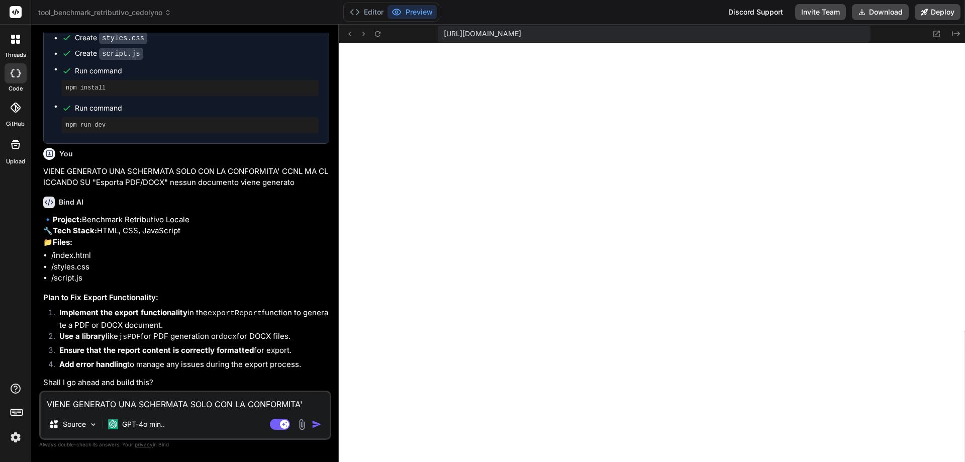
scroll to position [2377, 0]
click at [188, 404] on textarea "VIENE GENERATO UNA SCHERMATA SOLO CON LA CONFORMITA' CCNL MA CLICCANDO SU "Espo…" at bounding box center [185, 401] width 289 height 18
click at [315, 424] on img "button" at bounding box center [317, 424] width 10 height 10
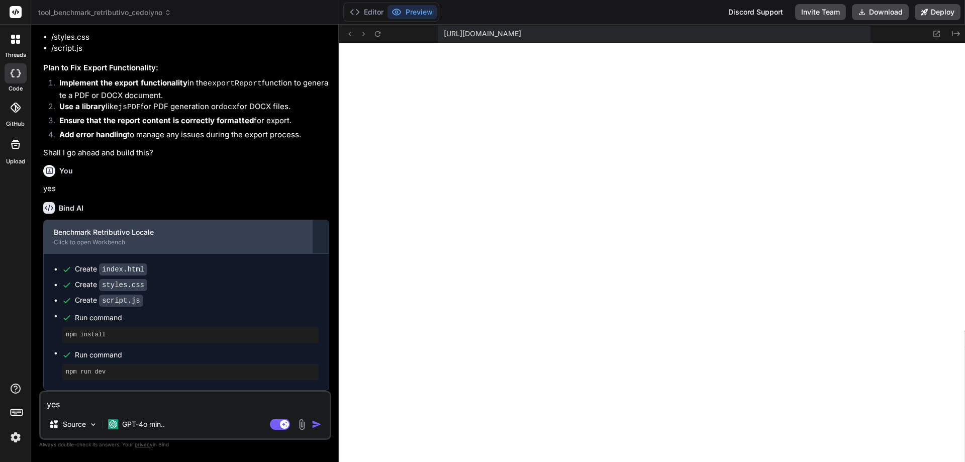
scroll to position [2605, 0]
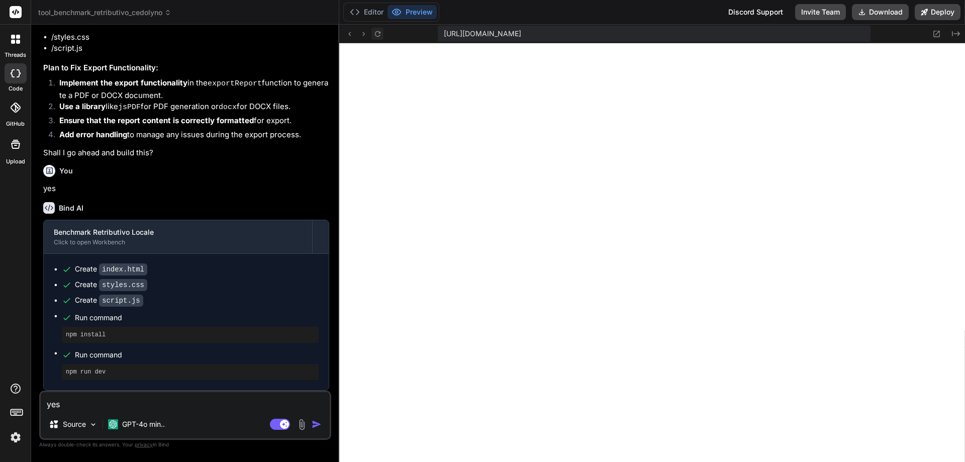
click at [381, 32] on icon at bounding box center [378, 34] width 9 height 9
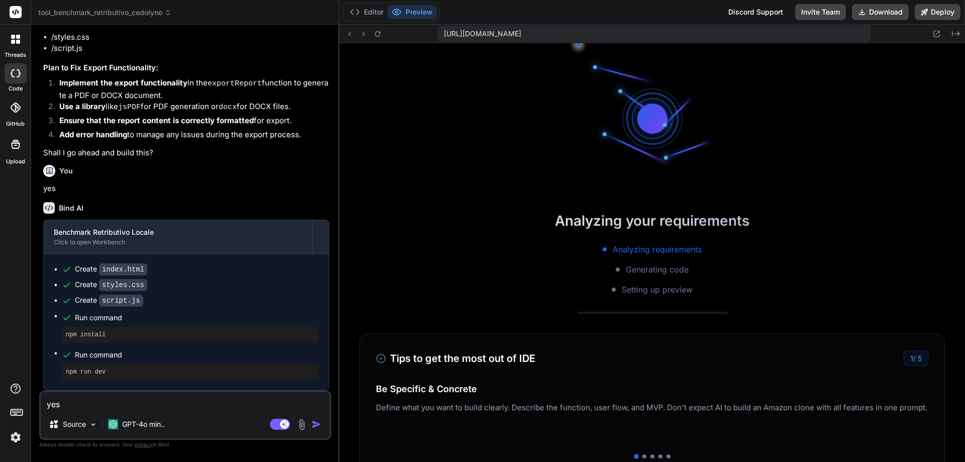
scroll to position [1689, 0]
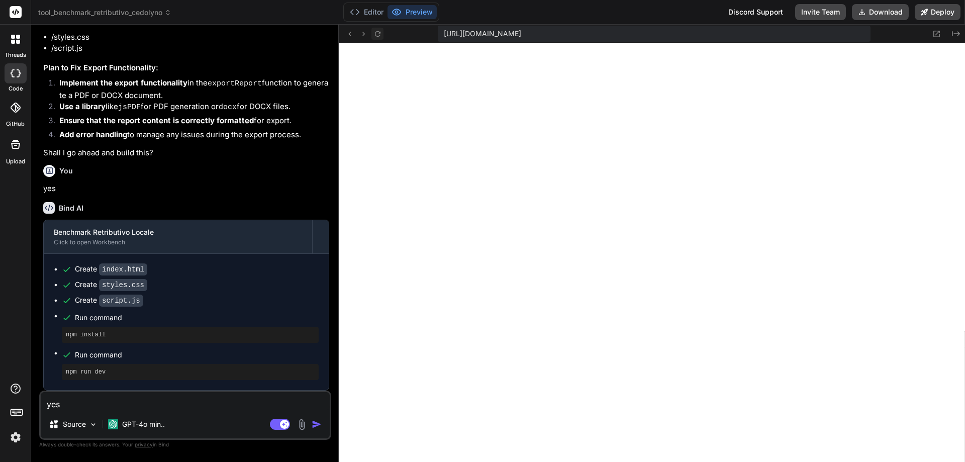
click at [379, 33] on icon at bounding box center [378, 34] width 6 height 6
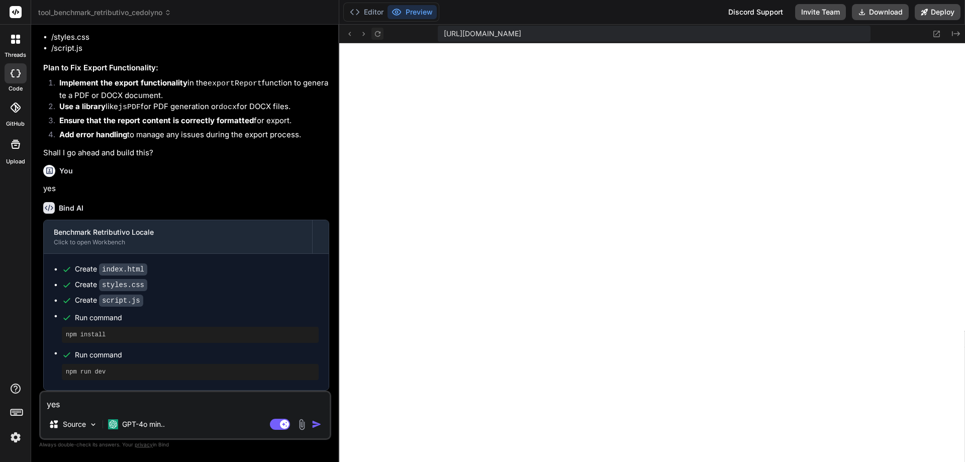
click at [379, 33] on icon at bounding box center [378, 34] width 6 height 6
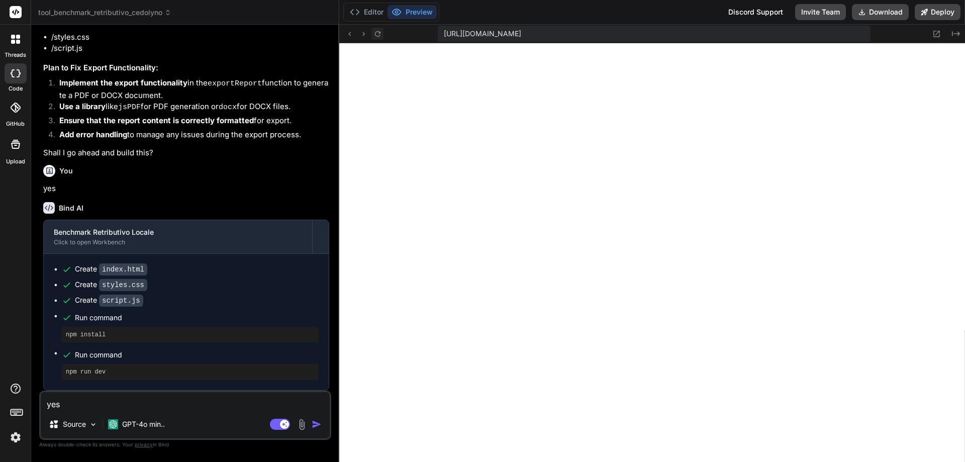
click at [379, 33] on icon at bounding box center [378, 34] width 6 height 6
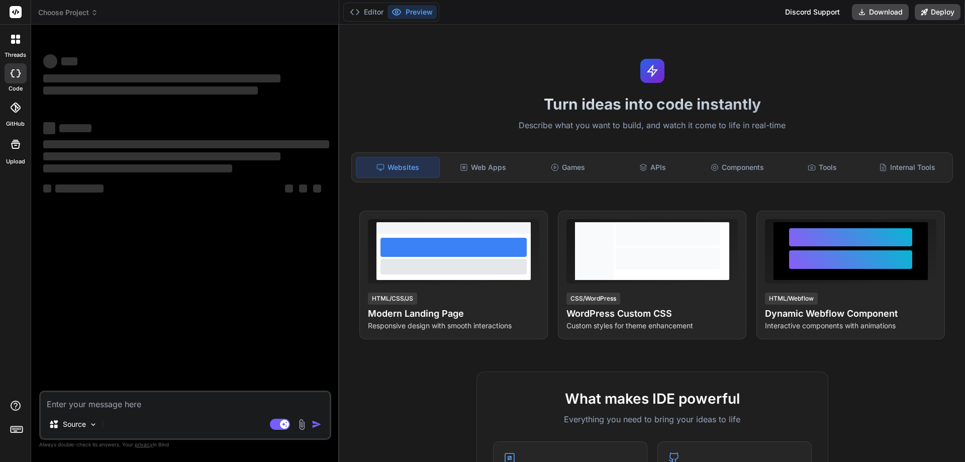
type textarea "x"
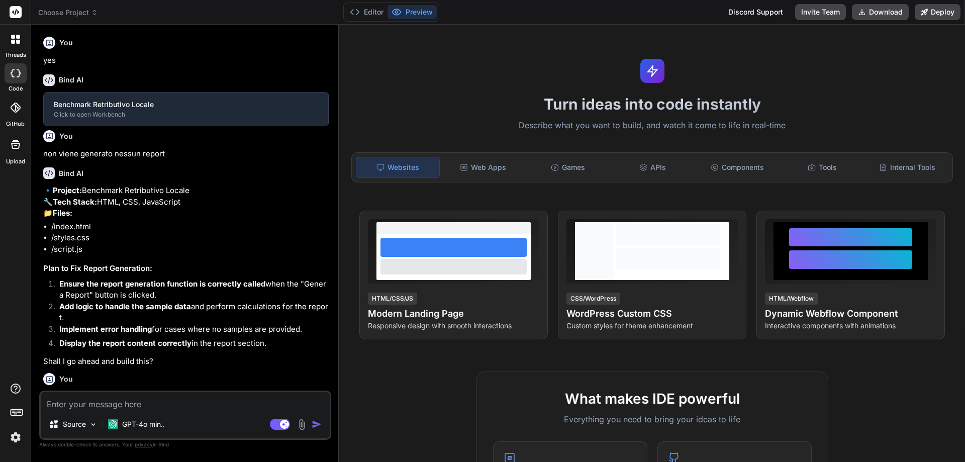
type textarea "x"
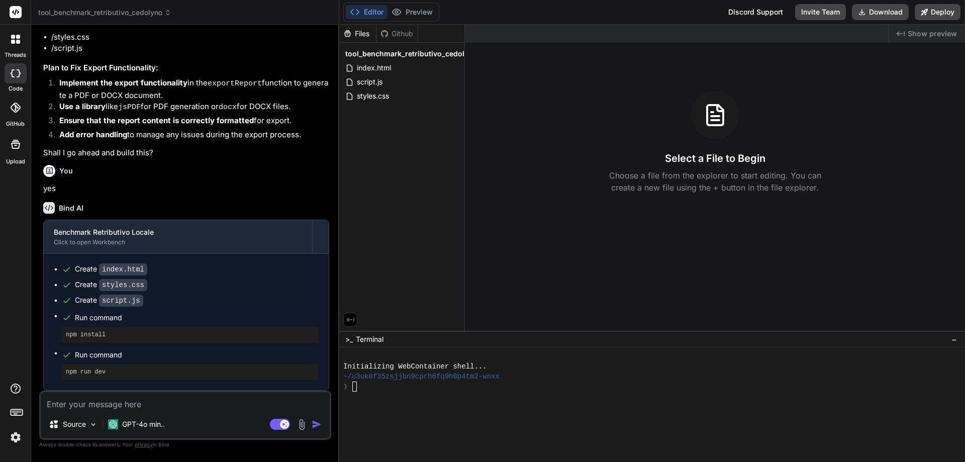
scroll to position [862, 0]
click at [100, 334] on pre "npm install" at bounding box center [190, 335] width 249 height 8
click at [85, 333] on pre "npm install" at bounding box center [190, 335] width 249 height 8
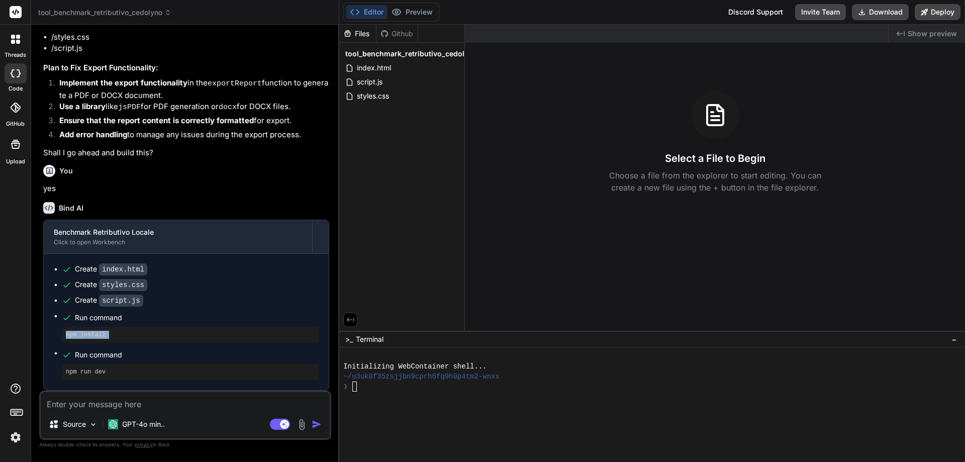
click at [85, 333] on pre "npm install" at bounding box center [190, 335] width 249 height 8
click at [367, 392] on div at bounding box center [647, 397] width 608 height 10
type textarea "npm install"
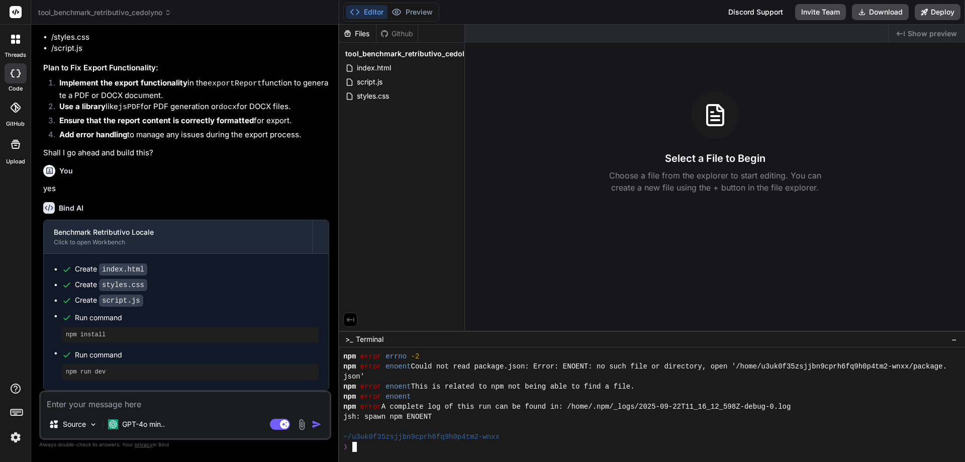
scroll to position [80, 0]
click at [95, 374] on pre "npm run dev" at bounding box center [190, 372] width 249 height 8
copy pre "dev"
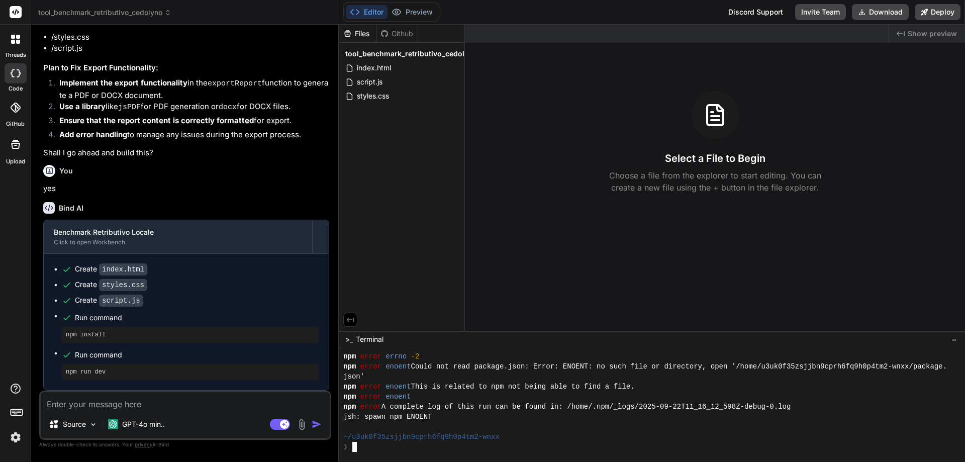
type textarea "npm run dev"
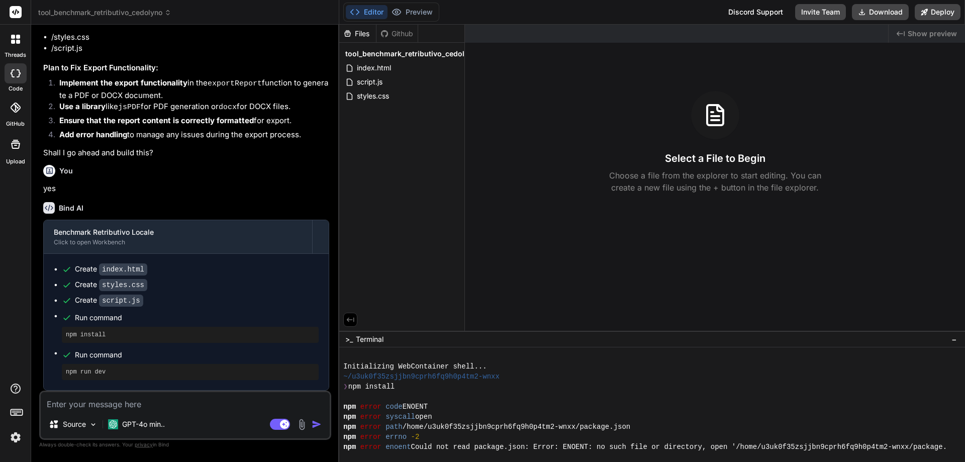
scroll to position [0, 0]
click at [371, 94] on span "styles.css" at bounding box center [373, 96] width 34 height 12
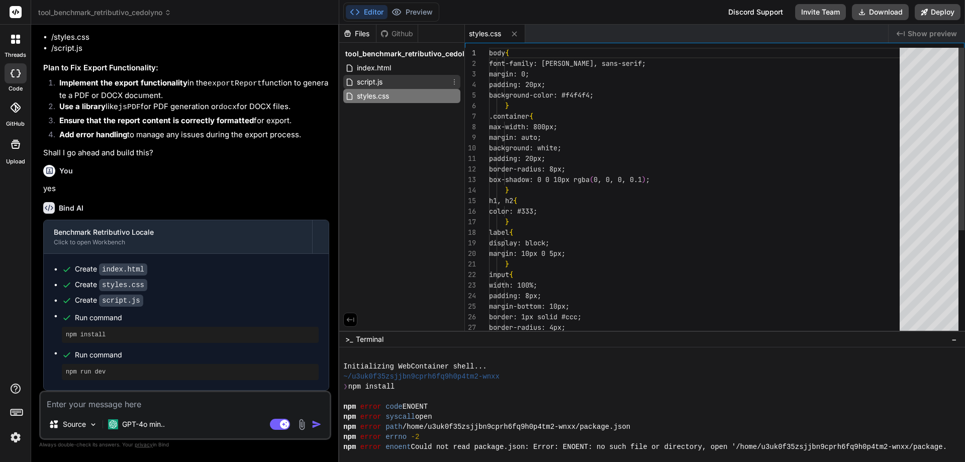
type textarea "x"
click at [372, 81] on span "script.js" at bounding box center [370, 82] width 28 height 12
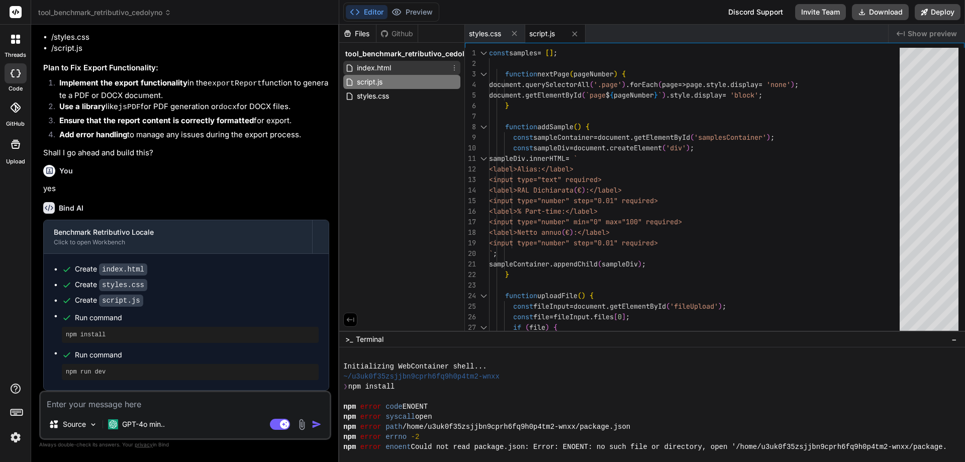
click at [370, 71] on span "index.html" at bounding box center [374, 68] width 36 height 12
type textarea "<h2>Report Benchmark</h2> <div id="reportContent"></div> <button type="button" …"
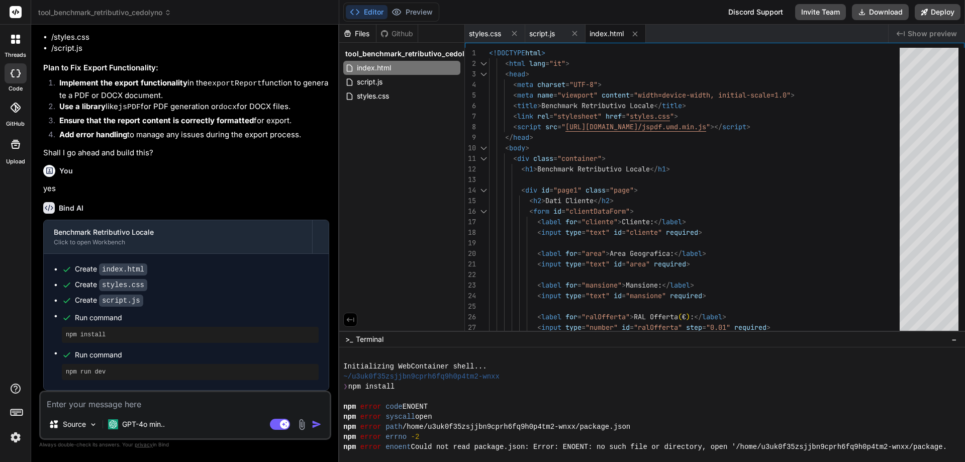
click at [270, 402] on textarea at bounding box center [185, 401] width 289 height 18
type textarea "x"
type textarea "n"
type textarea "x"
type textarea "no"
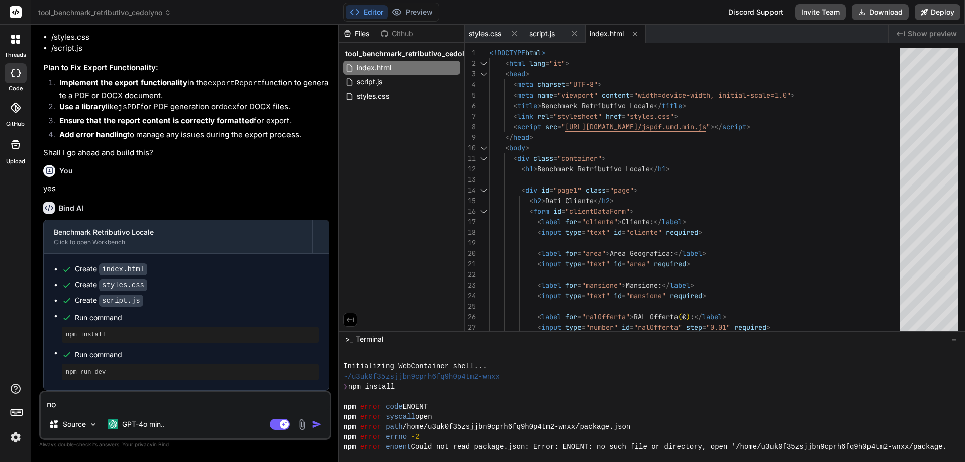
type textarea "x"
type textarea "non"
type textarea "x"
type textarea "non"
type textarea "x"
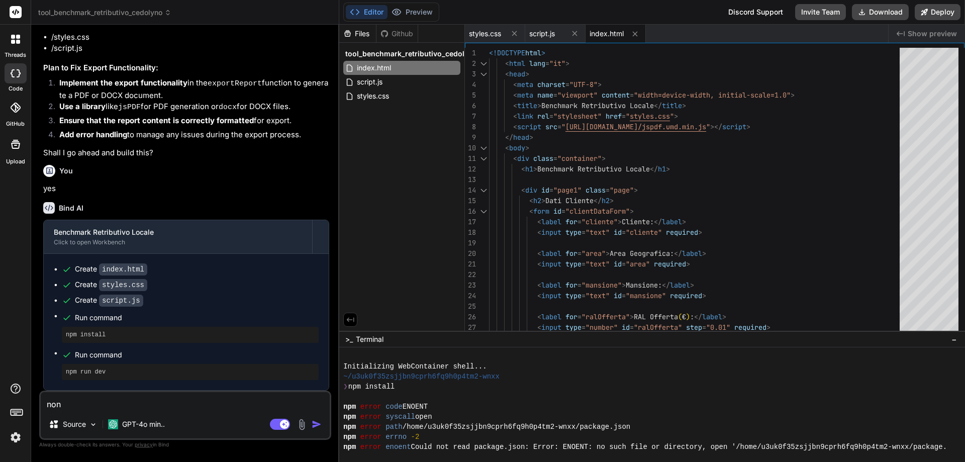
type textarea "non f"
type textarea "x"
type textarea "non fu"
type textarea "x"
type textarea "non fun"
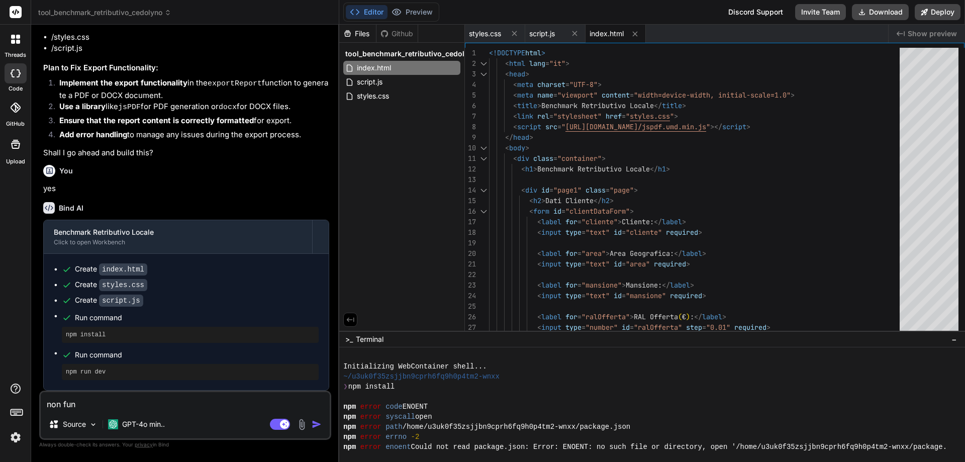
type textarea "x"
type textarea "non funz"
type textarea "x"
type textarea "non funzi"
type textarea "x"
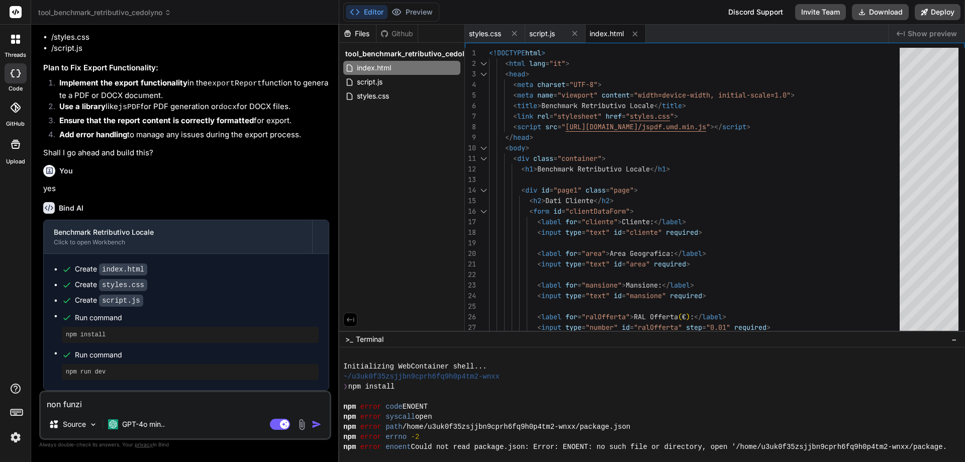
type textarea "non funzio"
type textarea "x"
type textarea "non funzion"
type textarea "x"
type textarea "non funziona"
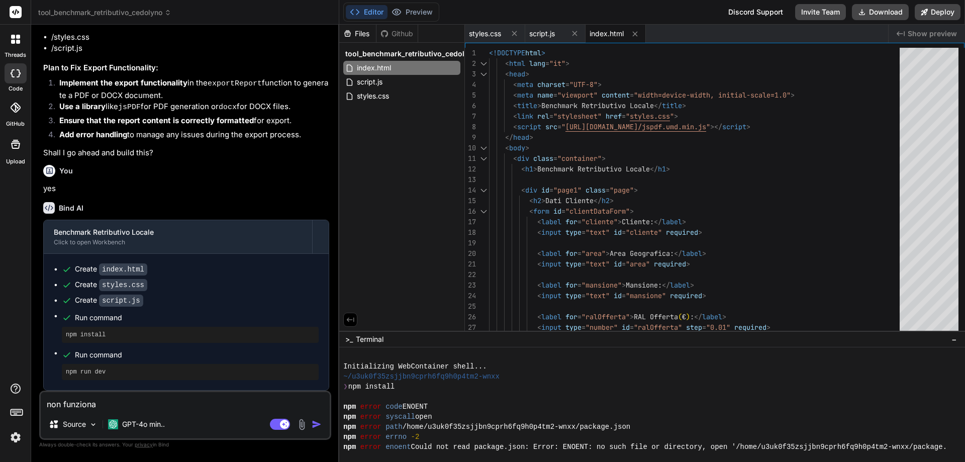
type textarea "x"
type textarea "non funziona"
type textarea "x"
type textarea "non funziona"
type textarea "x"
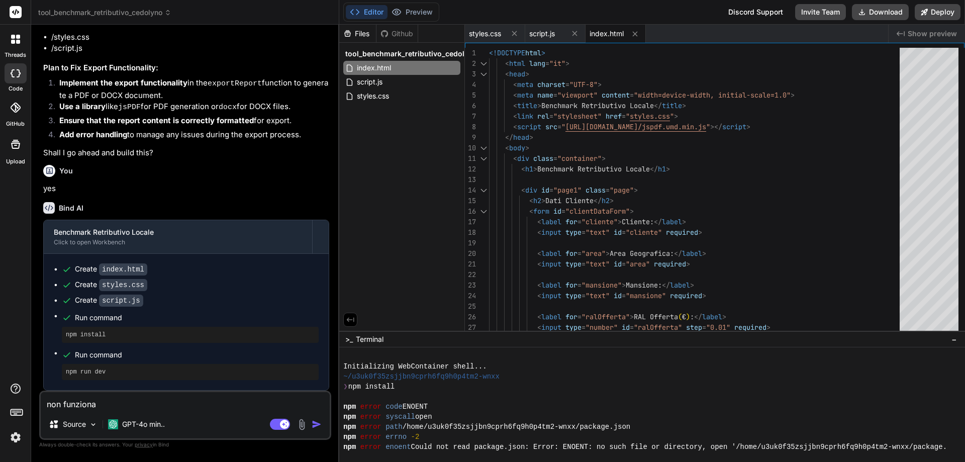
type textarea "non funziona."
type textarea "x"
type textarea "non funziona."
type textarea "x"
type textarea "non funziona. A"
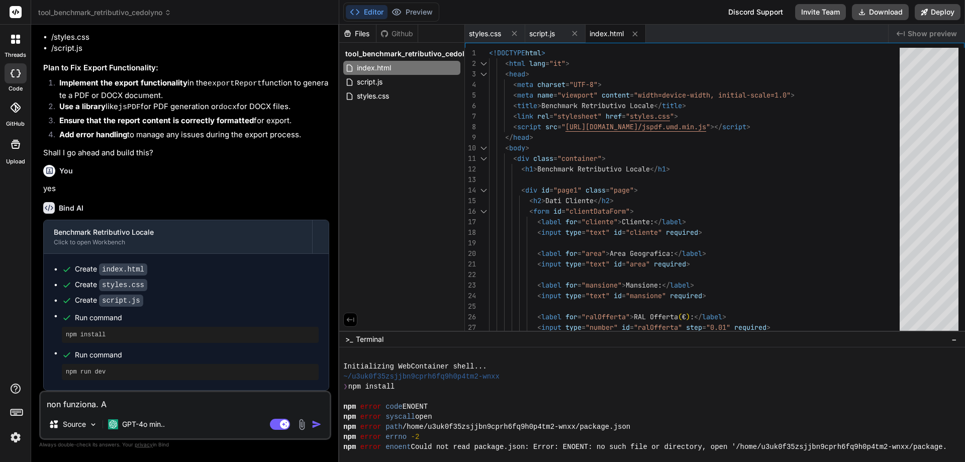
type textarea "x"
type textarea "non funziona. An"
type textarea "x"
type textarea "non funziona. Anz"
type textarea "x"
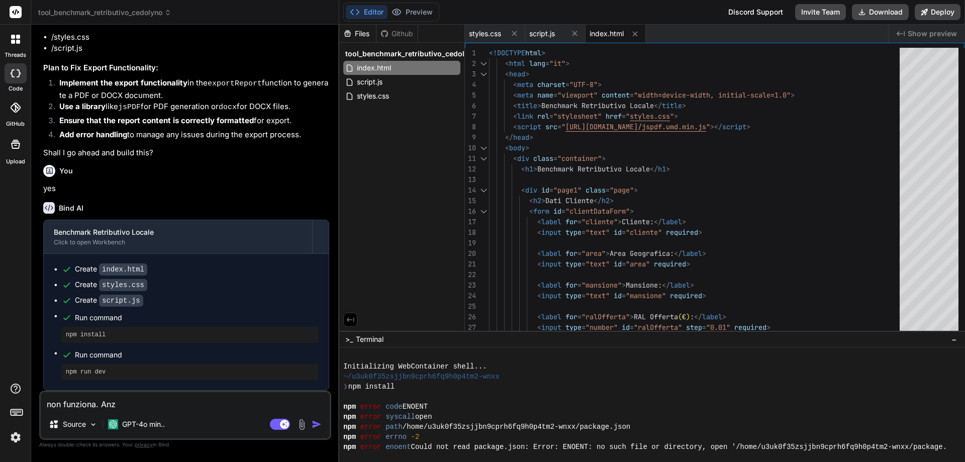
type textarea "non funziona. Anzi"
type textarea "x"
type textarea "non funziona. Anzic"
type textarea "x"
type textarea "non funziona. Anzich"
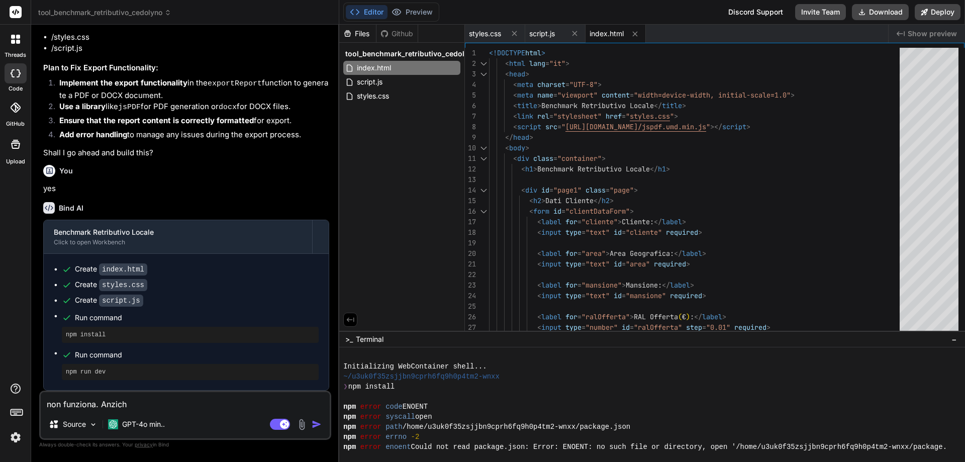
type textarea "x"
type textarea "non funziona. Anziche"
type textarea "x"
type textarea "non funziona. Anziche"
type textarea "x"
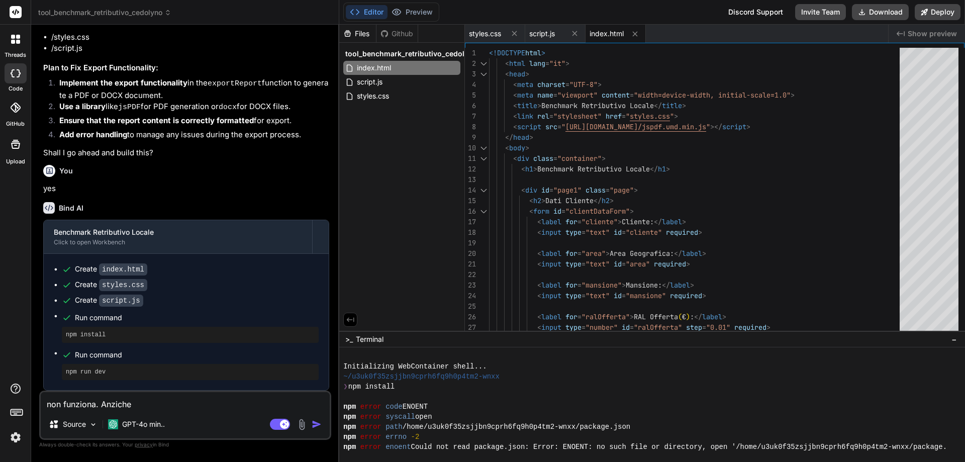
type textarea "non funziona. Anziche"
type textarea "x"
type textarea "non funziona. Anzich"
type textarea "x"
type textarea "non funziona. Anziché"
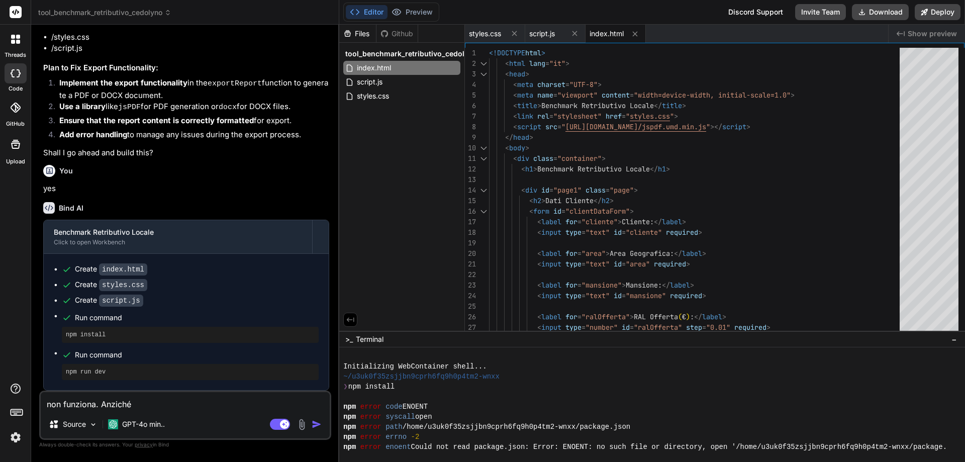
type textarea "x"
type textarea "non funziona. Anziché"
type textarea "x"
type textarea "non funziona. Anziché e"
type textarea "x"
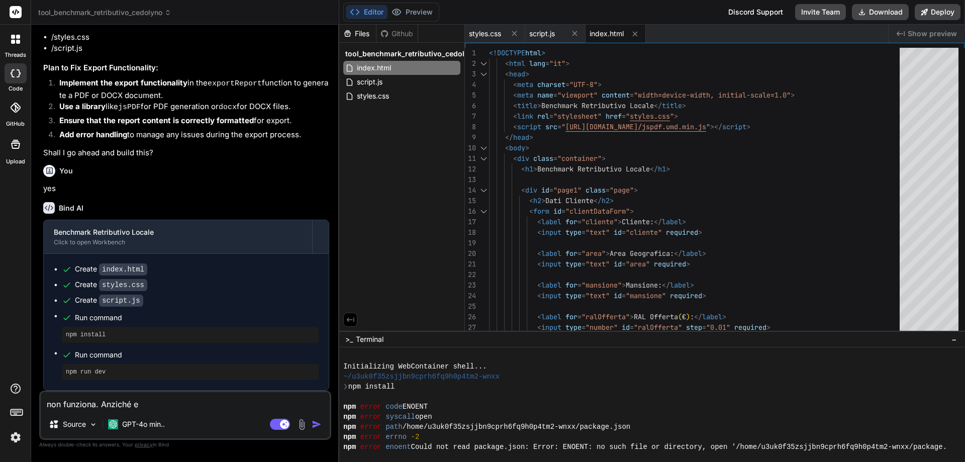
type textarea "non funziona. Anziché es"
type textarea "x"
type textarea "non funziona. Anziché esp"
type textarea "x"
type textarea "non funziona. Anziché espo"
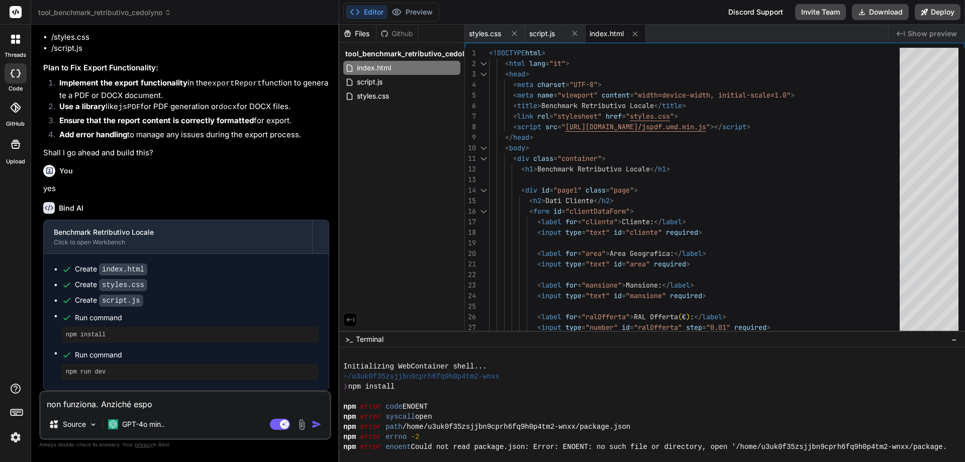
type textarea "x"
type textarea "non funziona. Anziché espoe"
type textarea "x"
type textarea "non funziona. Anziché espo"
type textarea "x"
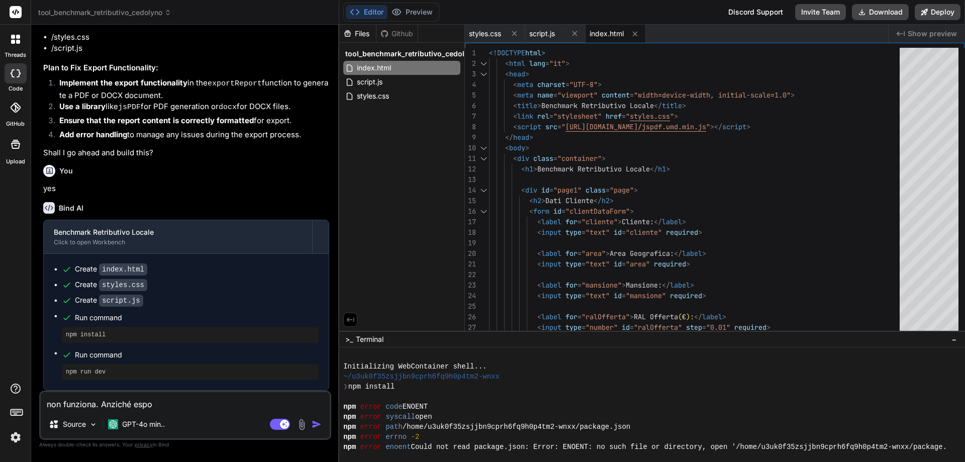
type textarea "non funziona. Anziché espor"
type textarea "x"
type textarea "non funziona. Anziché esport"
type textarea "x"
type textarea "non funziona. Anziché esporta"
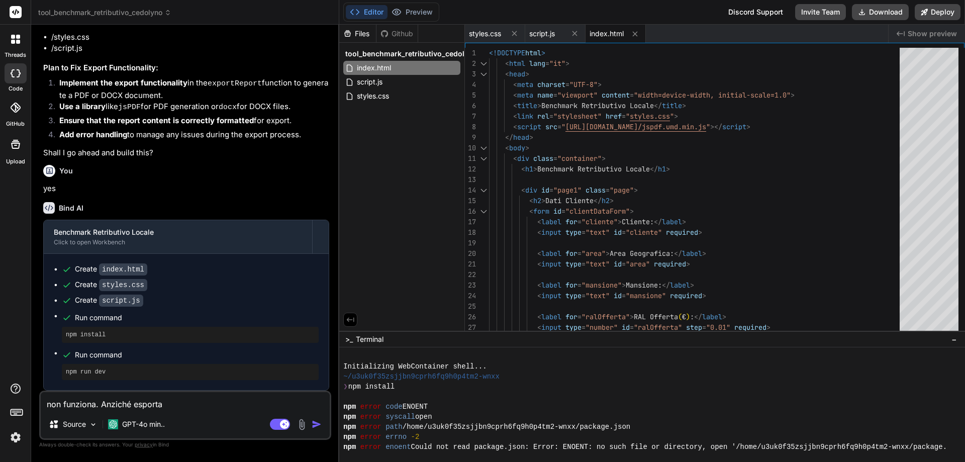
type textarea "x"
type textarea "non funziona. Anziché esportar"
type textarea "x"
type textarea "non funziona. Anziché esportare"
type textarea "x"
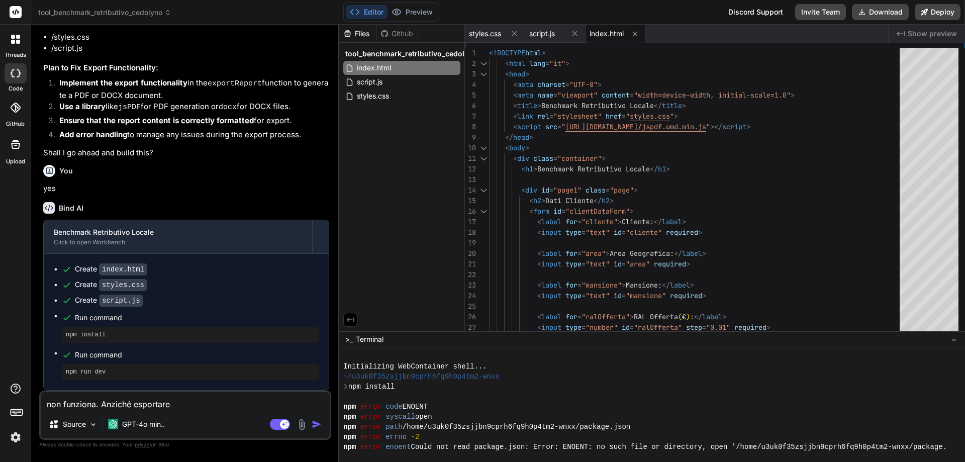
type textarea "non funziona. Anziché esportare"
type textarea "x"
type textarea "non funziona. Anziché esportare i"
type textarea "x"
type textarea "non funziona. Anziché esportare il"
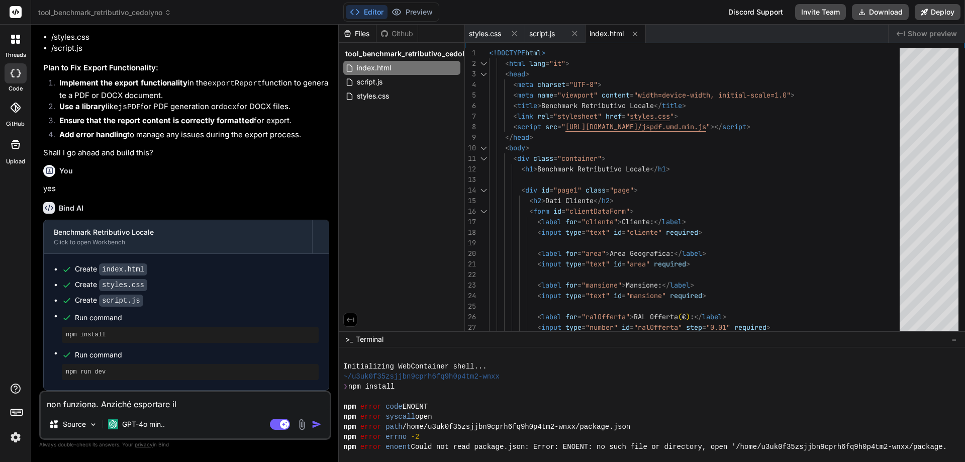
type textarea "x"
type textarea "non funziona. Anziché esportare il"
type textarea "x"
type textarea "non funziona. Anziché esportare il r"
type textarea "x"
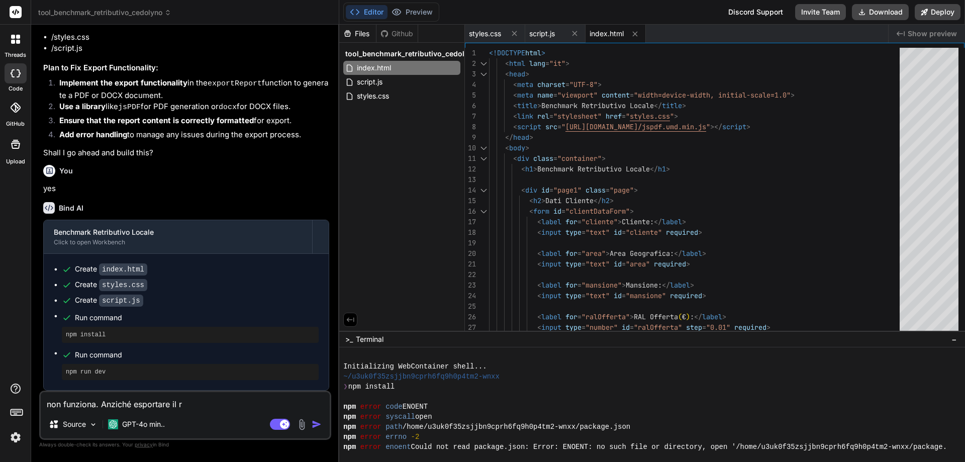
type textarea "non funziona. Anziché esportare il re"
type textarea "x"
type textarea "non funziona. Anziché esportare il rep"
type textarea "x"
type textarea "non funziona. Anziché esportare il repo"
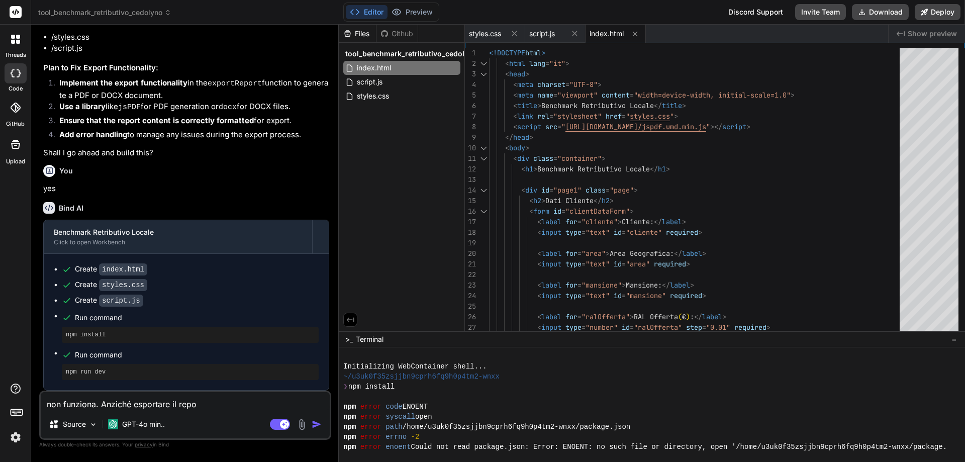
type textarea "x"
type textarea "non funziona. Anziché esportare il repor"
type textarea "x"
type textarea "non funziona. Anziché esportare il report"
type textarea "x"
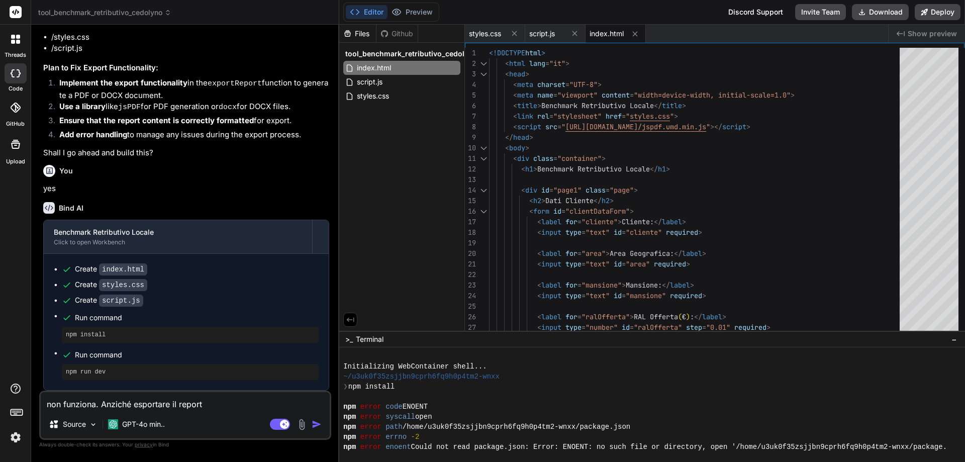
type textarea "non funziona. Anziché esportare il report"
type textarea "x"
type textarea "non funziona. Anziché esportare il report g"
type textarea "x"
type textarea "non funziona. Anziché esportare il report ge"
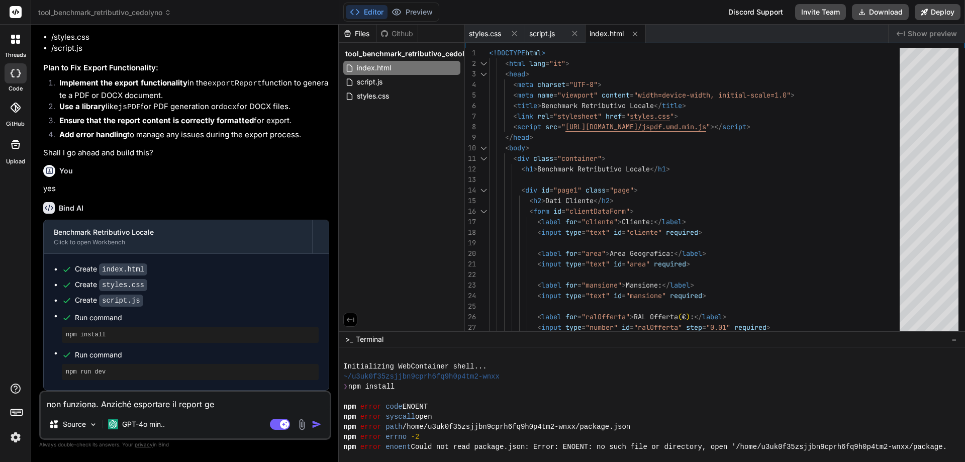
type textarea "x"
type textarea "non funziona. Anziché esportare il report gen"
type textarea "x"
type textarea "non funziona. Anziché esportare il report gene"
type textarea "x"
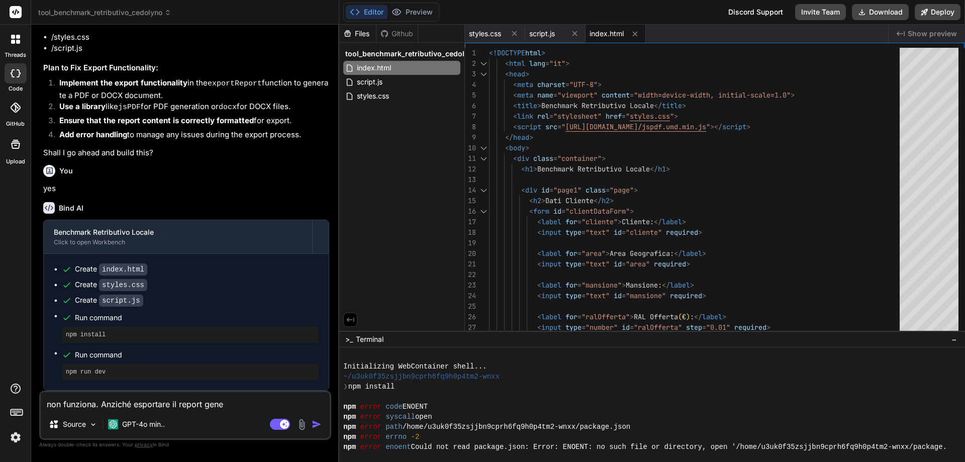
type textarea "non funziona. Anziché esportare il report gener"
type textarea "x"
type textarea "non funziona. Anziché esportare il report genera"
type textarea "x"
type textarea "non funziona. Anziché esportare il report genera"
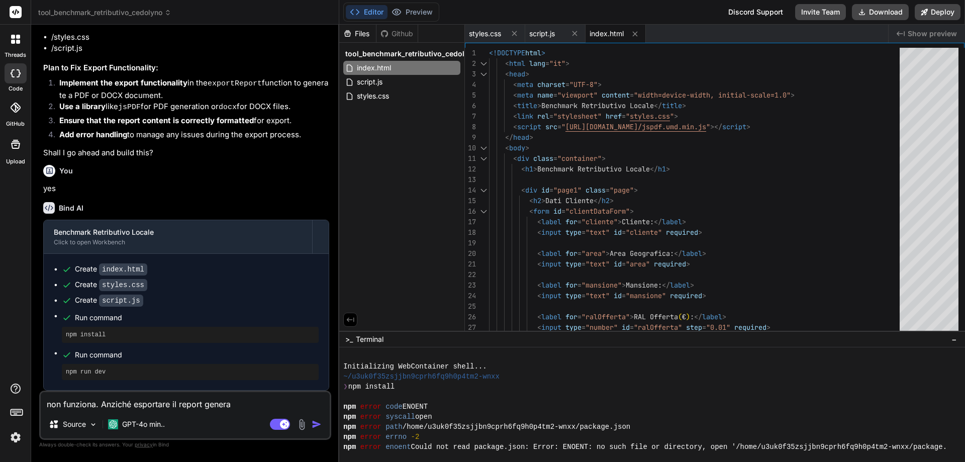
type textarea "x"
type textarea "non funziona. Anziché esportare il report genera u"
type textarea "x"
type textarea "non funziona. Anziché esportare il report genera un"
type textarea "x"
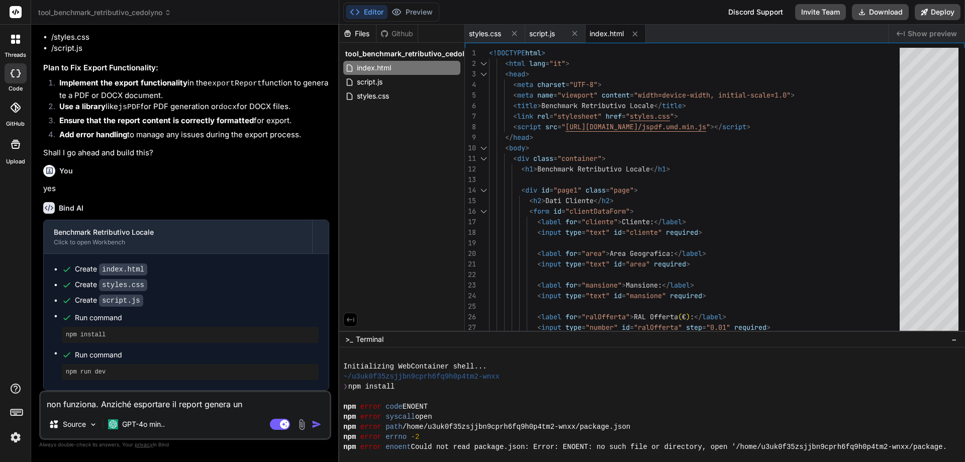
type textarea "non funziona. Anziché esportare il report genera una"
type textarea "x"
type textarea "non funziona. Anziché esportare il report genera una"
type textarea "x"
type textarea "non funziona. Anziché esportare il report genera una p"
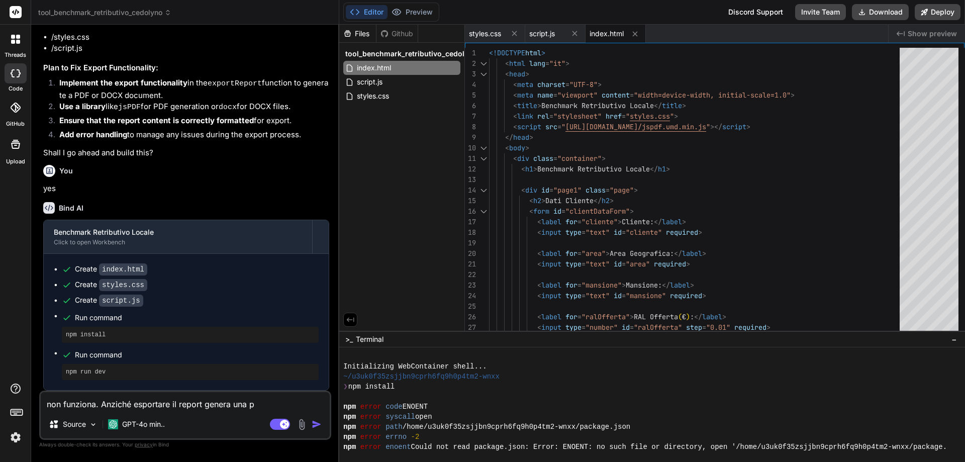
type textarea "x"
type textarea "non funziona. Anziché esportare il report genera una pa"
type textarea "x"
type textarea "non funziona. Anziché esportare il report genera una pag"
type textarea "x"
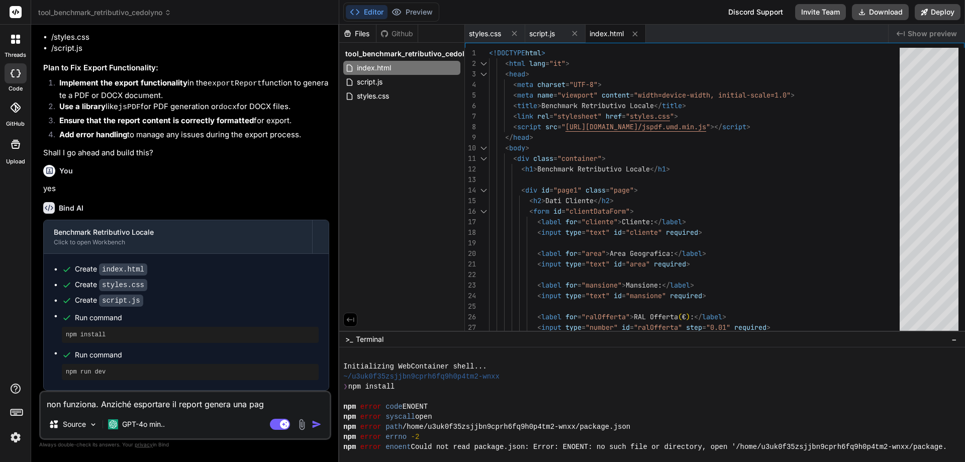
type textarea "non funziona. Anziché esportare il report genera una pagi"
type textarea "x"
type textarea "non funziona. Anziché esportare il report genera una pagin"
type textarea "x"
type textarea "non funziona. Anziché esportare il report genera una pagina"
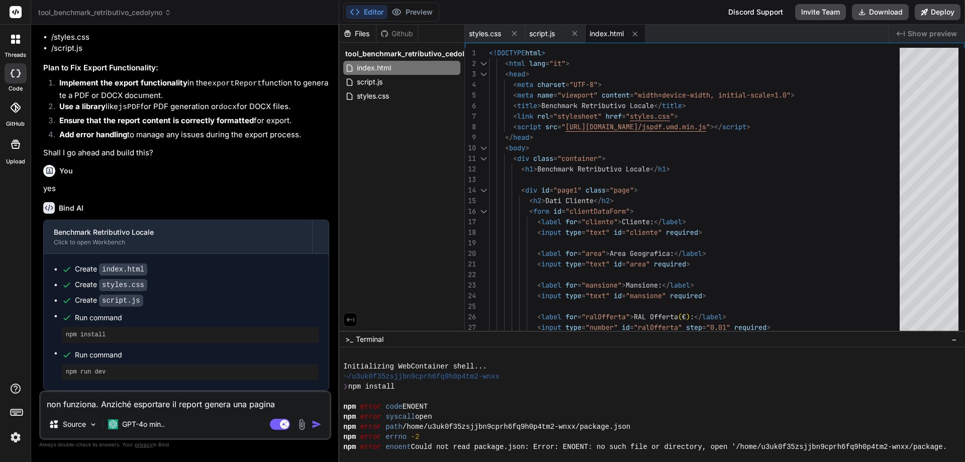
type textarea "x"
type textarea "non funziona. Anziché esportare il report genera una pagina"
type textarea "x"
type textarea "non funziona. Anziché esportare il report genera una pagina c"
type textarea "x"
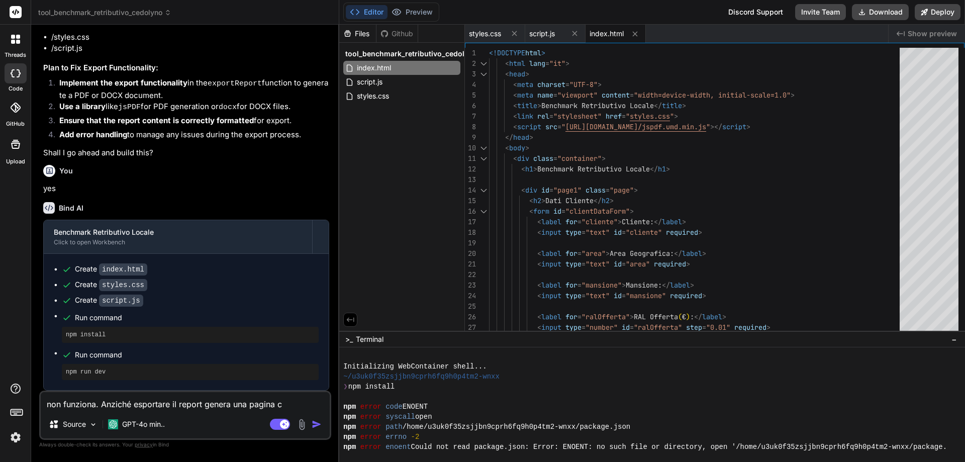
type textarea "non funziona. Anziché esportare il report genera una pagina co"
type textarea "x"
type textarea "non funziona. Anziché esportare il report genera una pagina con"
type textarea "x"
type textarea "non funziona. Anziché esportare il report genera una pagina con"
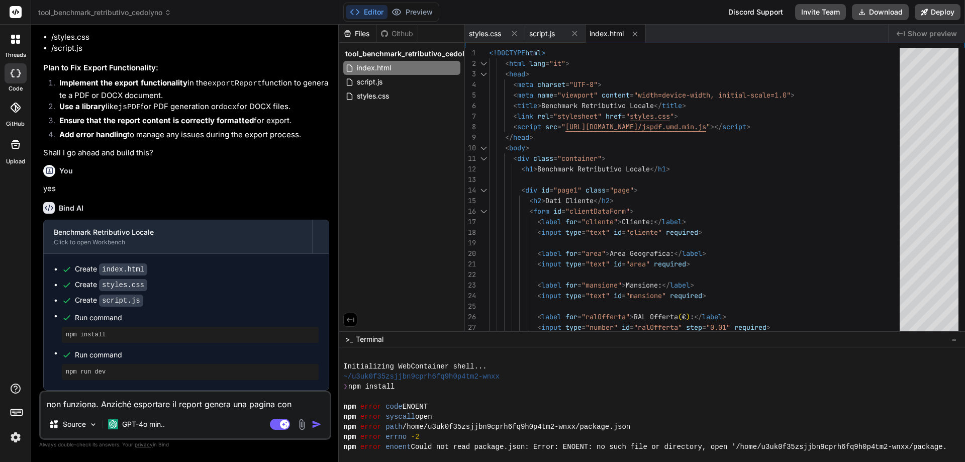
type textarea "x"
type textarea "non funziona. Anziché esportare il report genera una pagina con i"
type textarea "x"
type textarea "non funziona. Anziché esportare il report genera una pagina con i"
type textarea "x"
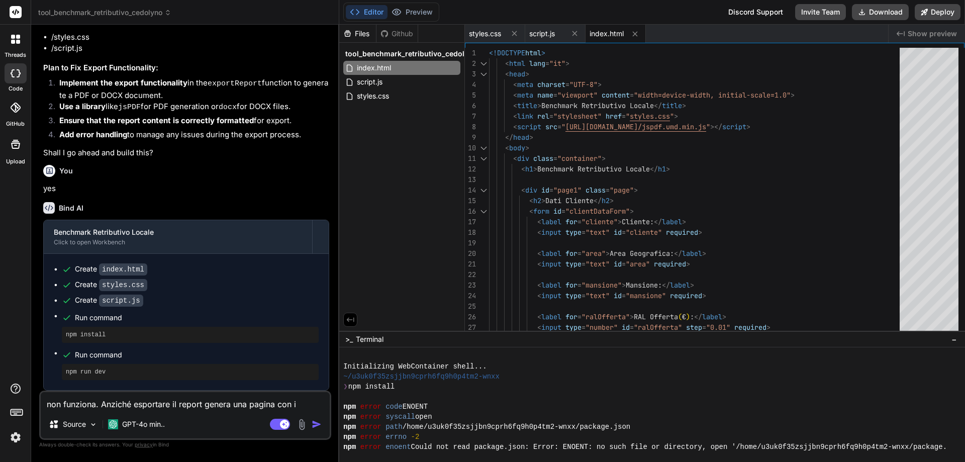
type textarea "non funziona. Anziché esportare il report genera una pagina con i d"
type textarea "x"
type textarea "non funziona. Anziché esportare il report genera una pagina con i da"
type textarea "x"
type textarea "non funziona. Anziché esportare il report genera una pagina con i dat"
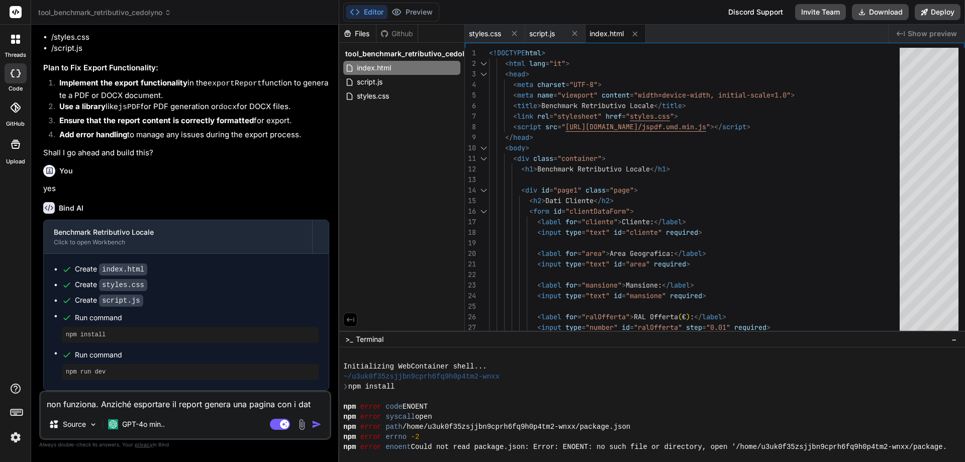
type textarea "x"
type textarea "non funziona. Anziché esportare il report genera una pagina con i dati"
type textarea "x"
type textarea "non funziona. Anziché esportare il report genera una pagina con i dati"
type textarea "x"
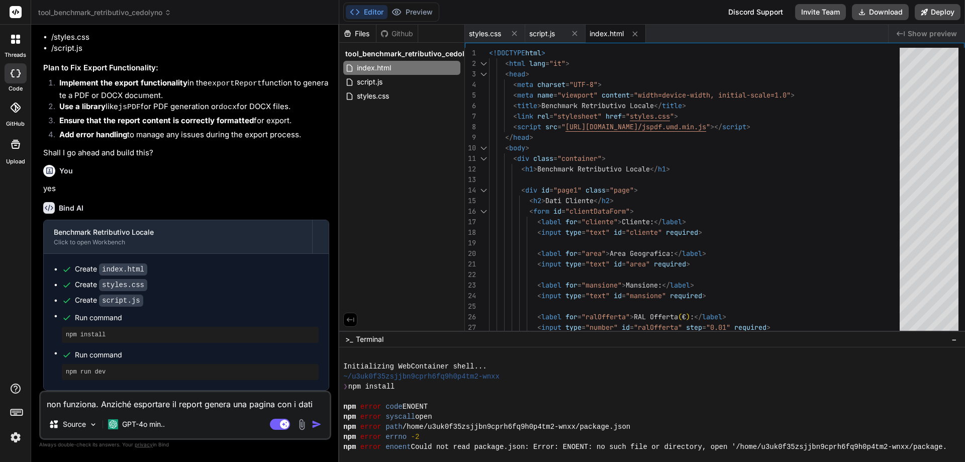
type textarea "non funziona. Anziché esportare il report genera una pagina con i dati d"
type textarea "x"
type textarea "non funziona. Anziché esportare il report genera una pagina con i dati di"
type textarea "x"
type textarea "non funziona. Anziché esportare il report genera una pagina con i dati dir"
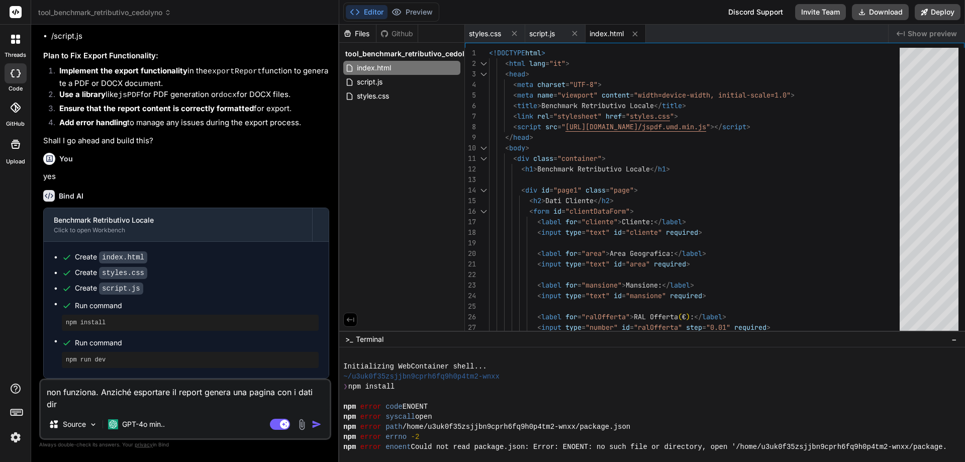
type textarea "x"
type textarea "non funziona. Anziché esportare il report genera una pagina con i dati dire"
type textarea "x"
type textarea "non funziona. Anziché esportare il report genera una pagina con i dati diret"
type textarea "x"
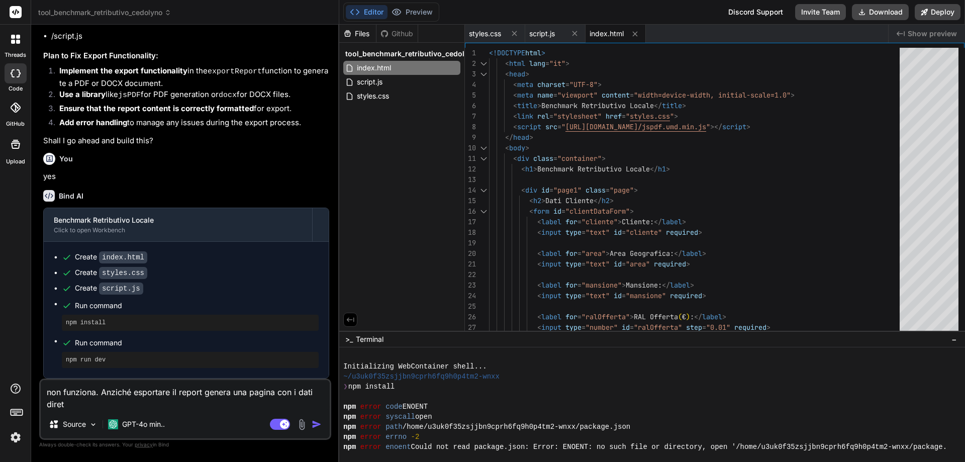
type textarea "non funziona. Anziché esportare il report genera una pagina con i dati dirett"
type textarea "x"
type textarea "non funziona. Anziché esportare il report genera una pagina con i dati diretta"
type textarea "x"
type textarea "non funziona. Anziché esportare il report genera una pagina con i dati direttam"
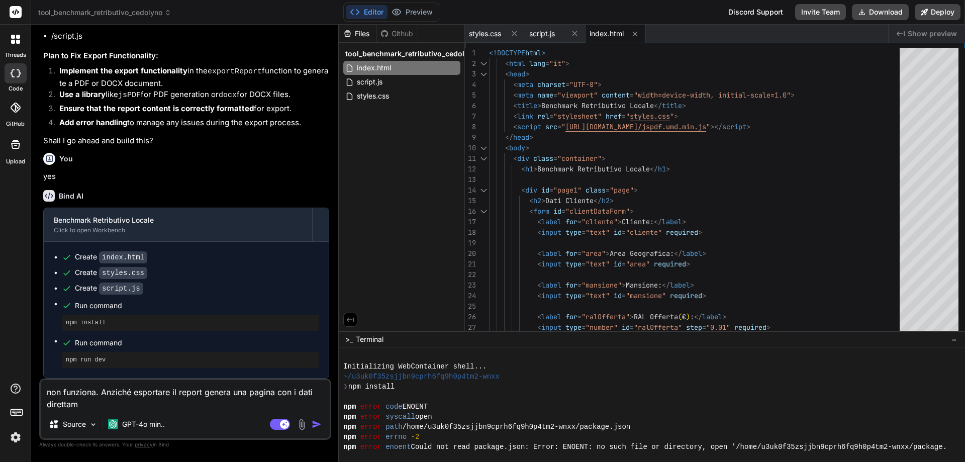
type textarea "x"
type textarea "non funziona. Anziché esportare il report genera una pagina con i dati direttame"
type textarea "x"
type textarea "non funziona. Anziché esportare il report genera una pagina con i dati direttam…"
type textarea "x"
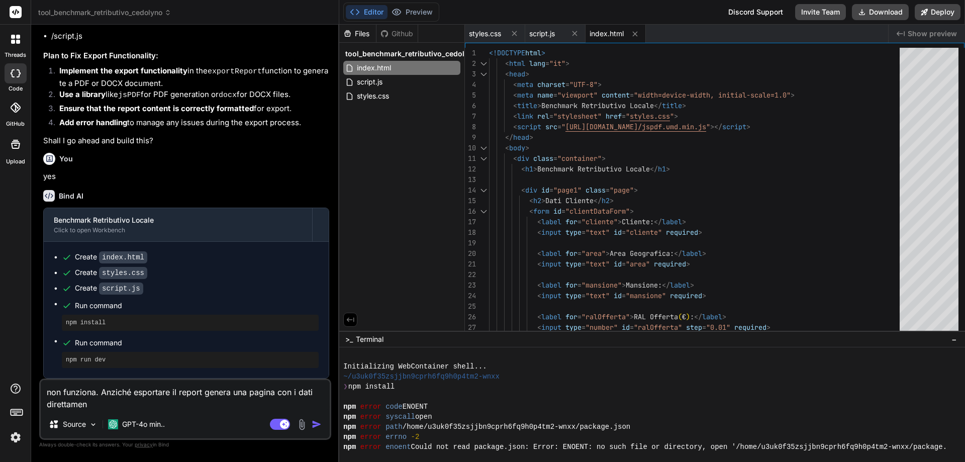
type textarea "non funziona. Anziché esportare il report genera una pagina con i dati direttam…"
type textarea "x"
type textarea "non funziona. Anziché esportare il report genera una pagina con i dati direttam…"
type textarea "x"
type textarea "non funziona. Anziché esportare il report genera una pagina con i dati direttam…"
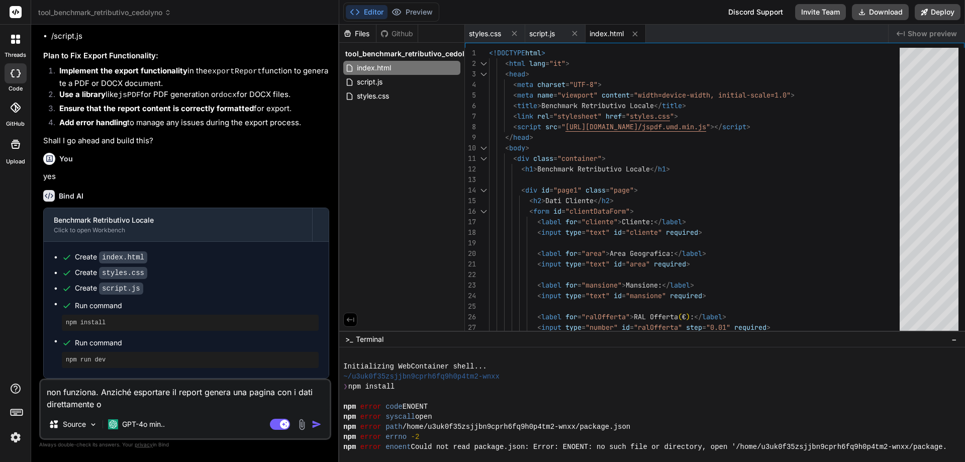
type textarea "x"
type textarea "non funziona. Anziché esportare il report genera una pagina con i dati direttam…"
type textarea "x"
type textarea "non funziona. Anziché esportare il report genera una pagina con i dati direttam…"
type textarea "x"
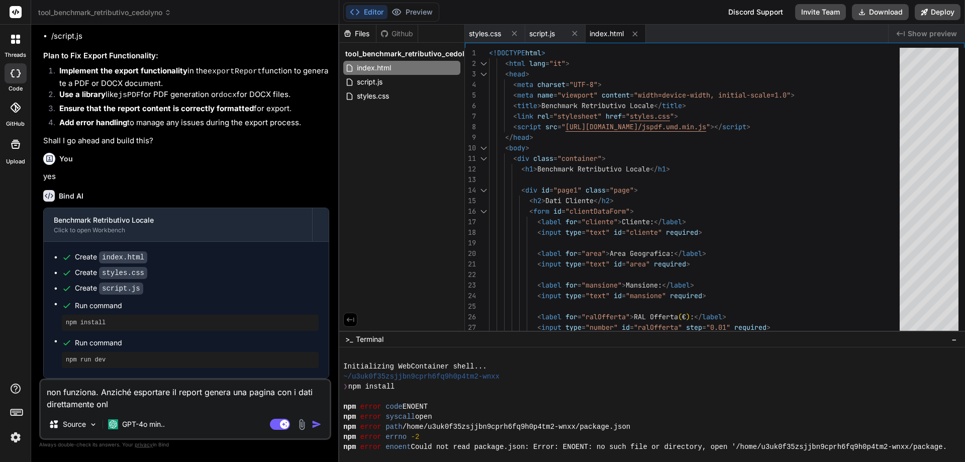
type textarea "non funziona. Anziché esportare il report genera una pagina con i dati direttam…"
type textarea "x"
type textarea "non funziona. Anziché esportare il report genera una pagina con i dati direttam…"
type textarea "x"
type textarea "non funziona. Anziché esportare il report genera una pagina con i dati direttam…"
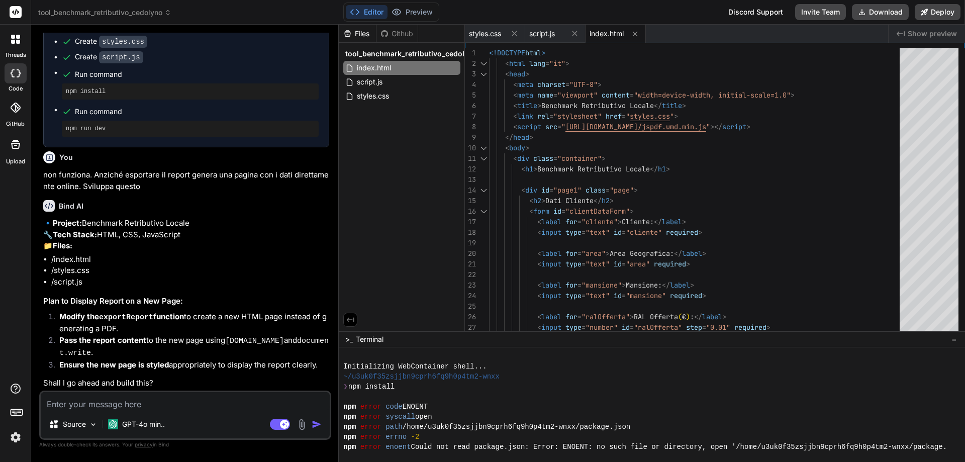
scroll to position [1125, 0]
click at [201, 406] on textarea at bounding box center [185, 401] width 289 height 18
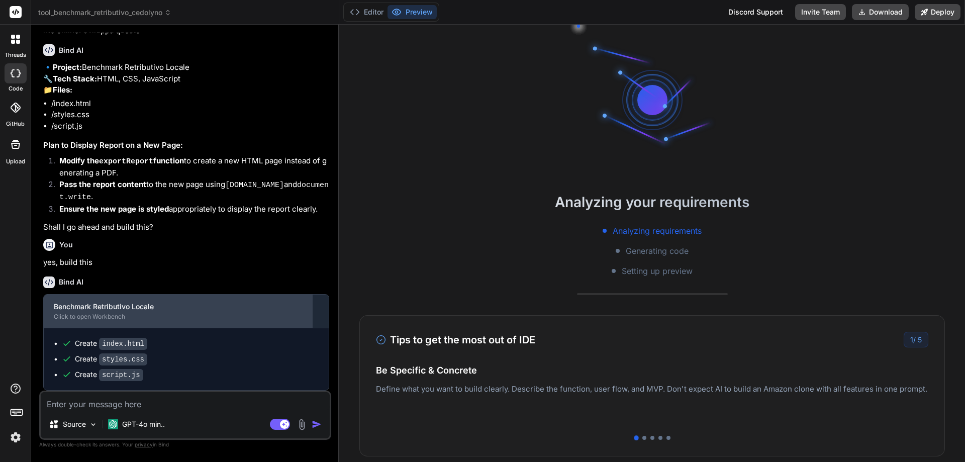
scroll to position [1284, 0]
